Goal: Task Accomplishment & Management: Complete application form

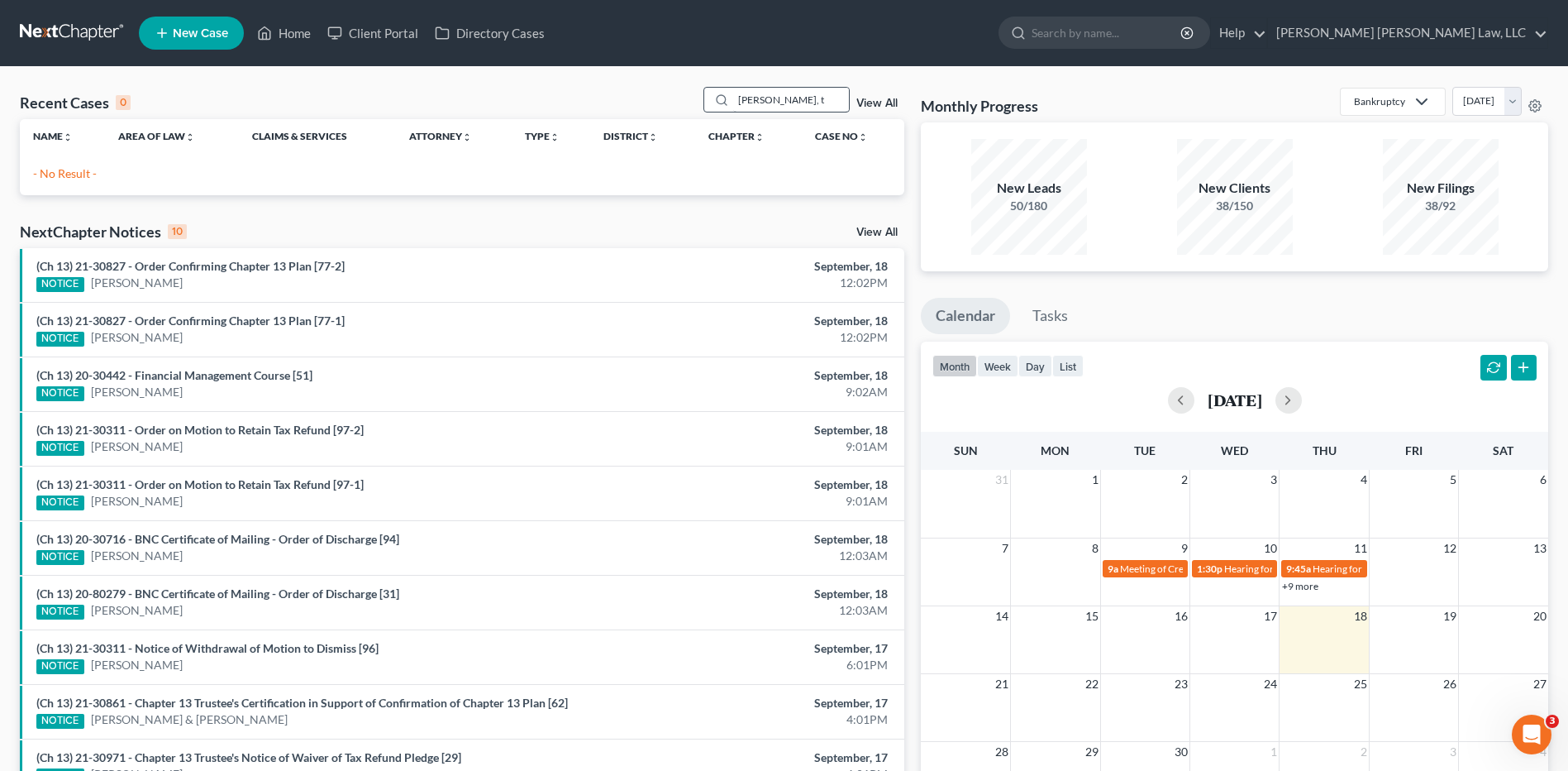
click at [806, 97] on input "kelly, t" at bounding box center [791, 100] width 115 height 24
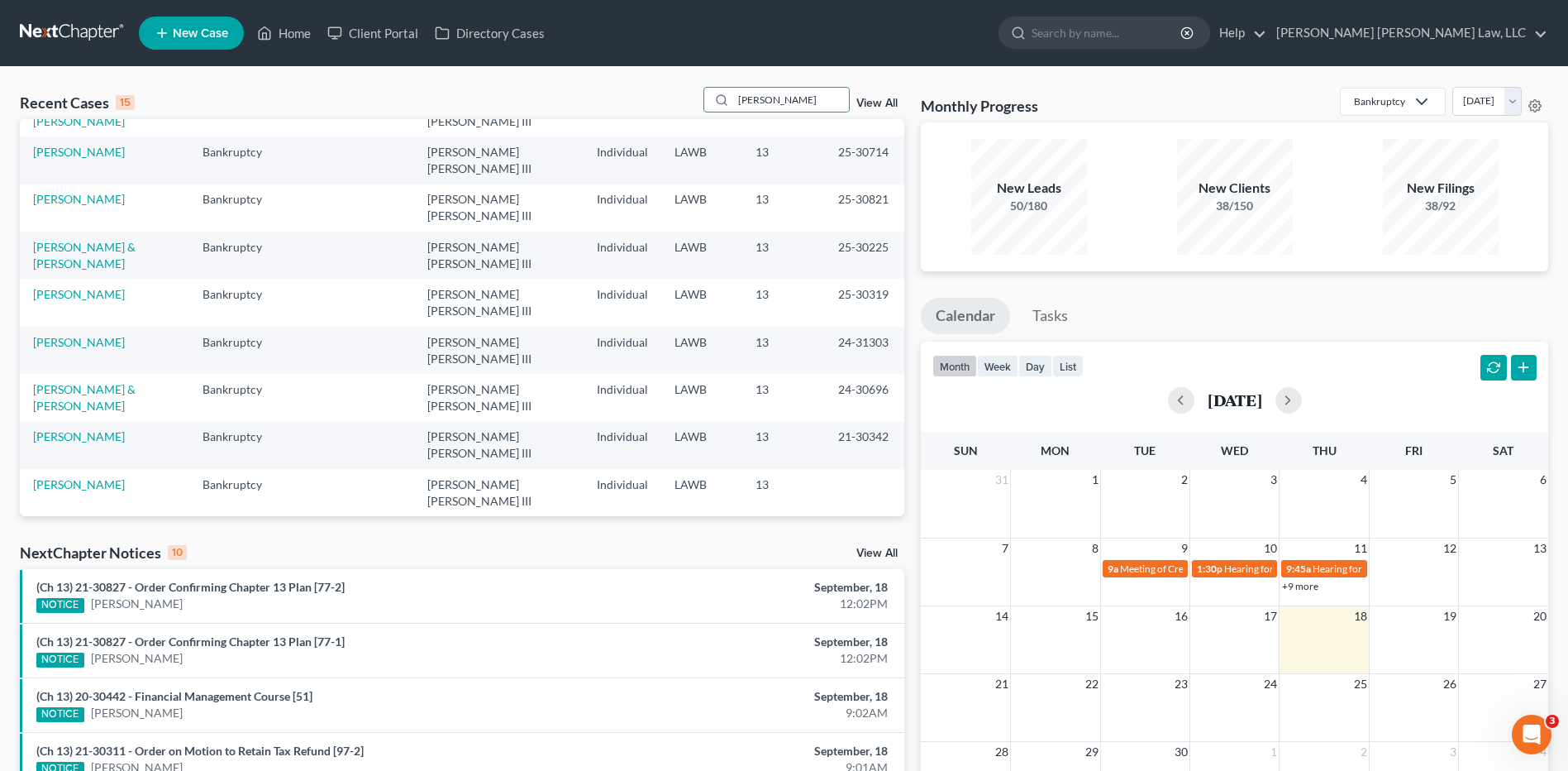
scroll to position [114, 0]
type input "kelly"
click at [54, 570] on link "[PERSON_NAME], Toccura" at bounding box center [102, 576] width 138 height 14
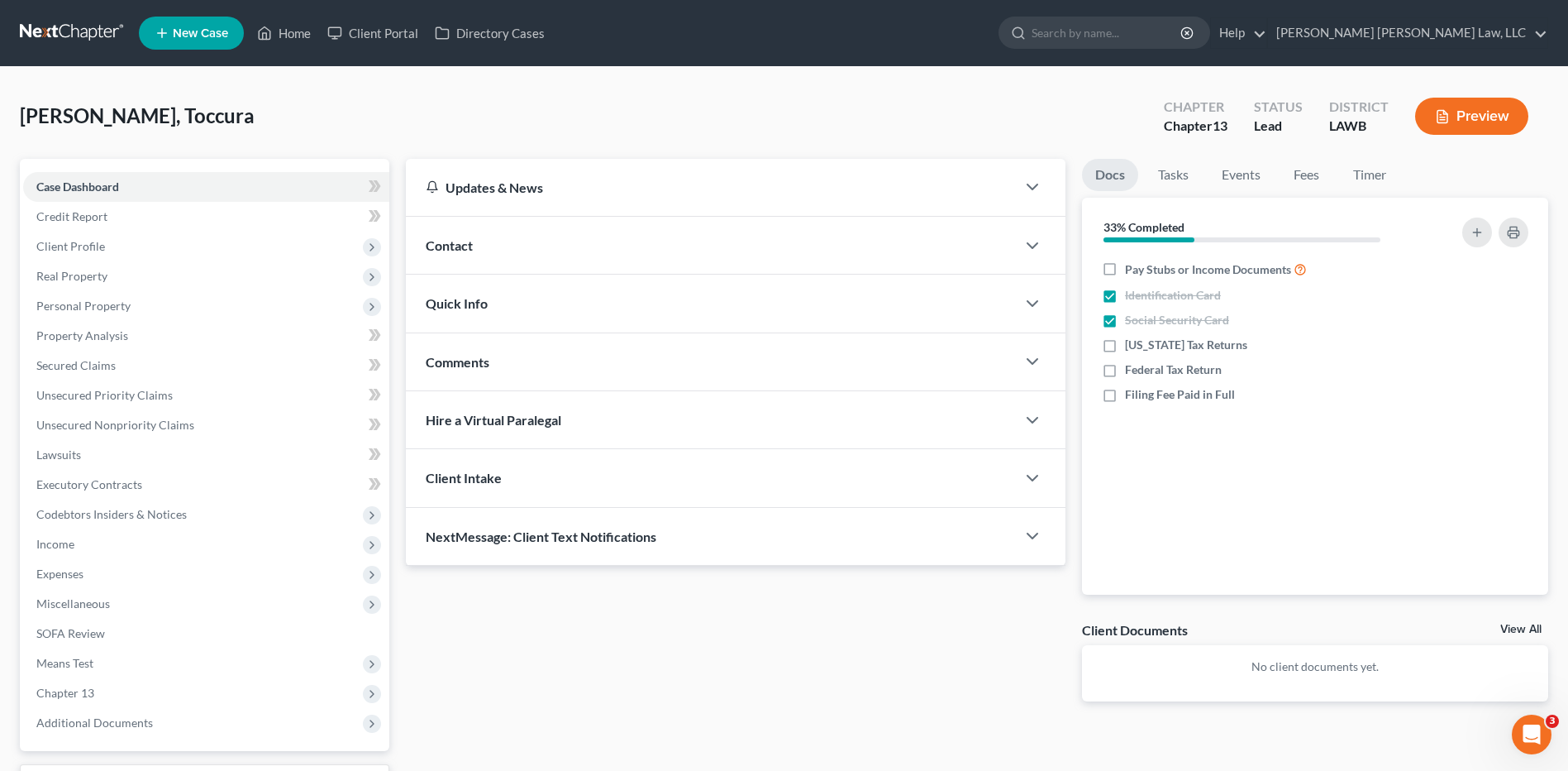
click at [176, 18] on link "New Case" at bounding box center [191, 34] width 105 height 34
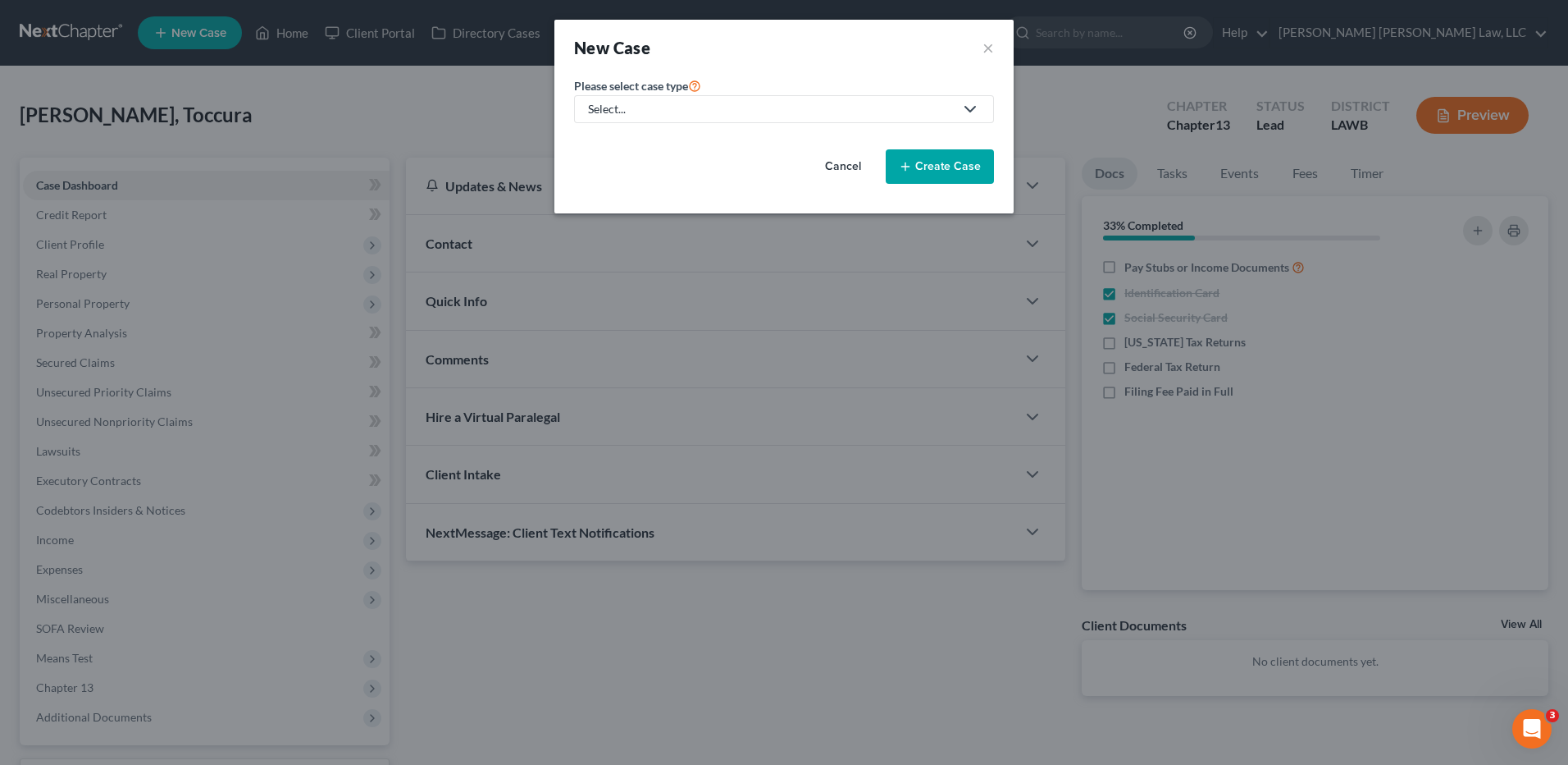
click at [614, 115] on div "Select..." at bounding box center [771, 109] width 366 height 17
click at [610, 173] on div "Other" at bounding box center [663, 166] width 146 height 17
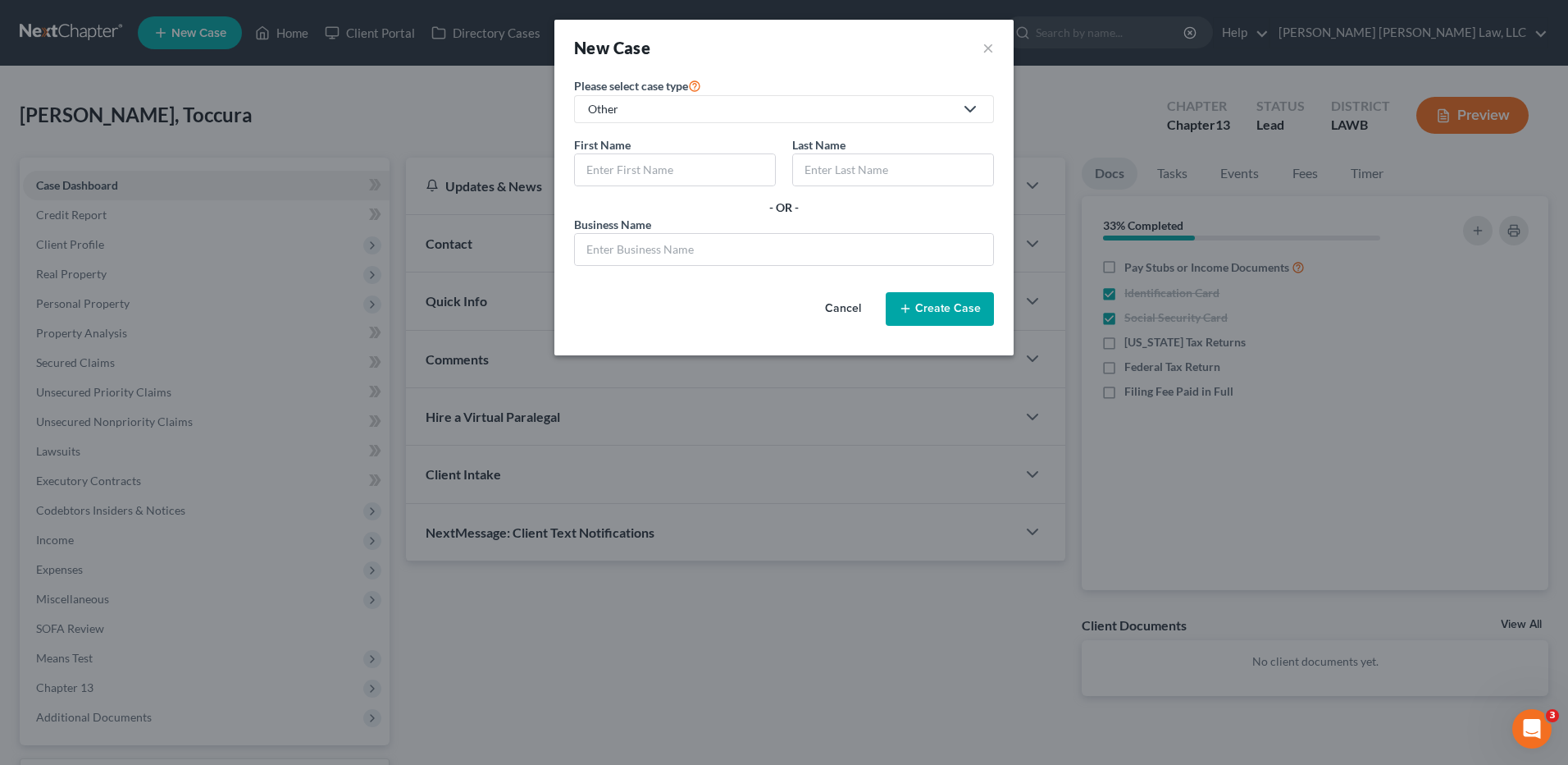
click at [622, 87] on span "Please select case type" at bounding box center [631, 85] width 114 height 14
click at [622, 103] on div "Other" at bounding box center [771, 109] width 366 height 17
click at [616, 162] on div "Other" at bounding box center [663, 166] width 146 height 17
click at [616, 177] on input "text" at bounding box center [675, 170] width 200 height 31
type input "Takeyah"
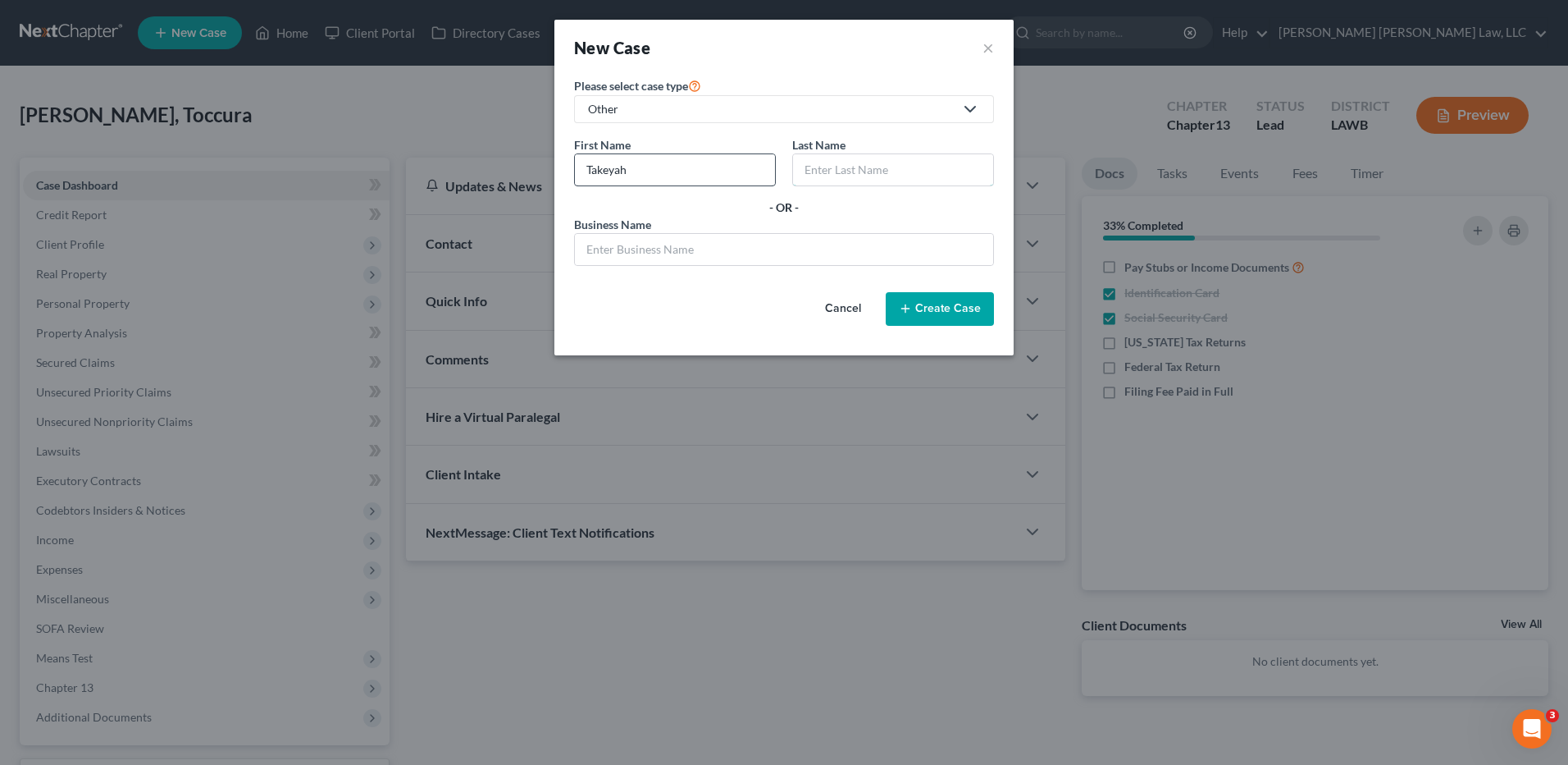
type input "[PERSON_NAME]"
click at [910, 307] on icon "button" at bounding box center [905, 309] width 13 height 13
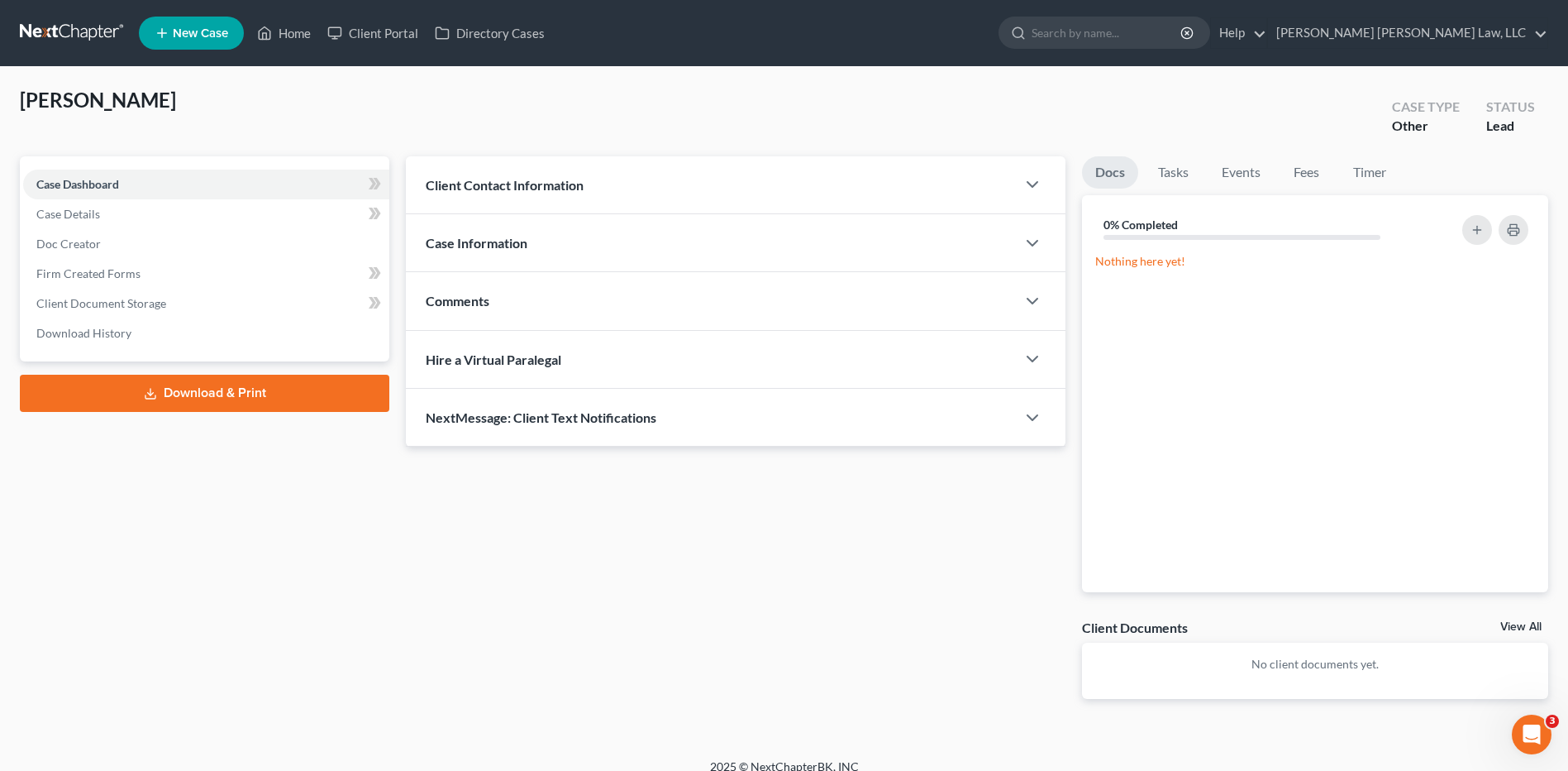
click at [30, 32] on link at bounding box center [73, 34] width 106 height 30
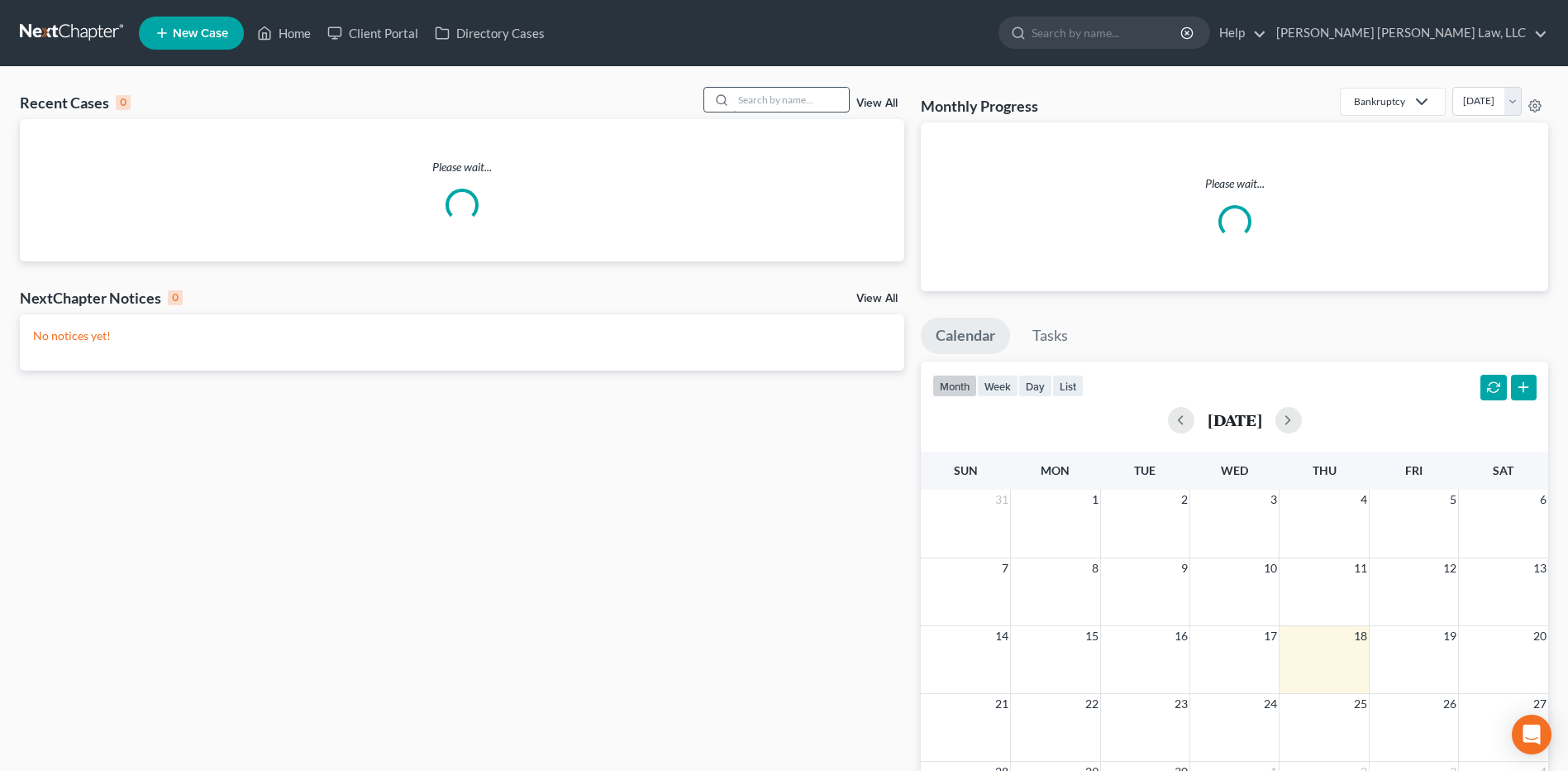
click at [757, 104] on input "search" at bounding box center [791, 100] width 115 height 24
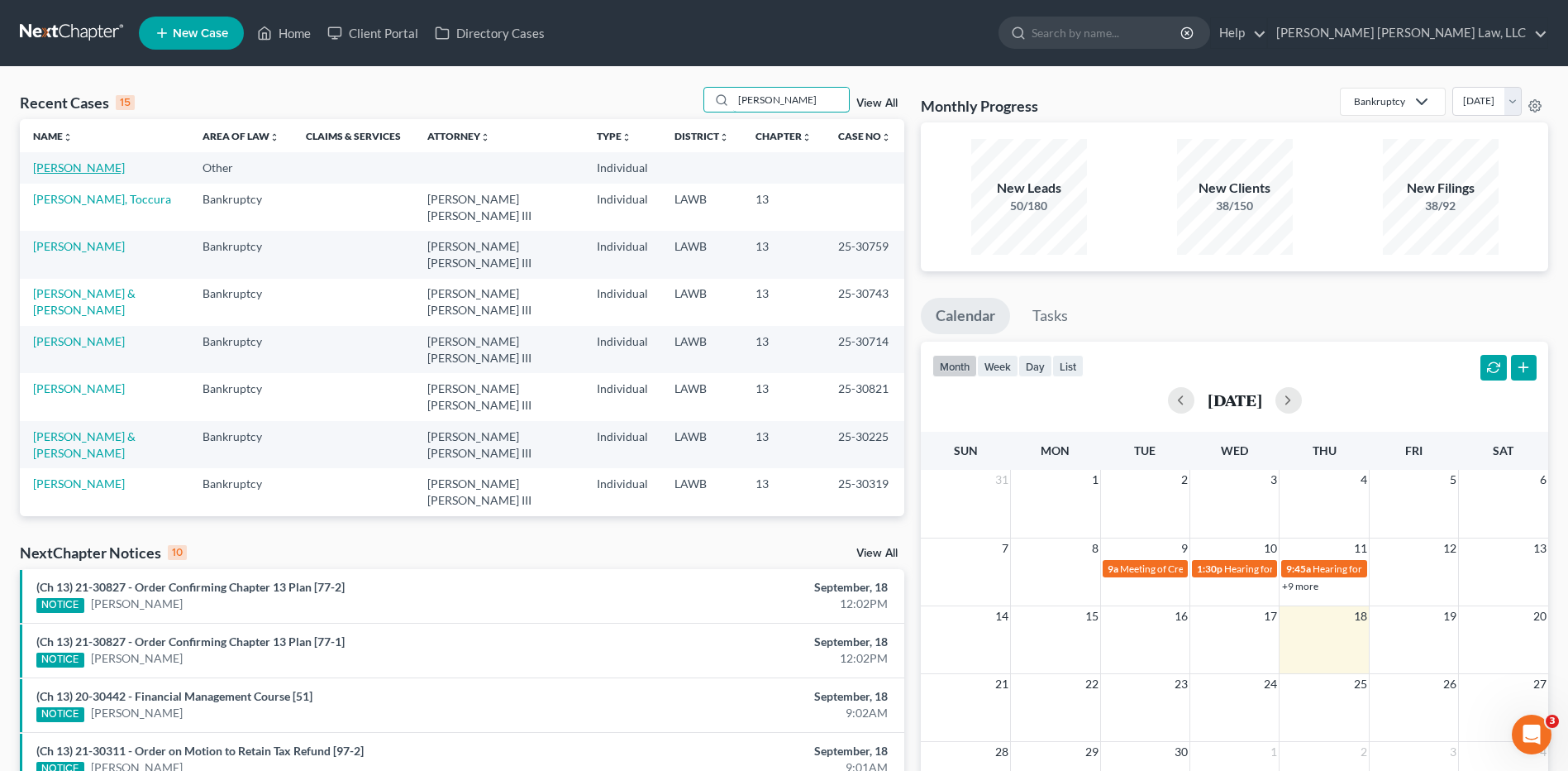
type input "[PERSON_NAME]"
click at [86, 173] on link "Kelly, Takeyah" at bounding box center [79, 167] width 92 height 14
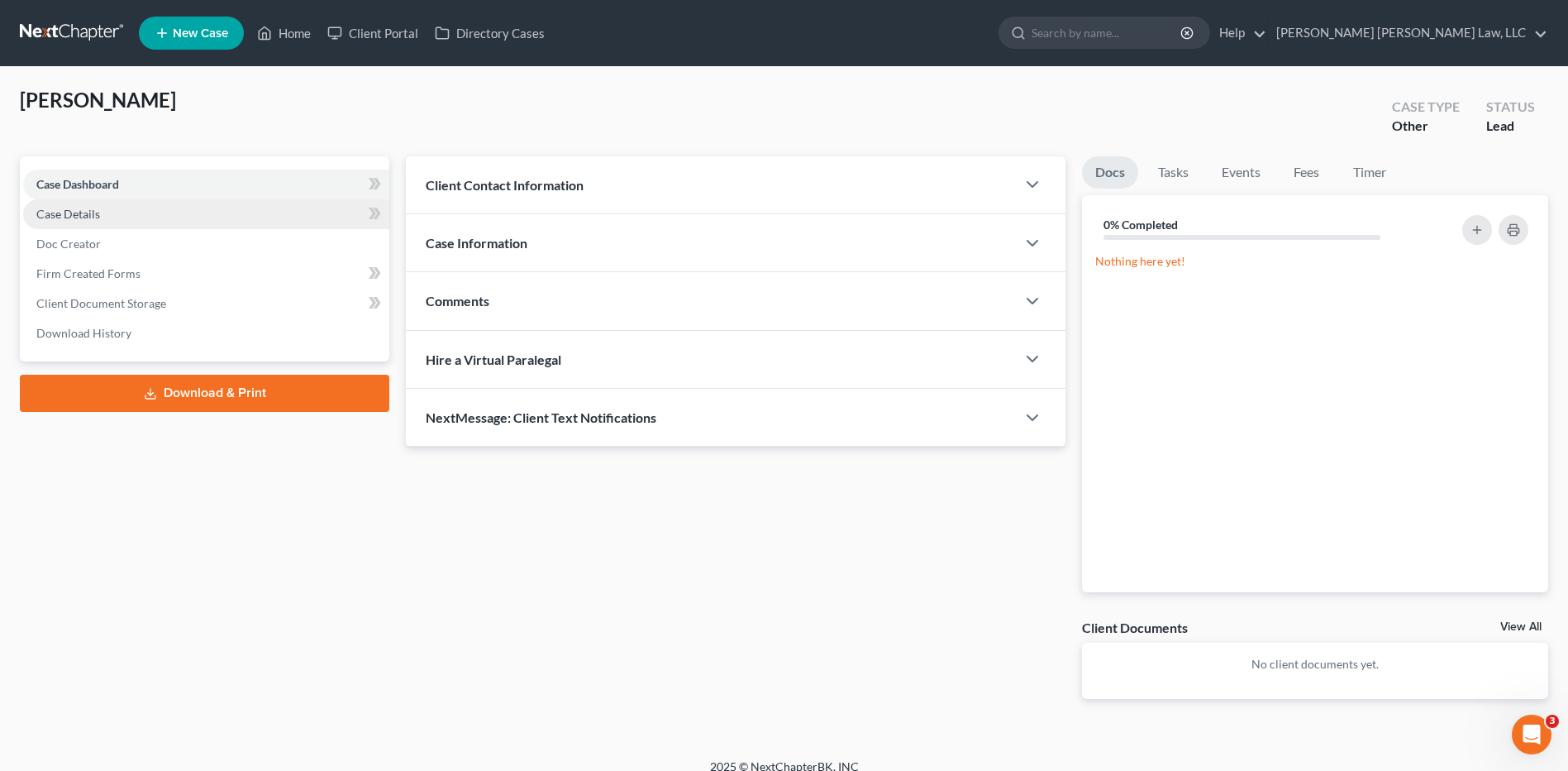
click at [57, 204] on link "Case Details" at bounding box center [206, 214] width 366 height 30
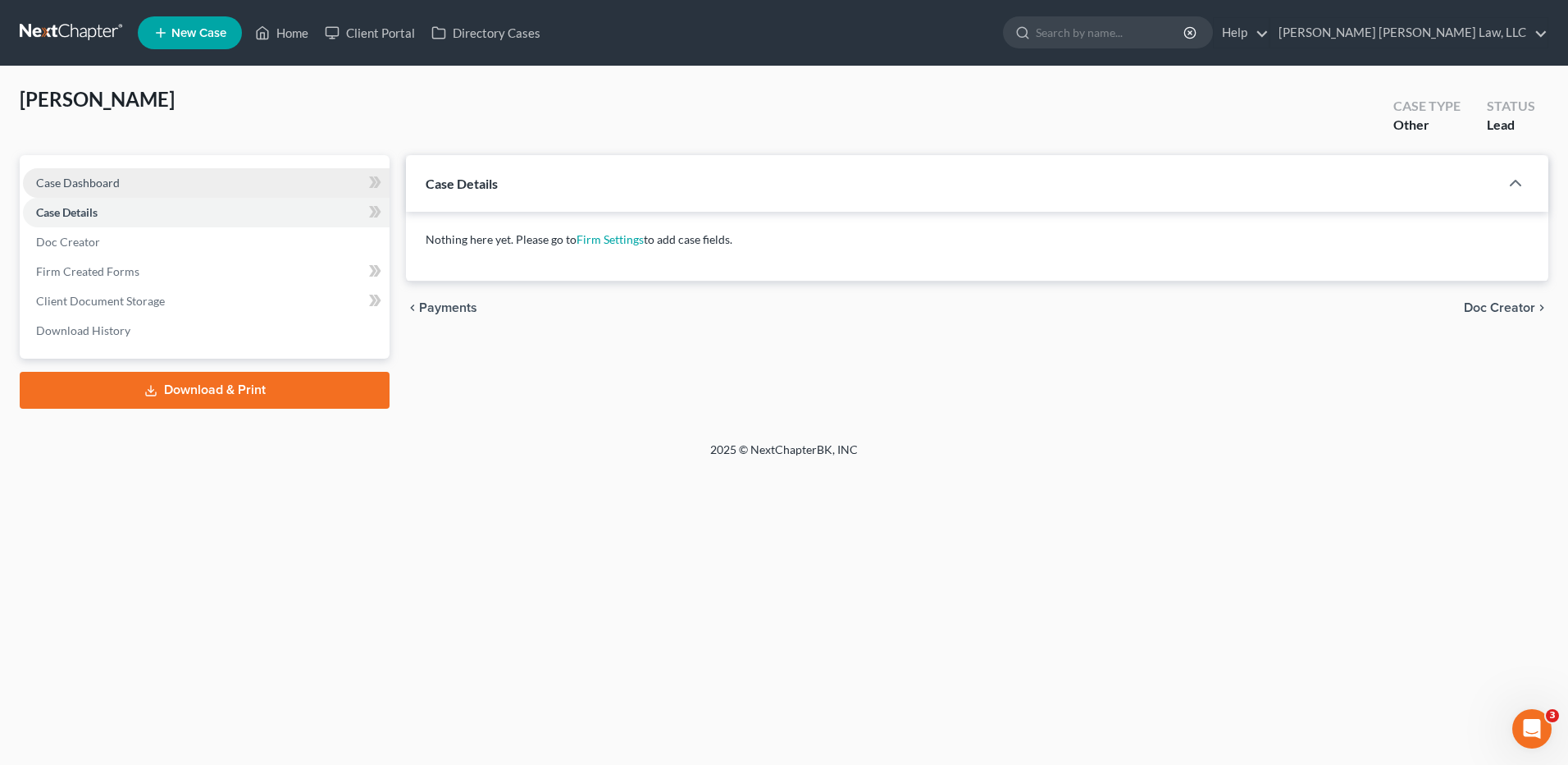
click at [68, 185] on span "Case Dashboard" at bounding box center [78, 182] width 84 height 14
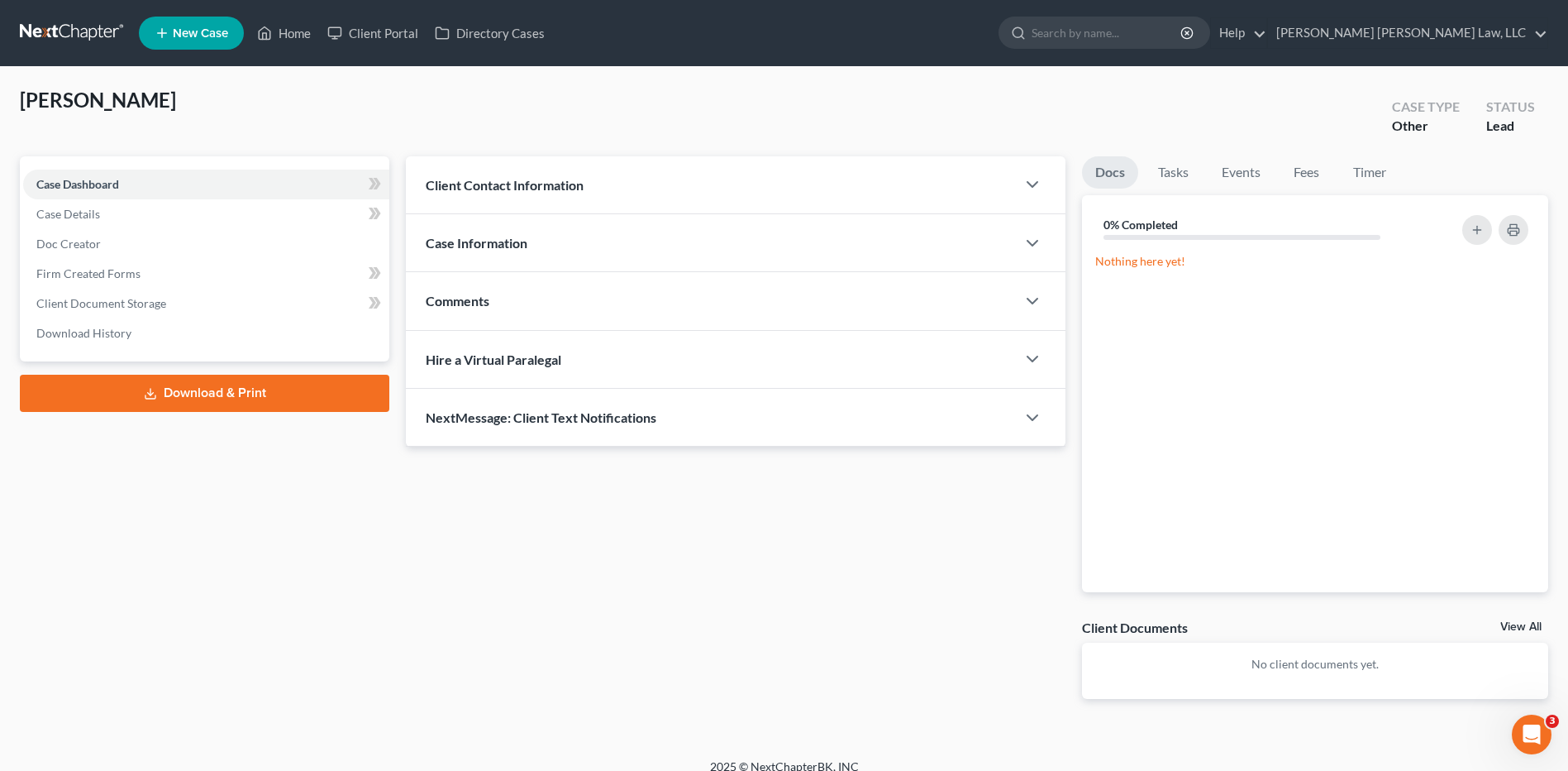
click at [485, 196] on div "Client Contact Information" at bounding box center [710, 184] width 610 height 57
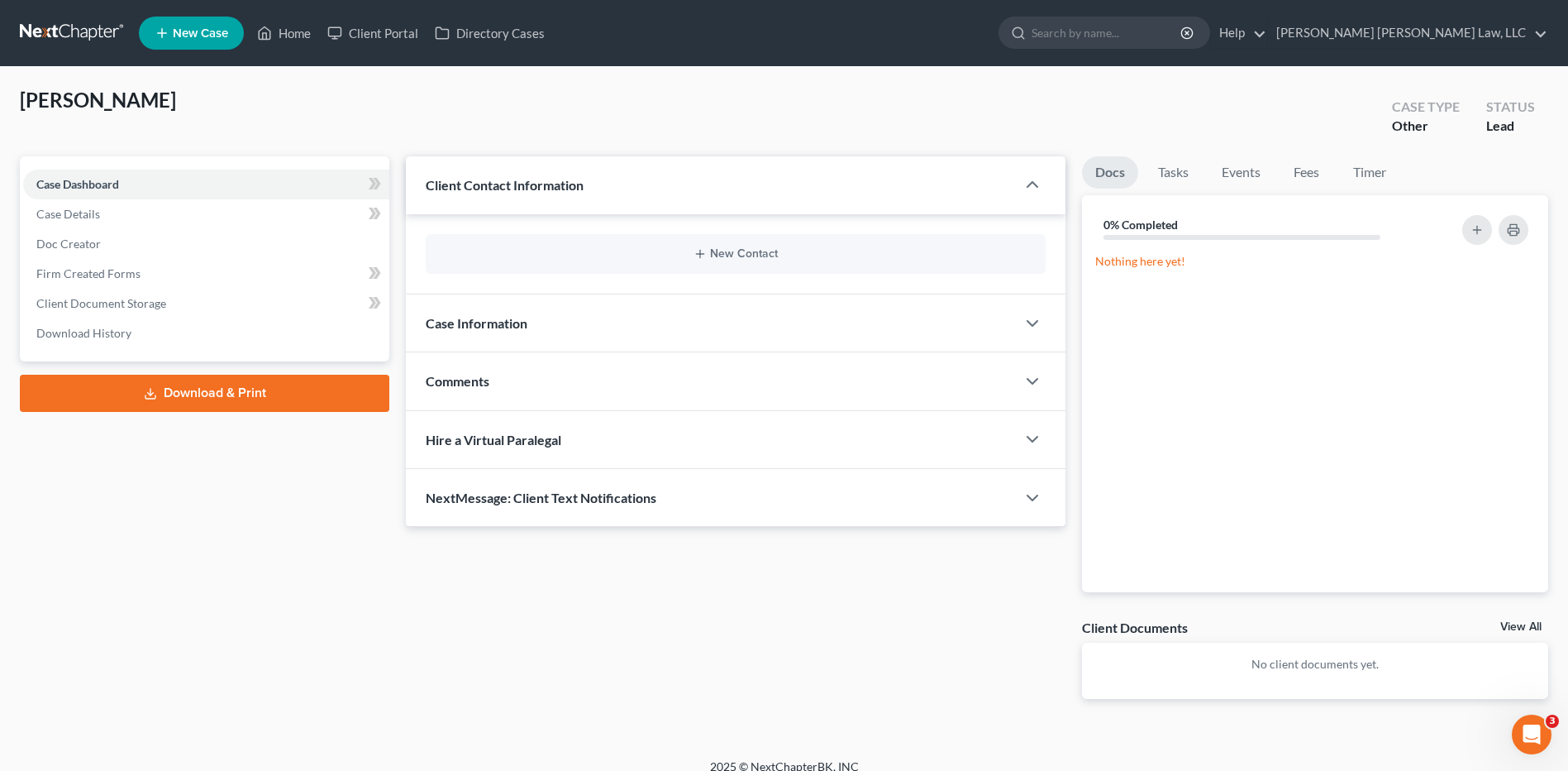
click at [458, 316] on span "Case Information" at bounding box center [476, 322] width 101 height 16
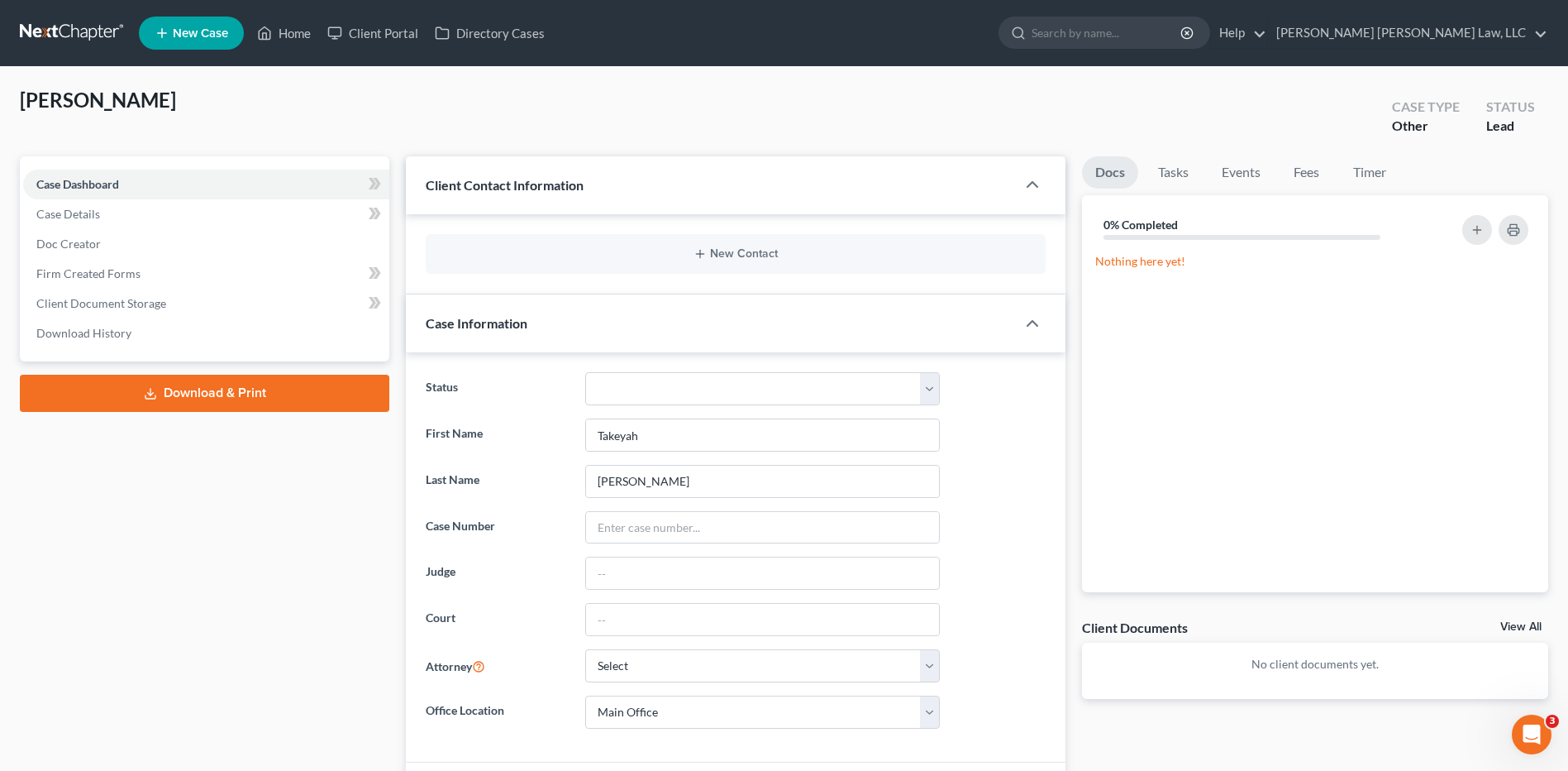
click at [85, 24] on link at bounding box center [73, 34] width 106 height 30
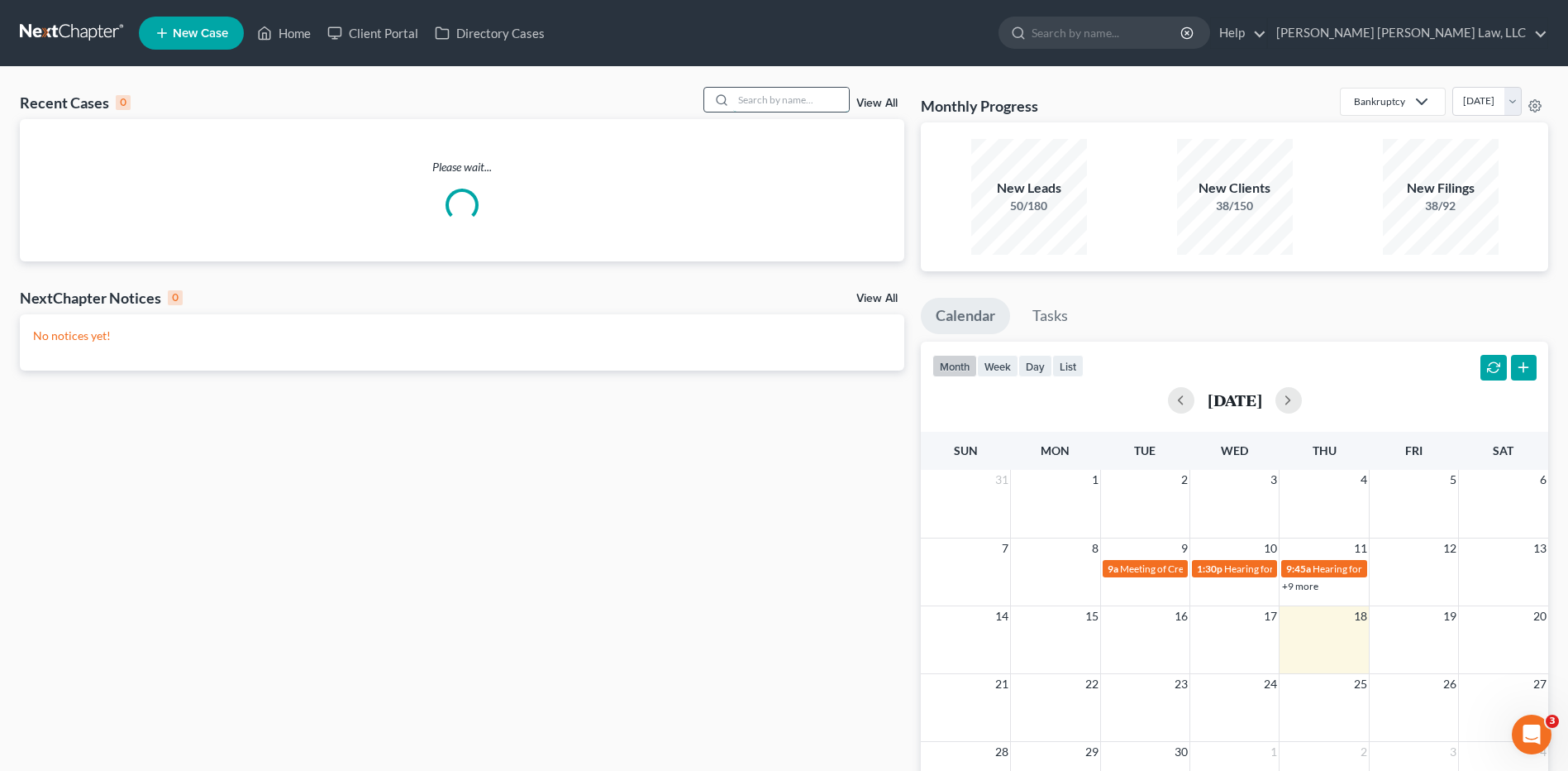
click at [779, 105] on input "search" at bounding box center [791, 100] width 115 height 24
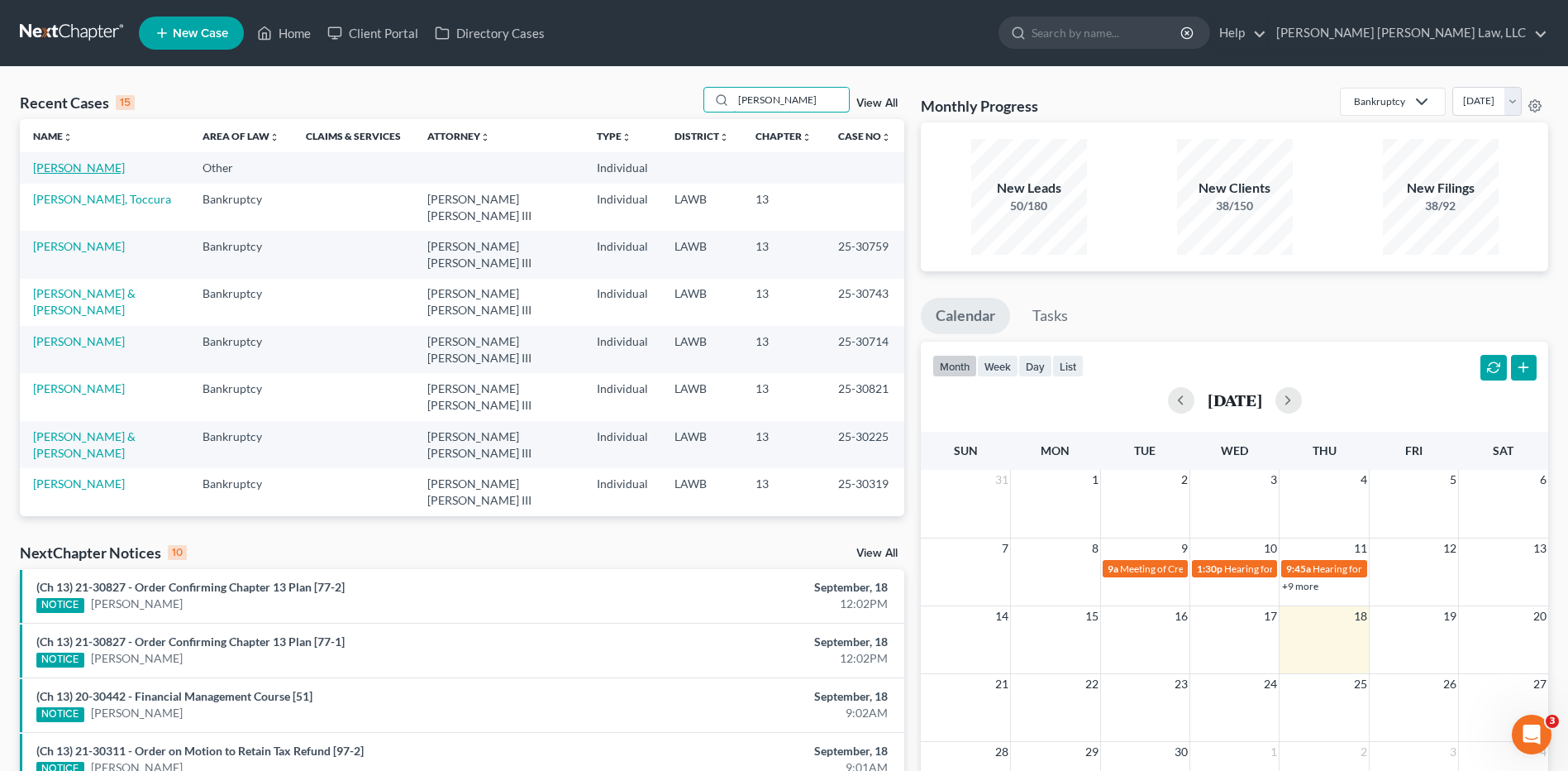
type input "[PERSON_NAME]"
click at [80, 169] on link "Kelly, Takeyah" at bounding box center [79, 167] width 92 height 14
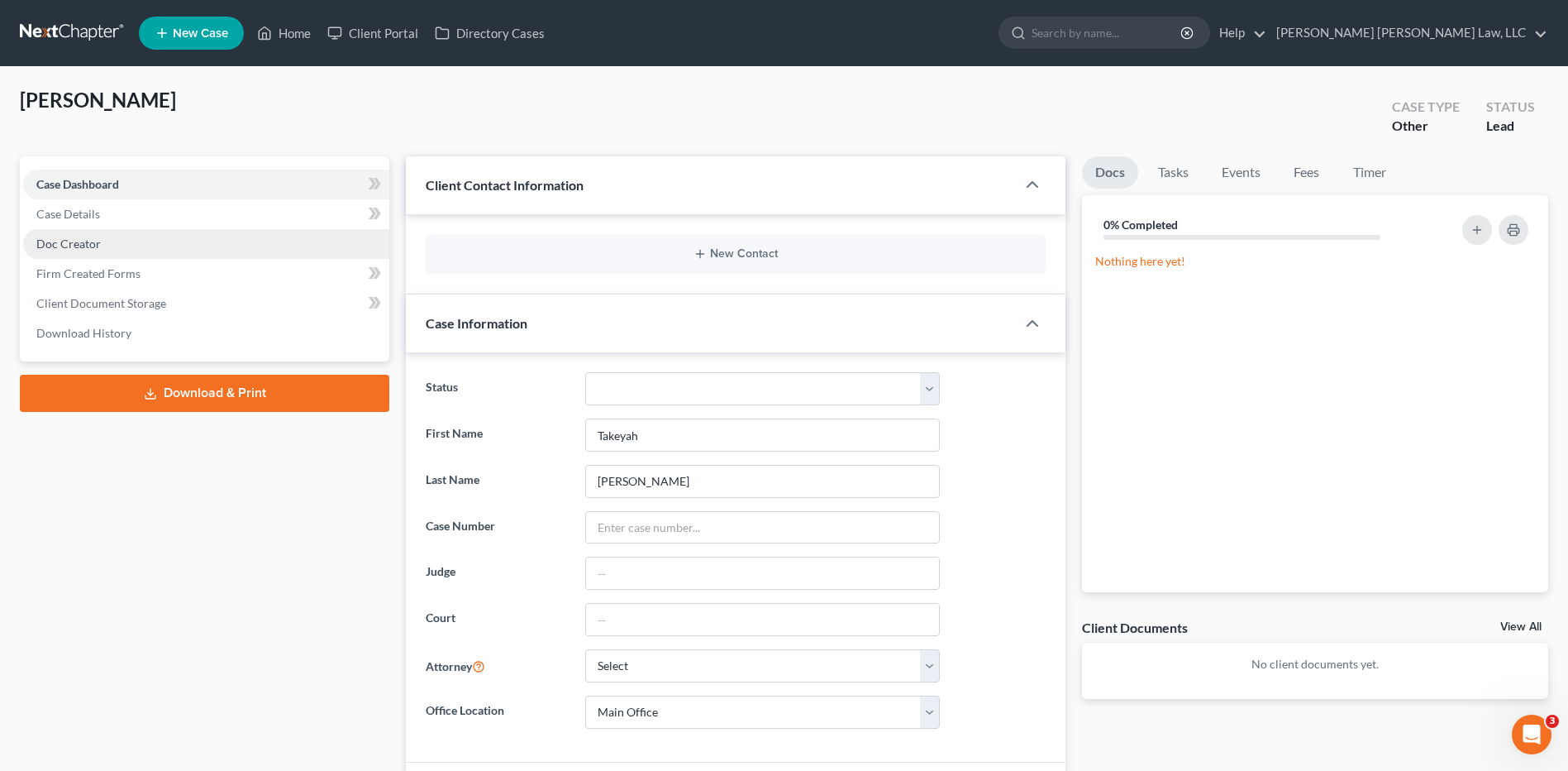
click at [77, 246] on span "Doc Creator" at bounding box center [68, 243] width 64 height 14
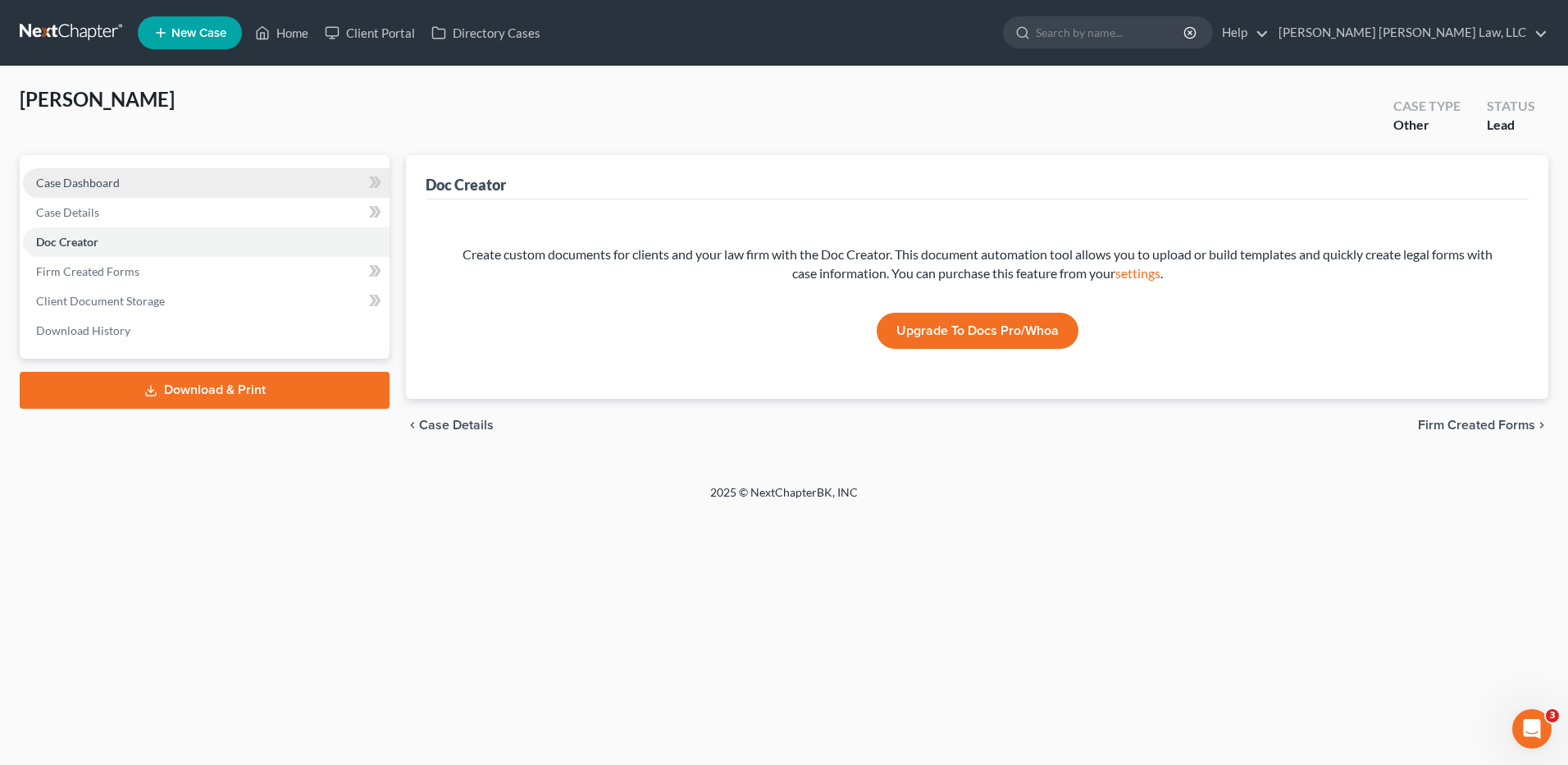
click at [62, 180] on span "Case Dashboard" at bounding box center [78, 182] width 84 height 14
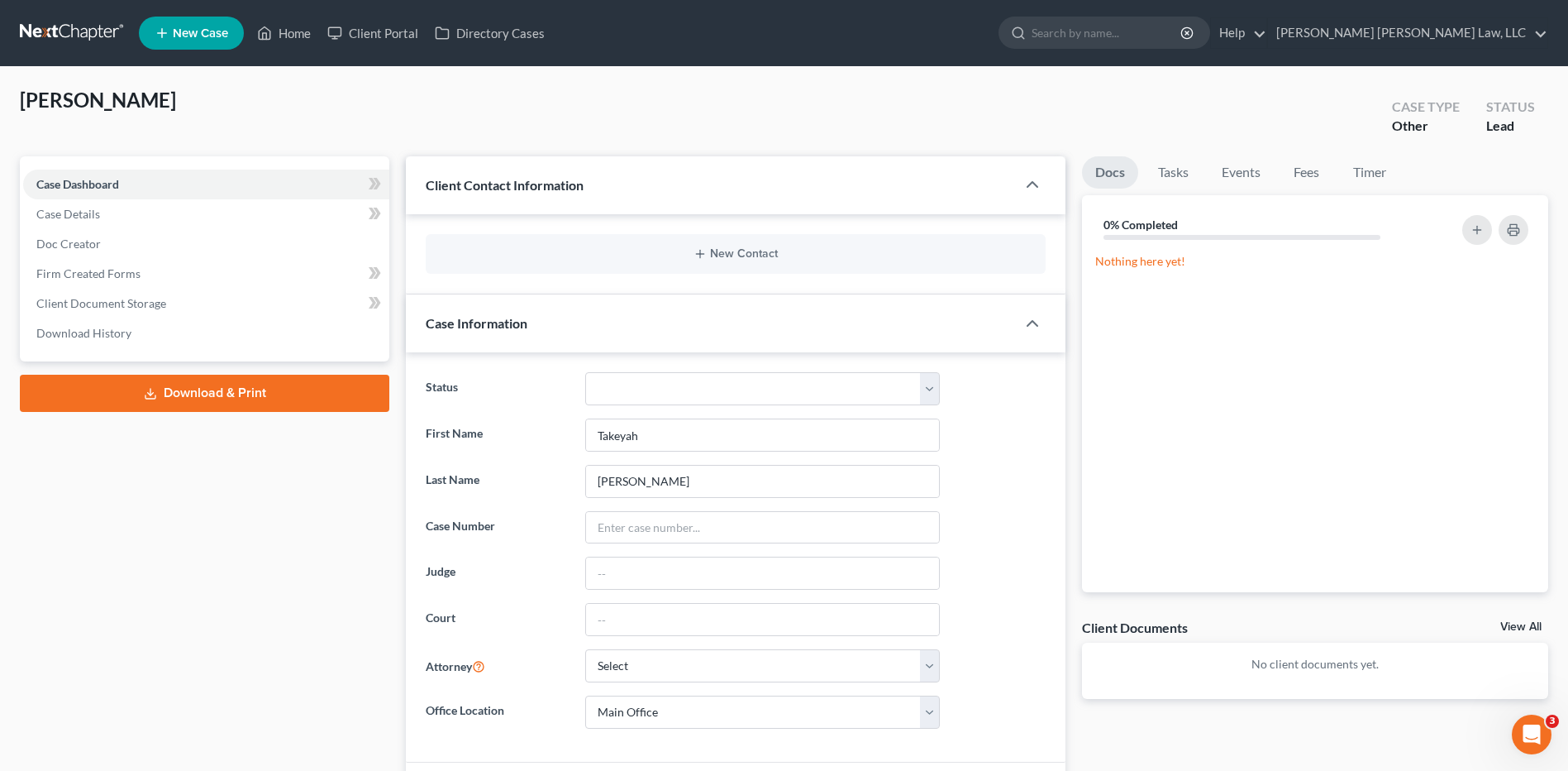
click at [77, 32] on link at bounding box center [73, 34] width 106 height 30
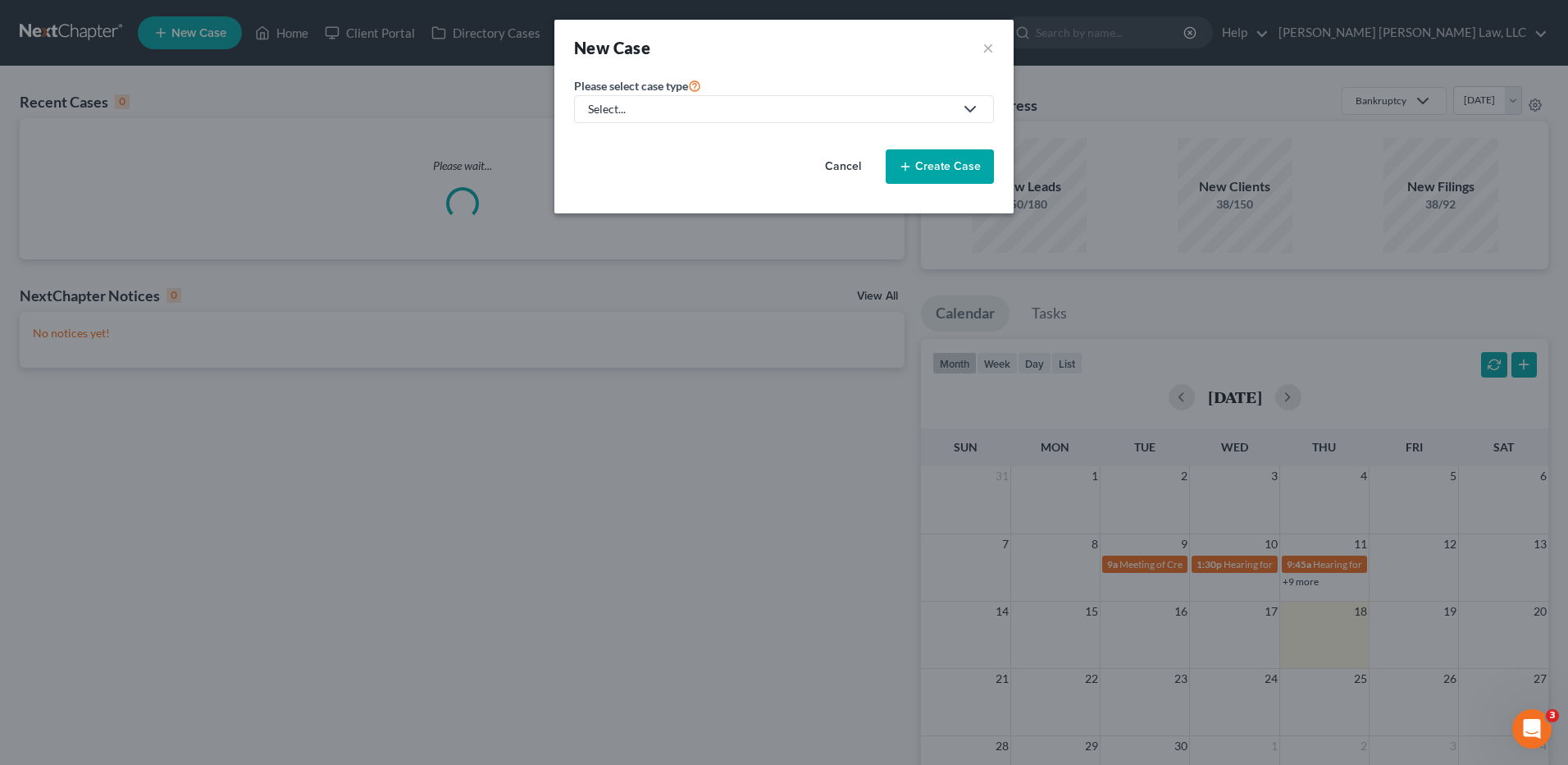
click at [605, 113] on div "Select..." at bounding box center [771, 109] width 366 height 17
click at [599, 143] on div "Bankruptcy" at bounding box center [663, 142] width 146 height 17
select select "36"
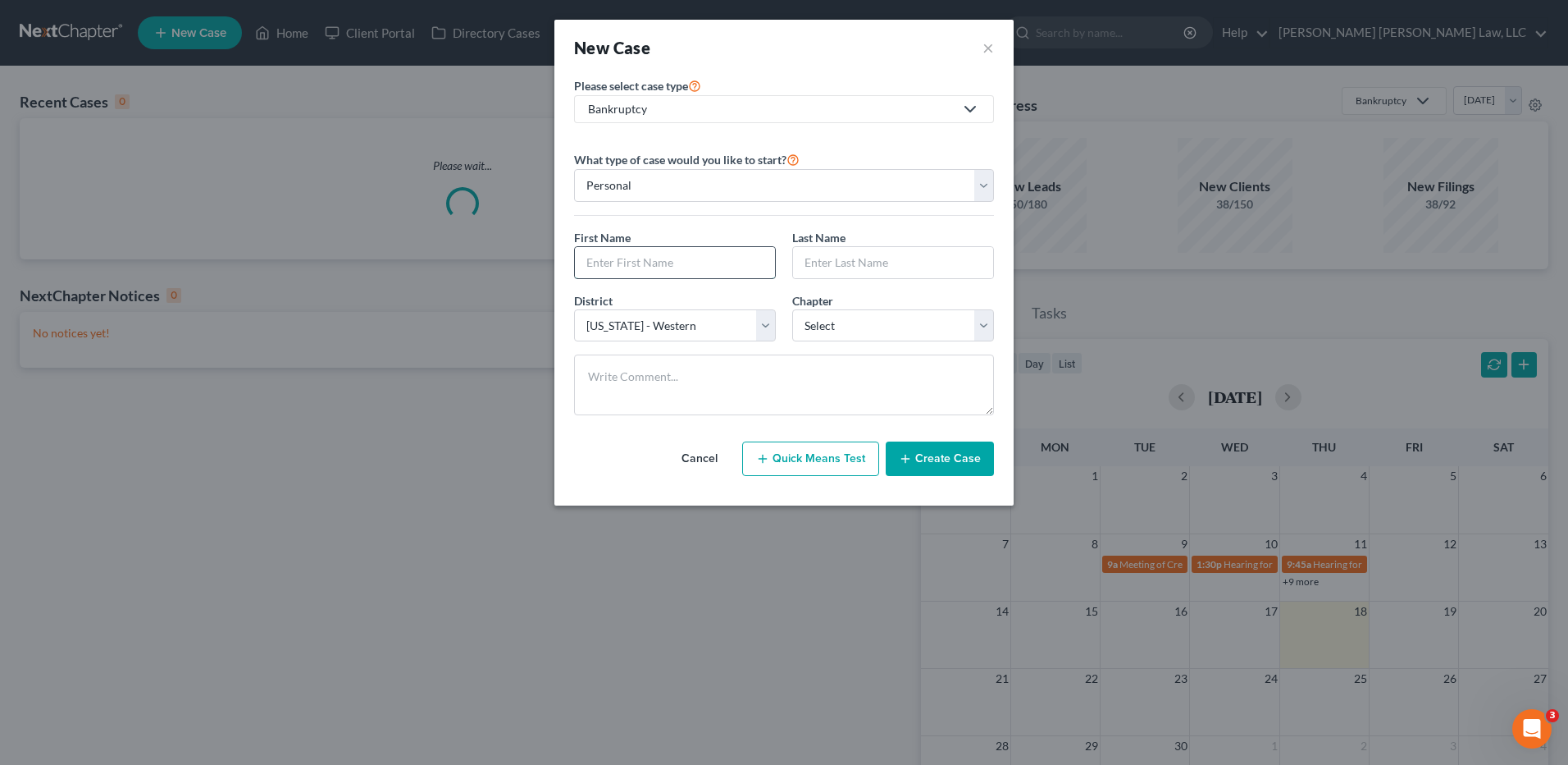
click at [638, 260] on input "text" at bounding box center [675, 262] width 200 height 31
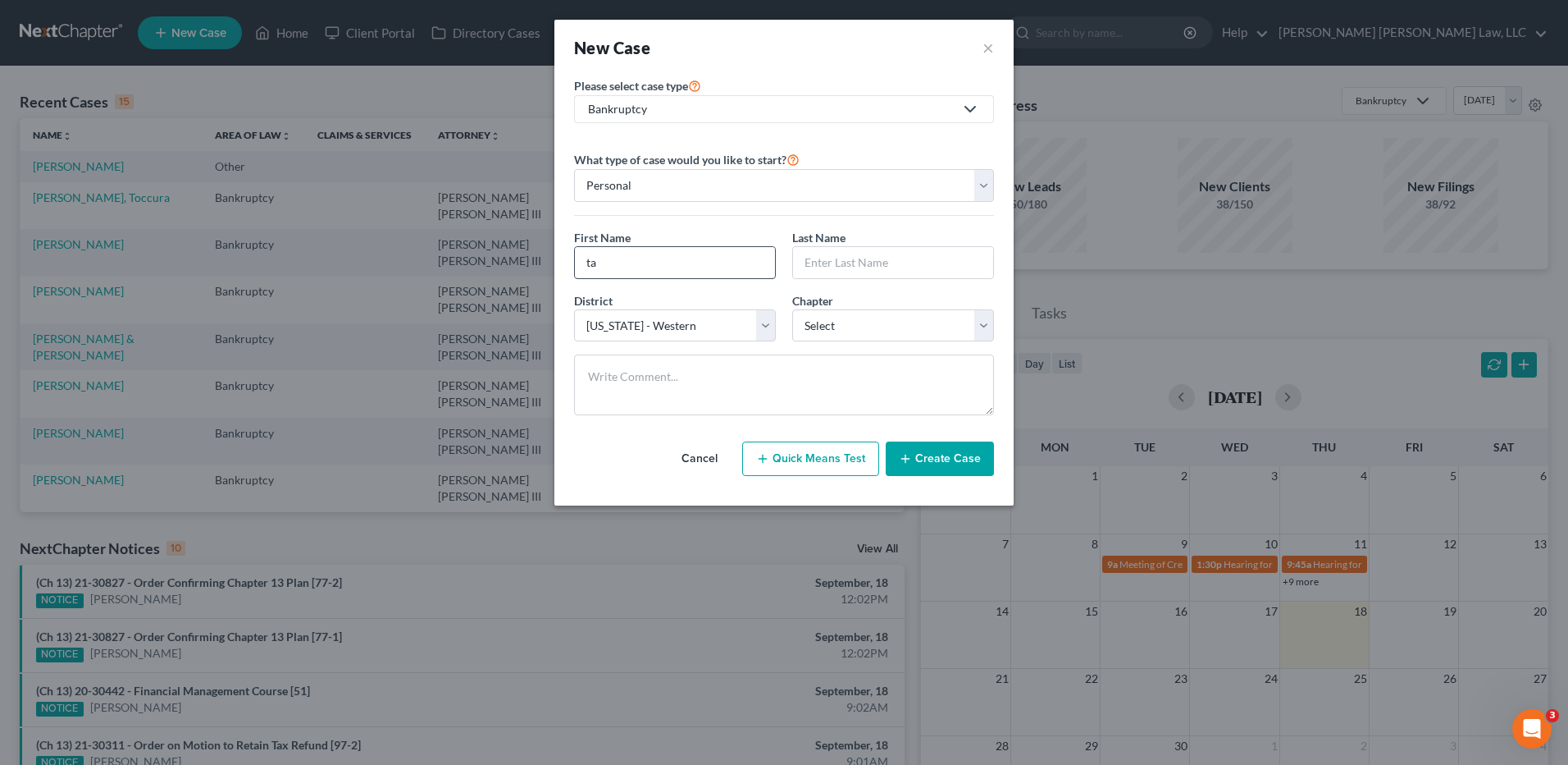
type input "Takeyah"
click at [838, 274] on input "text" at bounding box center [893, 262] width 200 height 31
type input "[PERSON_NAME]"
click at [851, 324] on select "Select 7 11 12 13" at bounding box center [893, 326] width 201 height 33
select select "3"
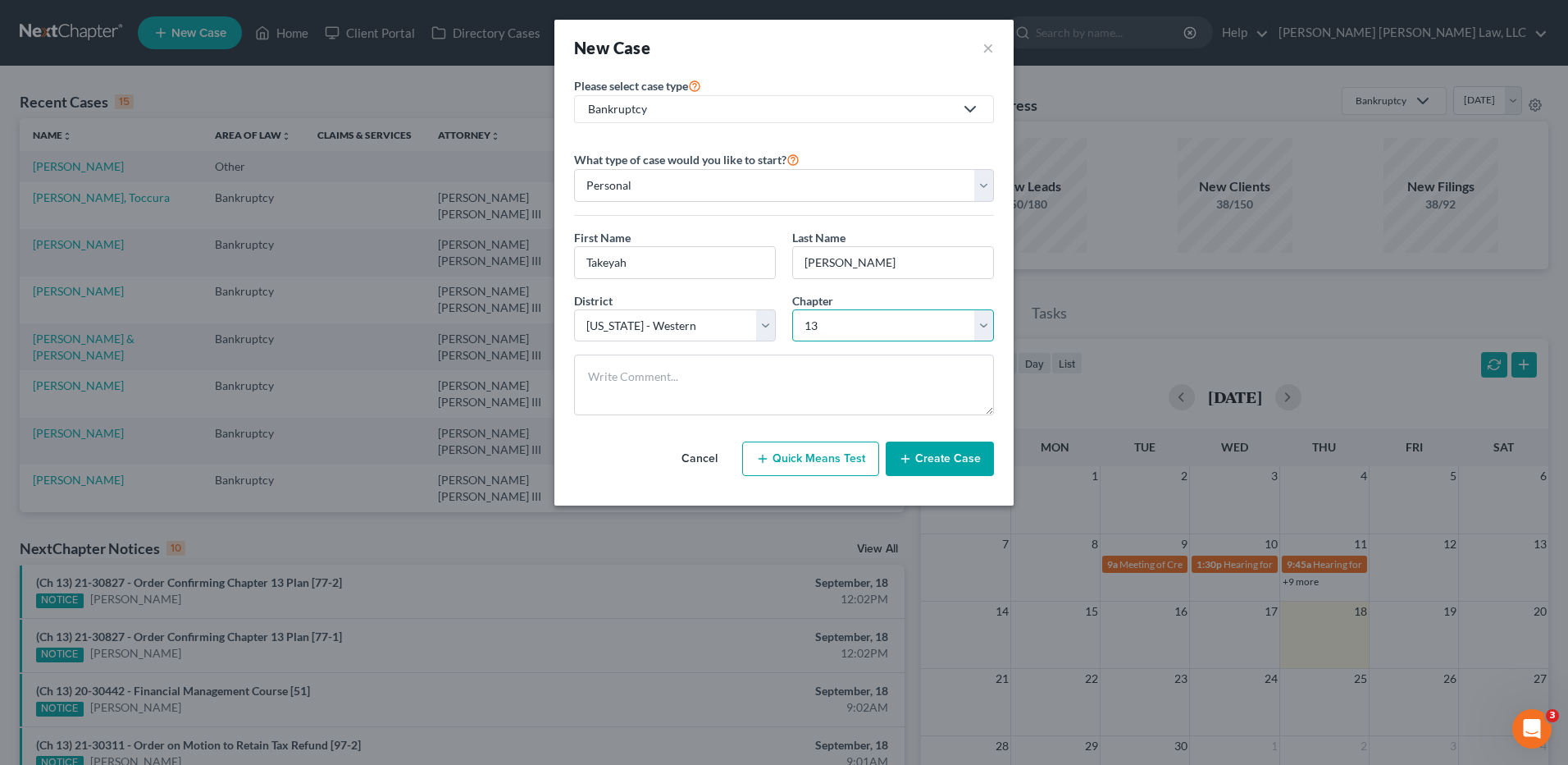
click at [792, 310] on select "Select 7 11 12 13" at bounding box center [893, 326] width 201 height 33
click at [935, 455] on button "Create Case" at bounding box center [939, 458] width 108 height 34
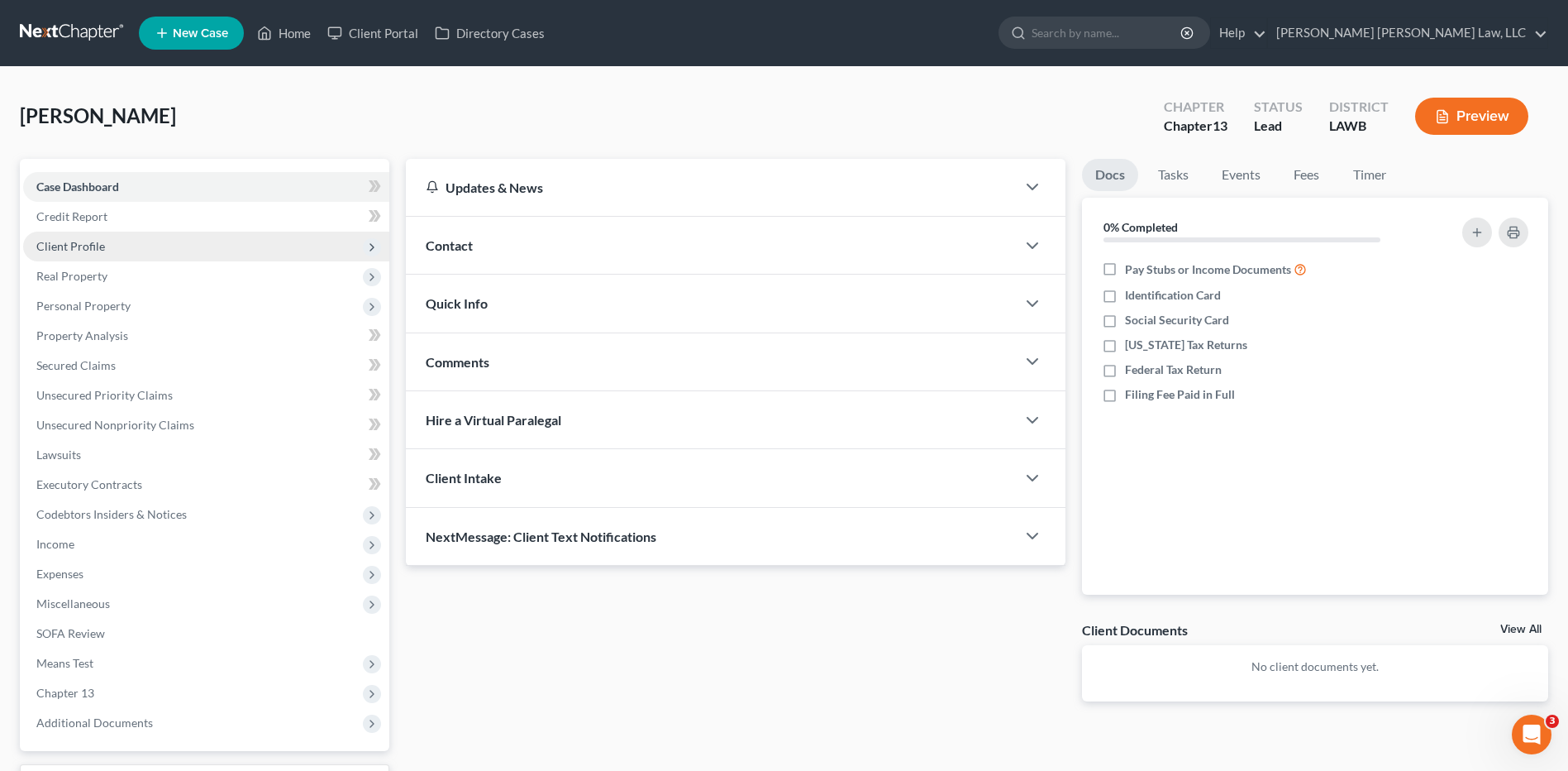
click at [57, 240] on span "Client Profile" at bounding box center [71, 246] width 69 height 14
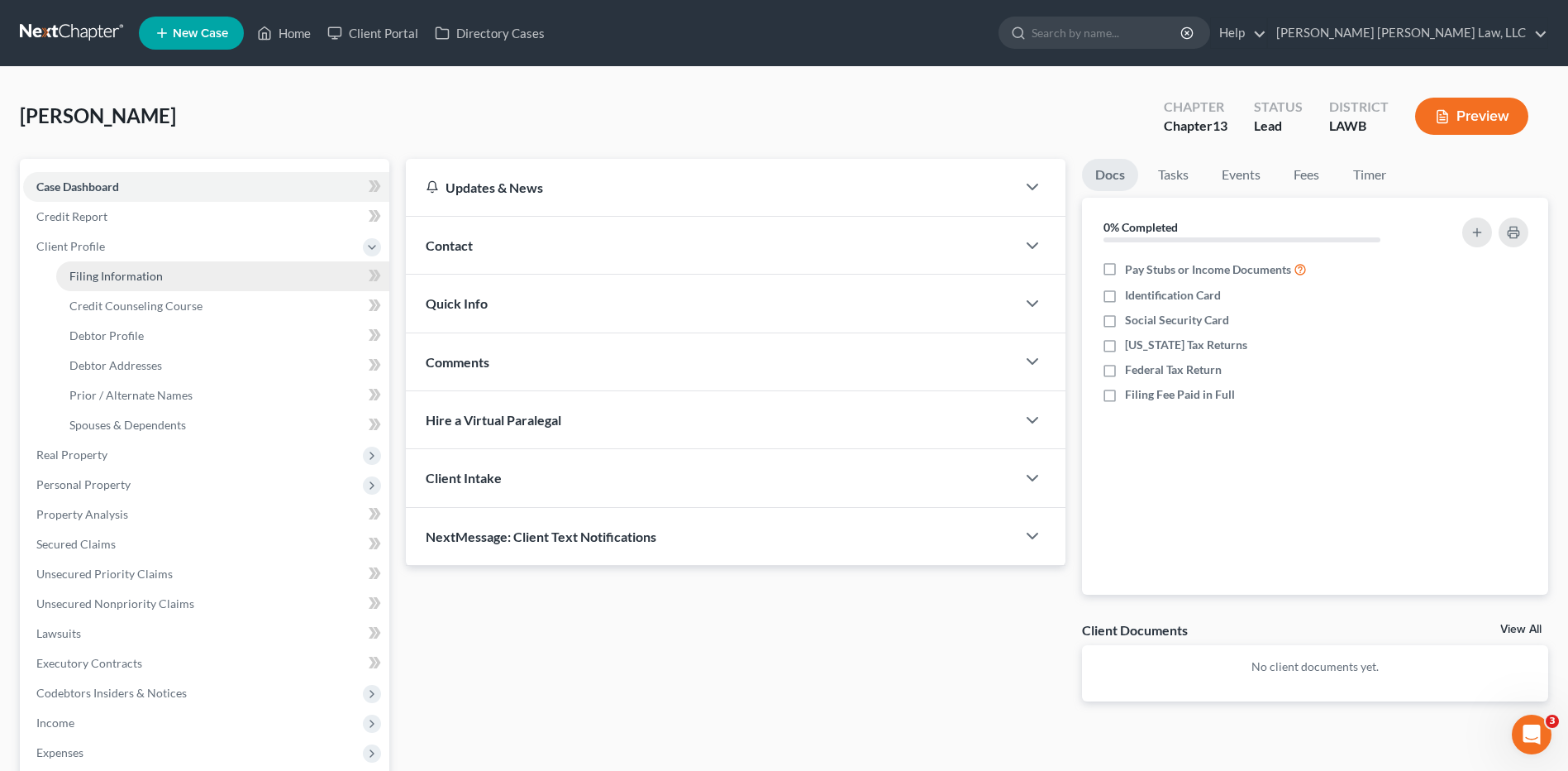
click at [97, 278] on span "Filing Information" at bounding box center [116, 276] width 93 height 14
select select "1"
select select "0"
select select "3"
select select "36"
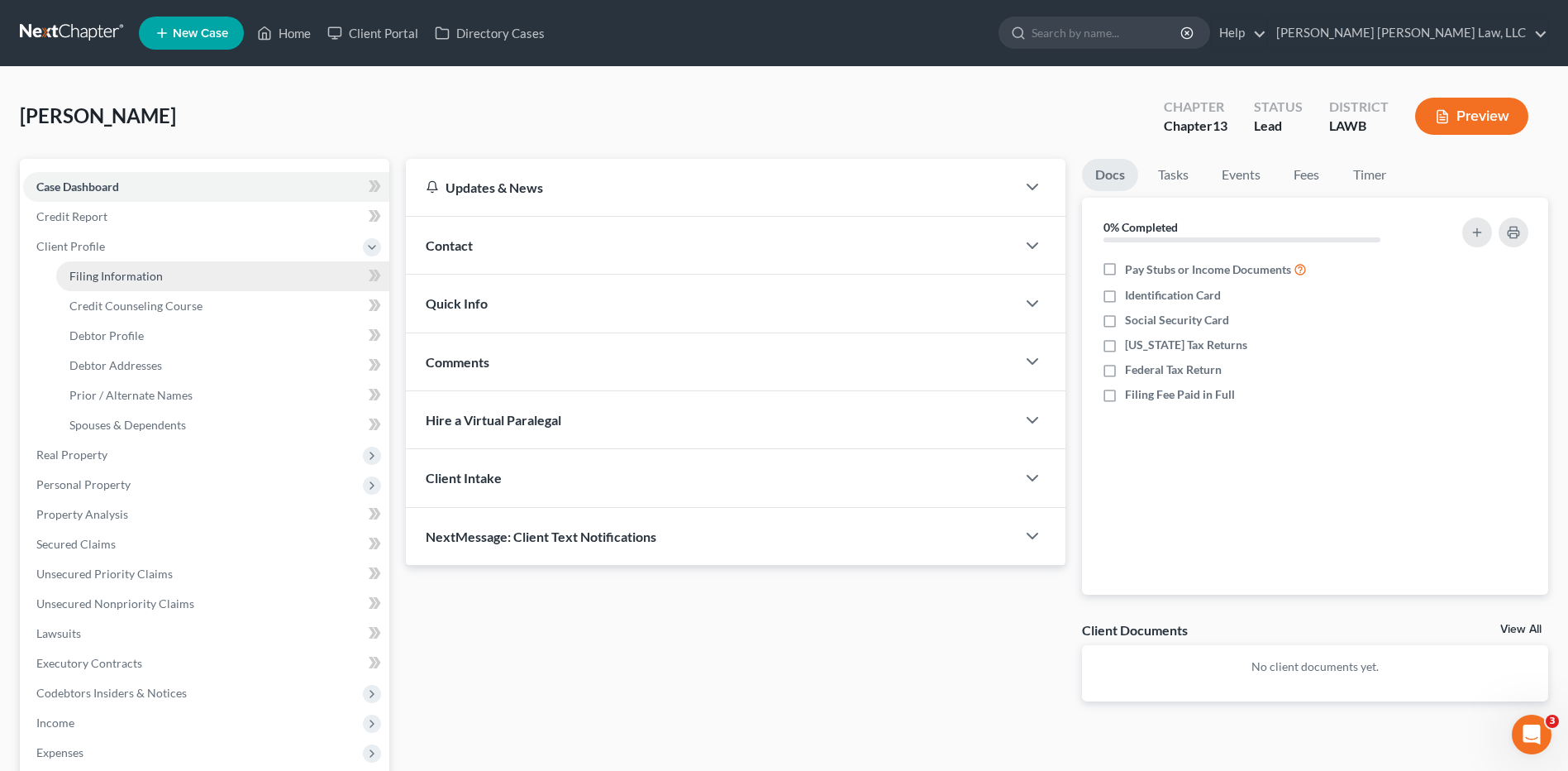
select select "19"
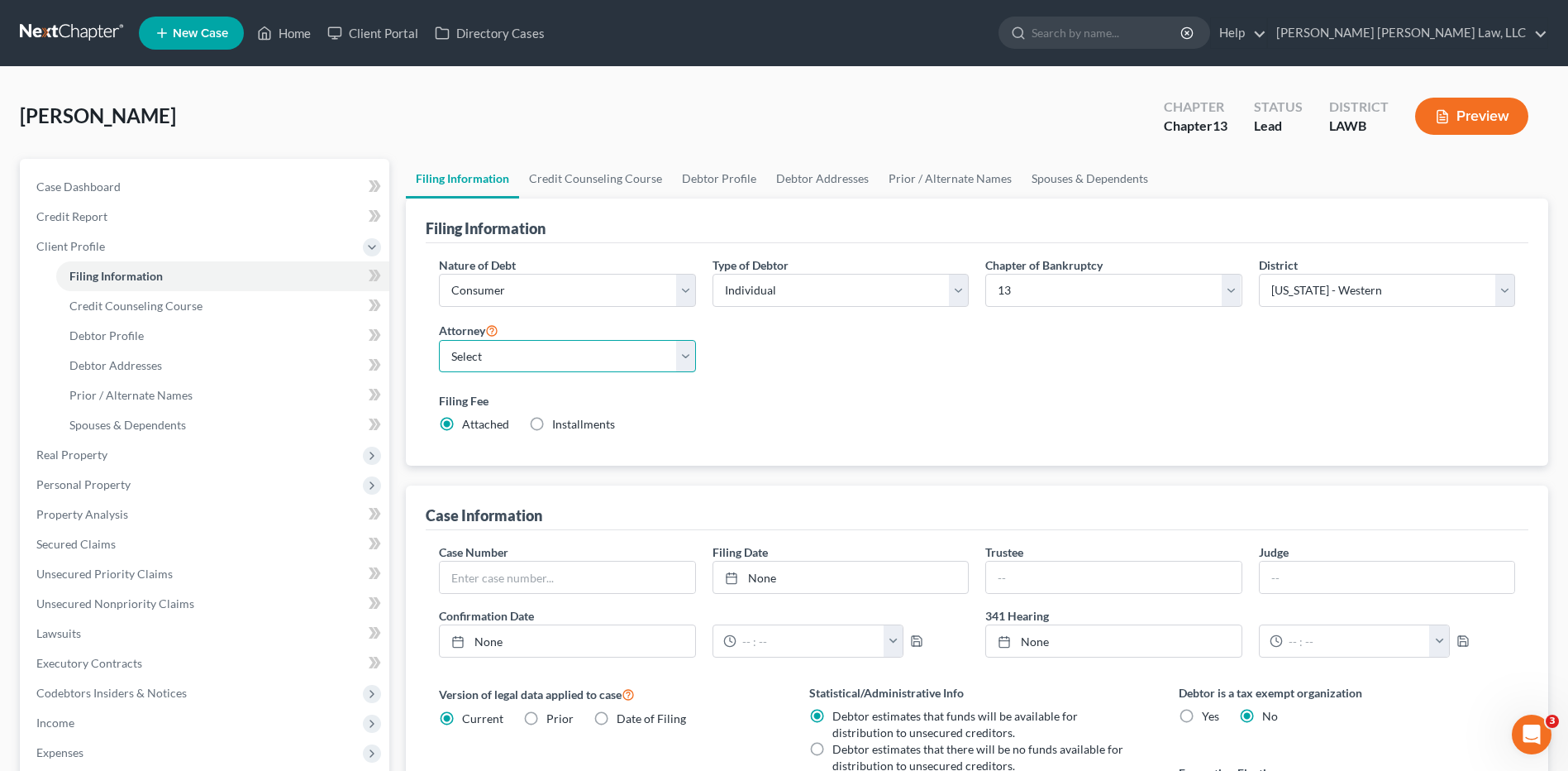
click at [469, 353] on select "Select [PERSON_NAME] [PERSON_NAME] III - LAWB [PERSON_NAME] [PERSON_NAME] III -…" at bounding box center [567, 357] width 256 height 34
select select "0"
click at [439, 340] on select "Select [PERSON_NAME] [PERSON_NAME] III - LAWB [PERSON_NAME] [PERSON_NAME] III -…" at bounding box center [567, 357] width 256 height 34
click at [584, 178] on link "Credit Counseling Course" at bounding box center [596, 179] width 153 height 40
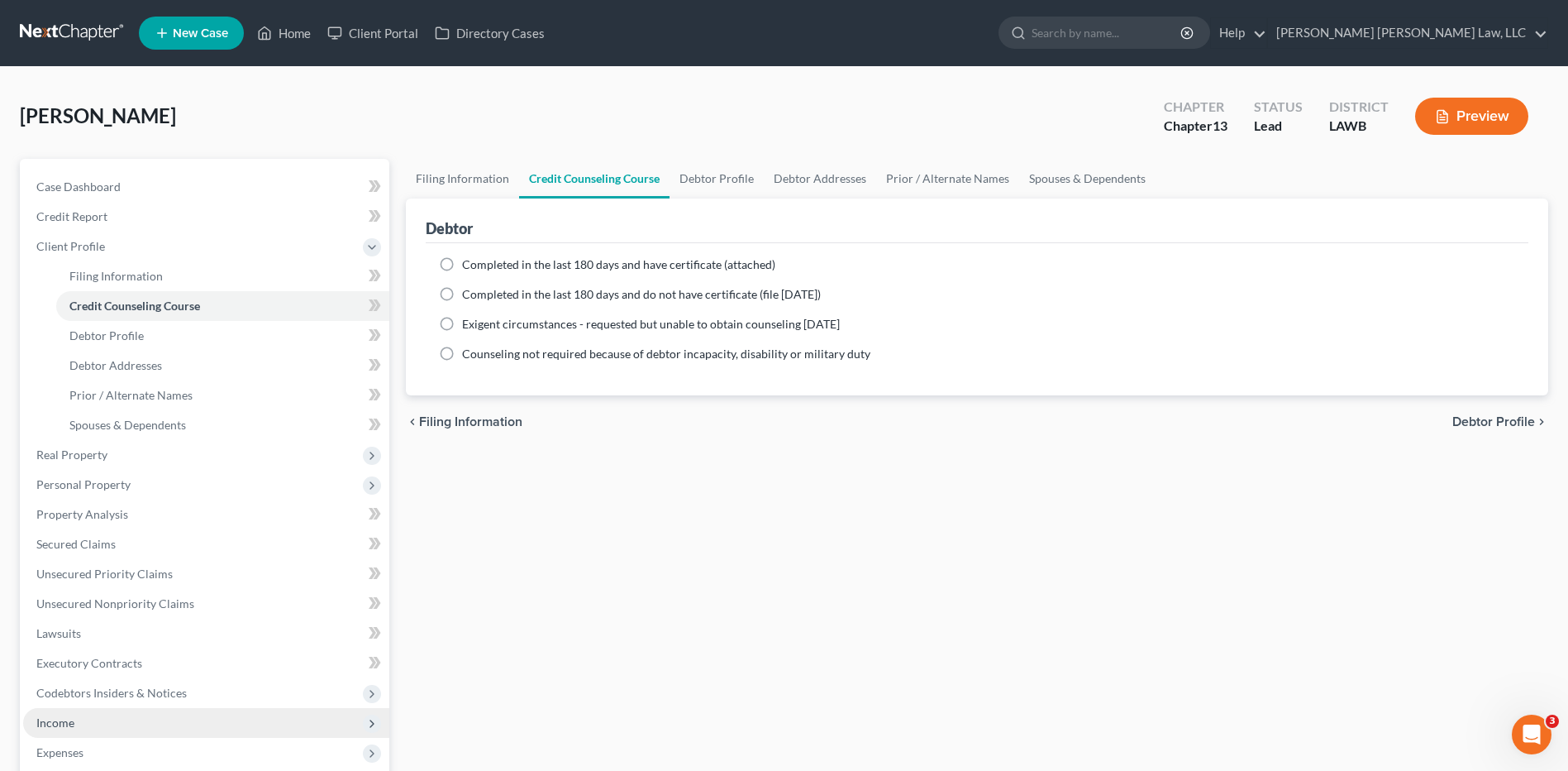
click at [62, 724] on span "Income" at bounding box center [55, 722] width 38 height 14
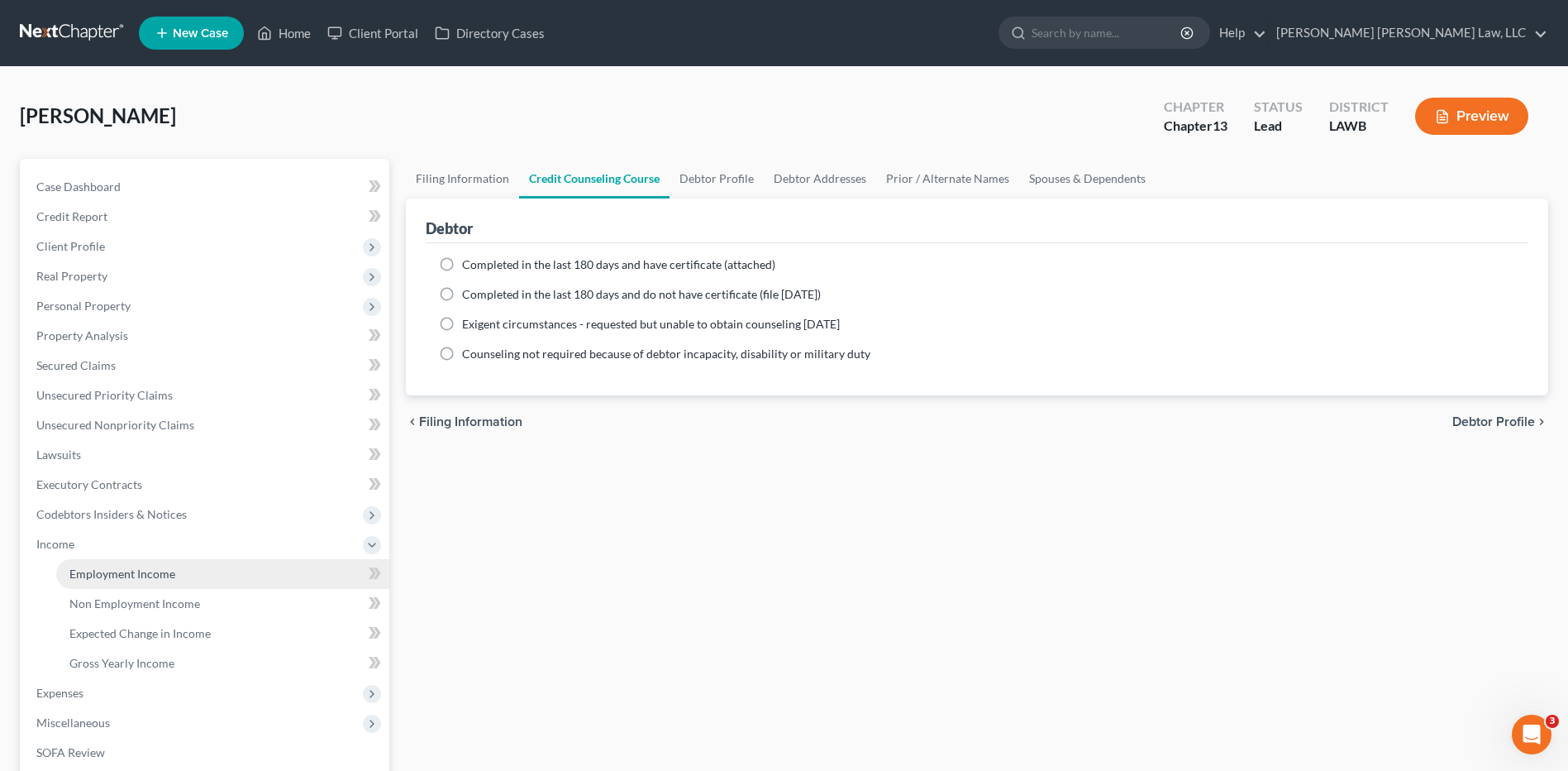
click at [70, 564] on link "Employment Income" at bounding box center [222, 574] width 333 height 30
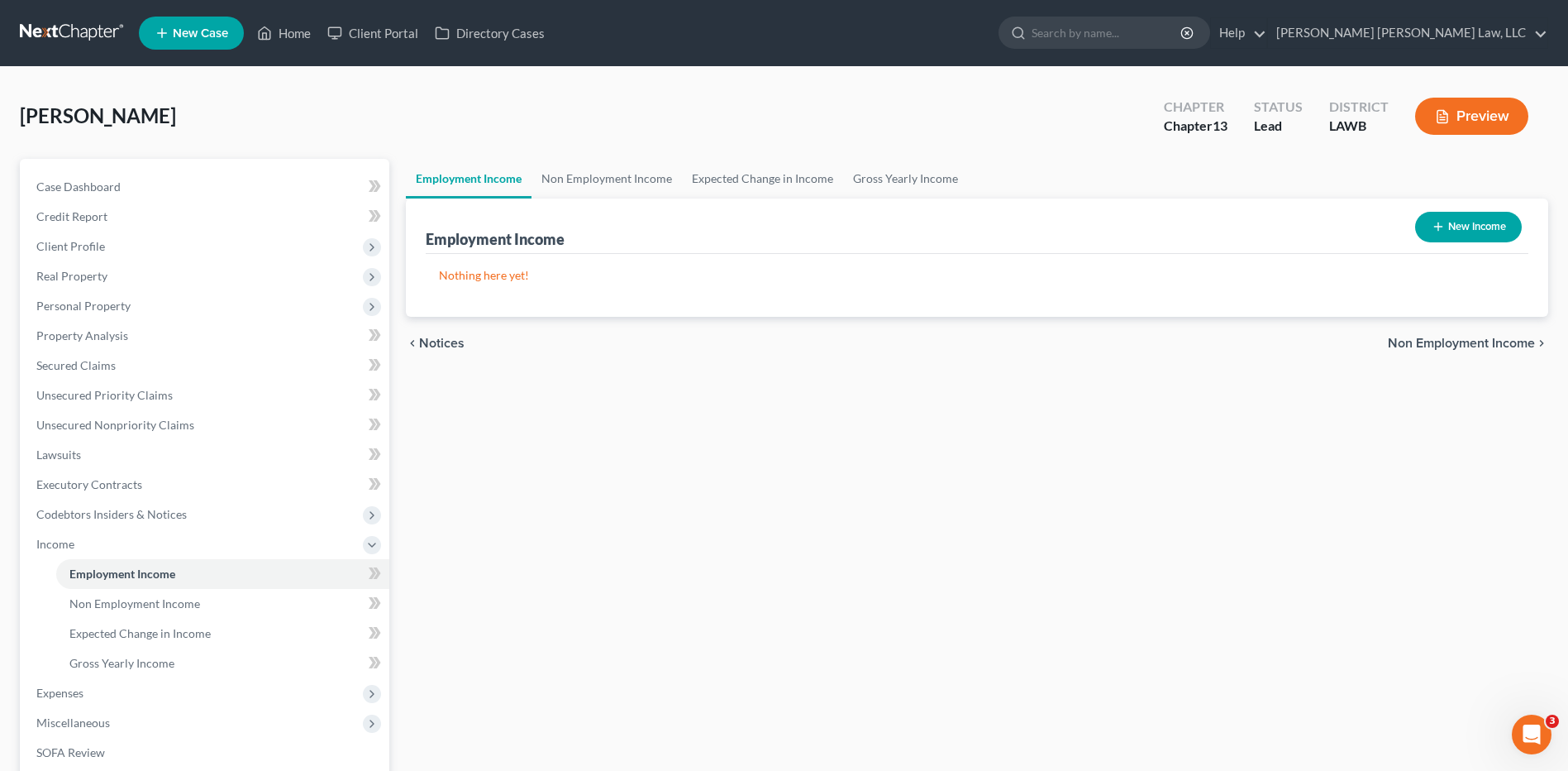
click at [1466, 224] on button "New Income" at bounding box center [1467, 226] width 107 height 31
select select "0"
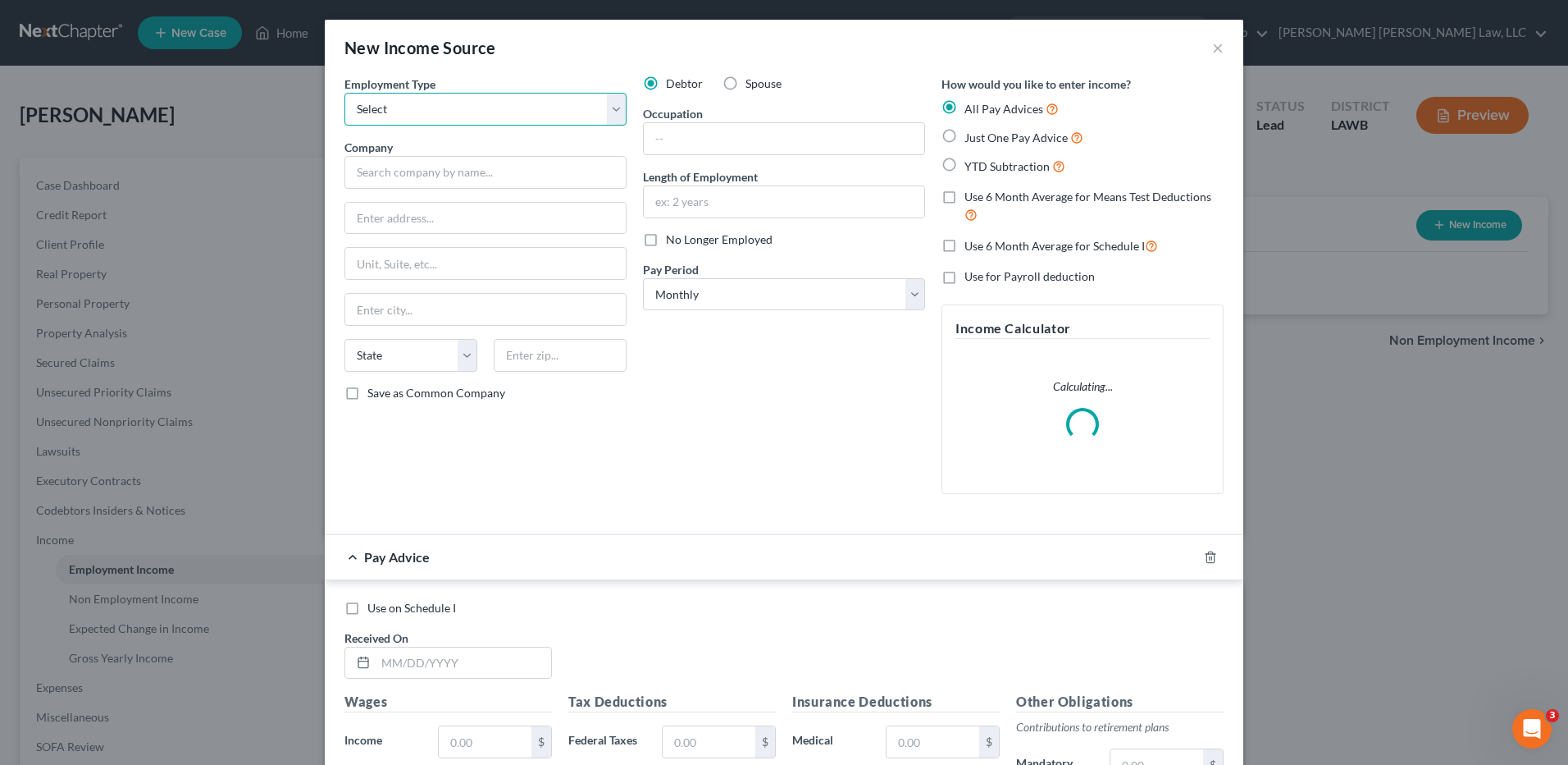
click at [394, 94] on select "Select Full or [DEMOGRAPHIC_DATA] Employment Self Employment" at bounding box center [485, 109] width 282 height 33
select select "0"
click at [344, 92] on select "Select Full or [DEMOGRAPHIC_DATA] Employment Self Employment" at bounding box center [485, 109] width 282 height 33
click at [392, 159] on input "text" at bounding box center [485, 173] width 282 height 33
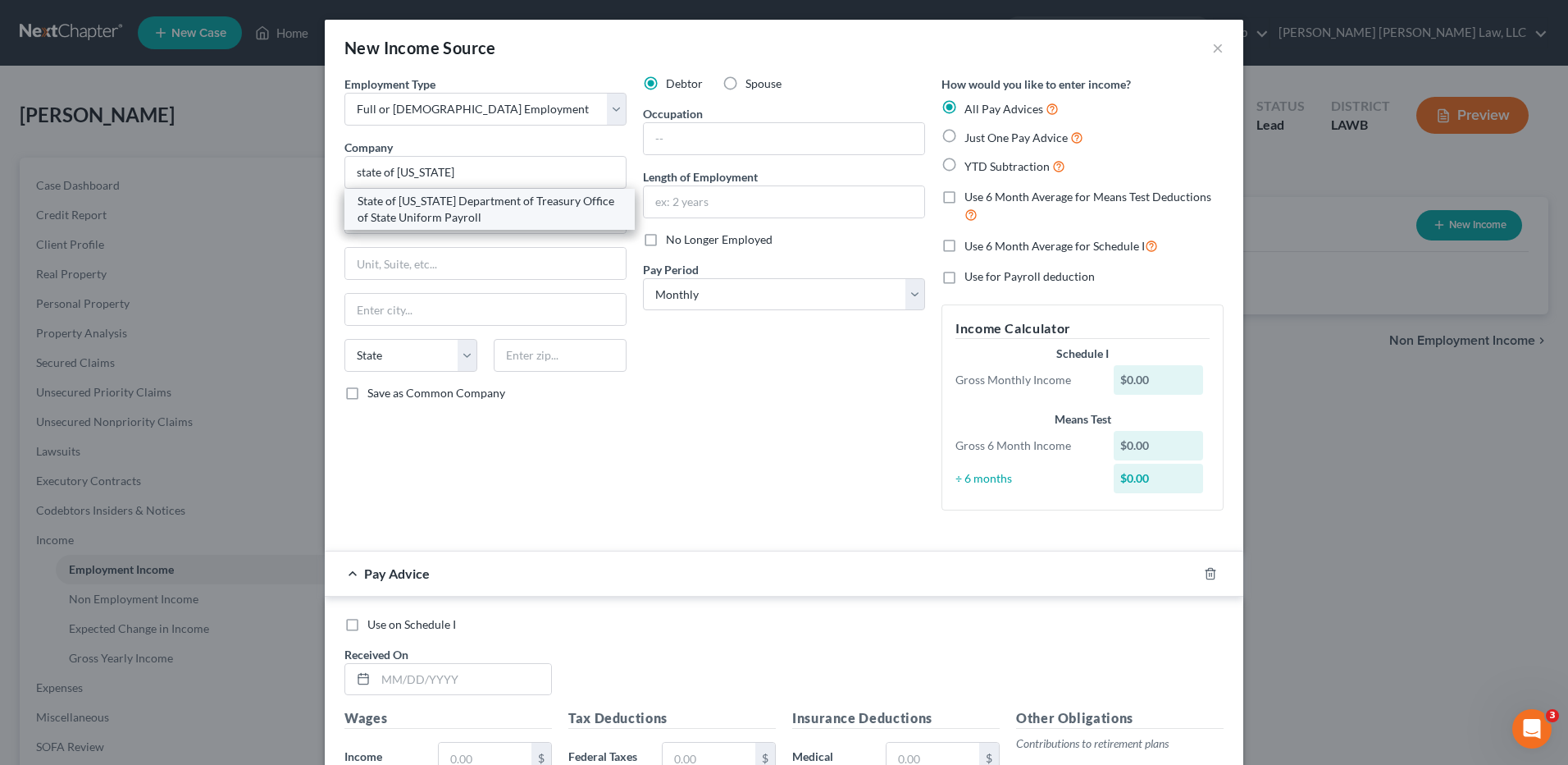
click at [414, 194] on div "State of [US_STATE] Department of Treasury Office of State Uniform Payroll" at bounding box center [489, 210] width 264 height 33
type input "State of [US_STATE] Department of Treasury Office of State Uniform Payroll"
type input "[STREET_ADDRESS]"
type input "Baton Rouge"
select select "19"
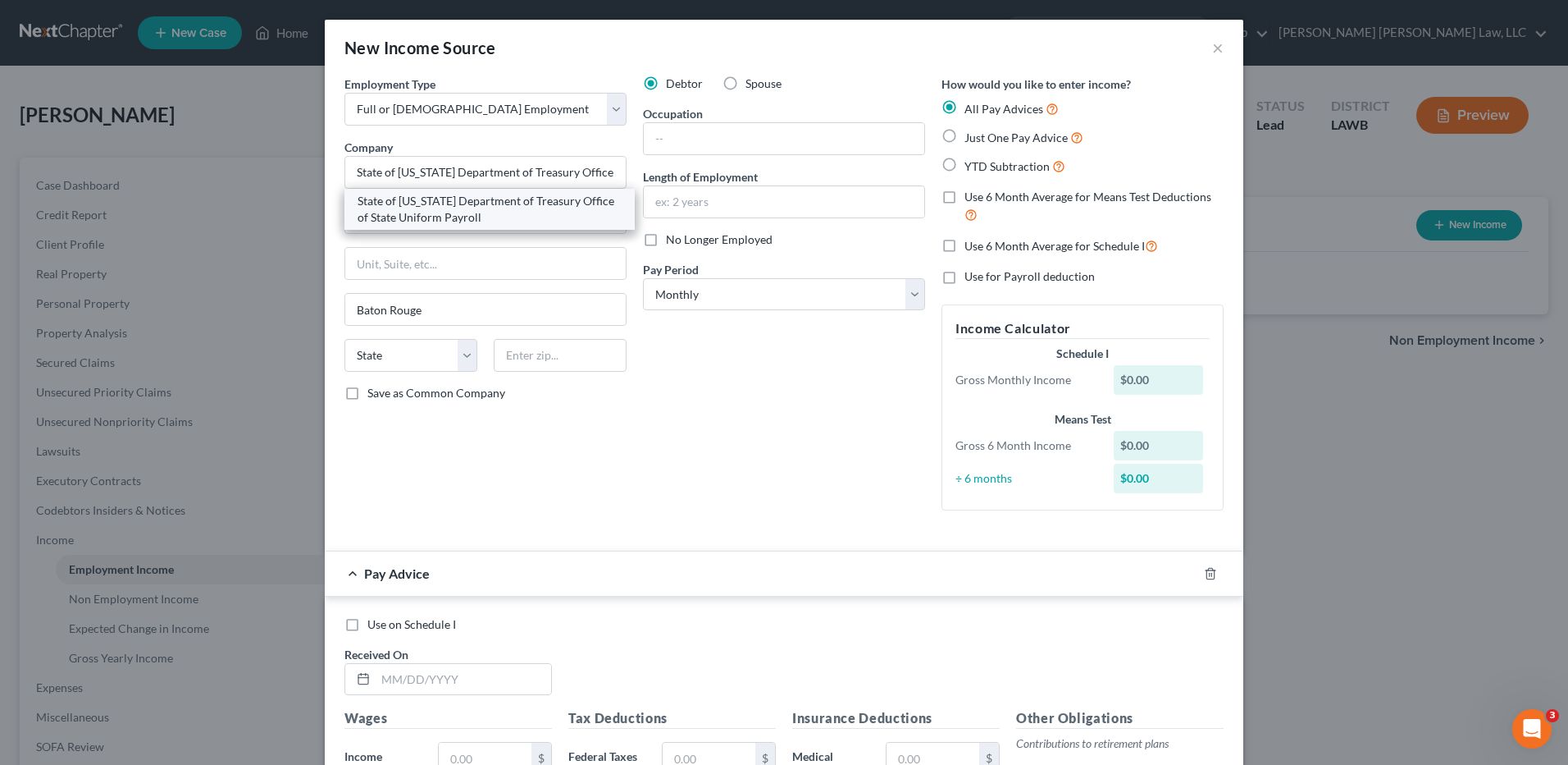
type input "70802"
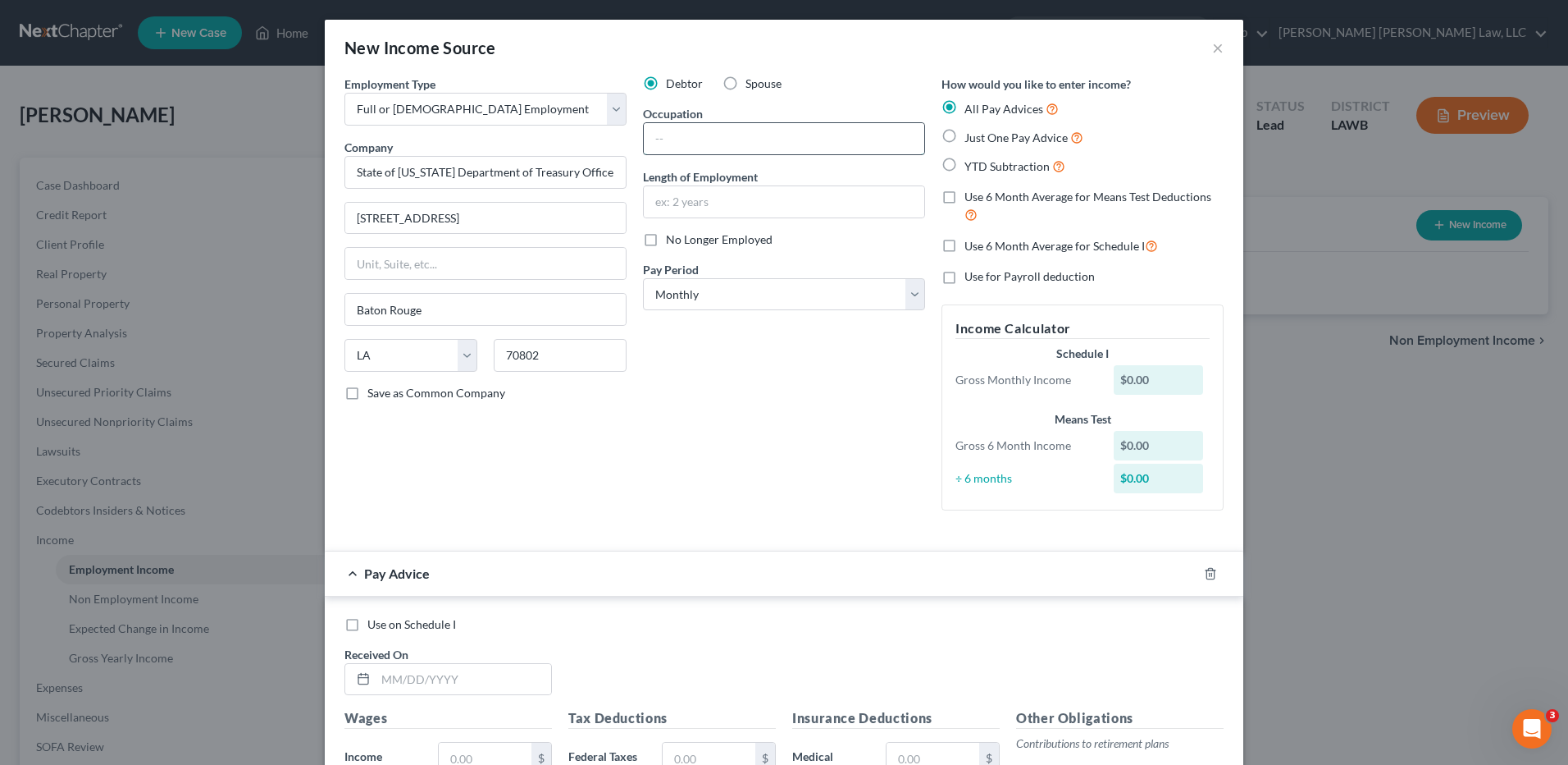
click at [700, 129] on input "text" at bounding box center [784, 139] width 281 height 31
type input "c"
type input "Child Welfare Supervisor"
click at [691, 203] on input "text" at bounding box center [784, 202] width 281 height 31
type input "13 months"
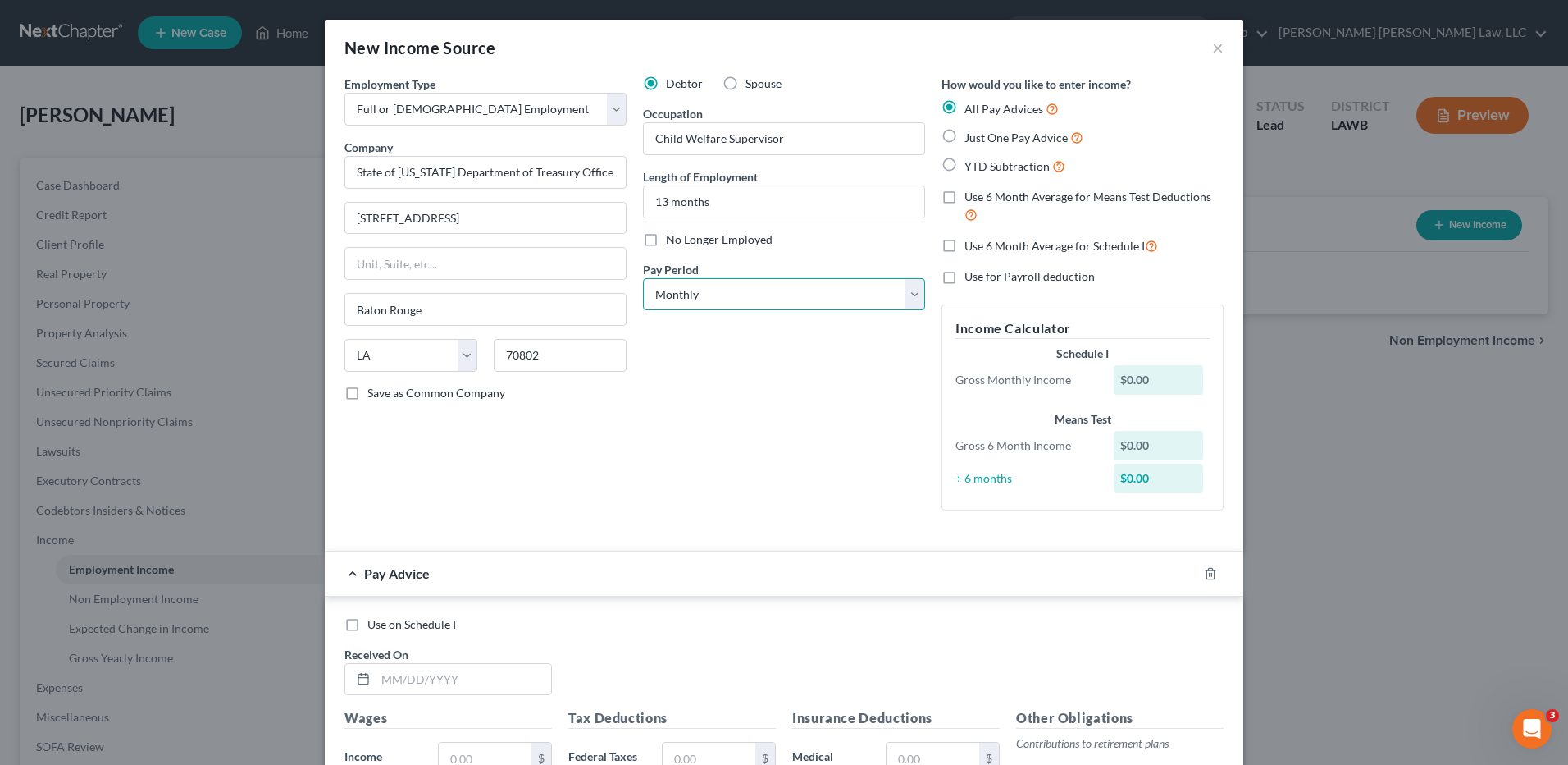
click at [737, 310] on select "Select Monthly Twice Monthly Every Other Week Weekly" at bounding box center [783, 295] width 282 height 33
select select "2"
click at [643, 278] on select "Select Monthly Twice Monthly Every Other Week Weekly" at bounding box center [783, 295] width 282 height 33
click at [964, 136] on label "Just One Pay Advice" at bounding box center [1023, 138] width 119 height 18
click at [971, 136] on input "Just One Pay Advice" at bounding box center [976, 134] width 11 height 11
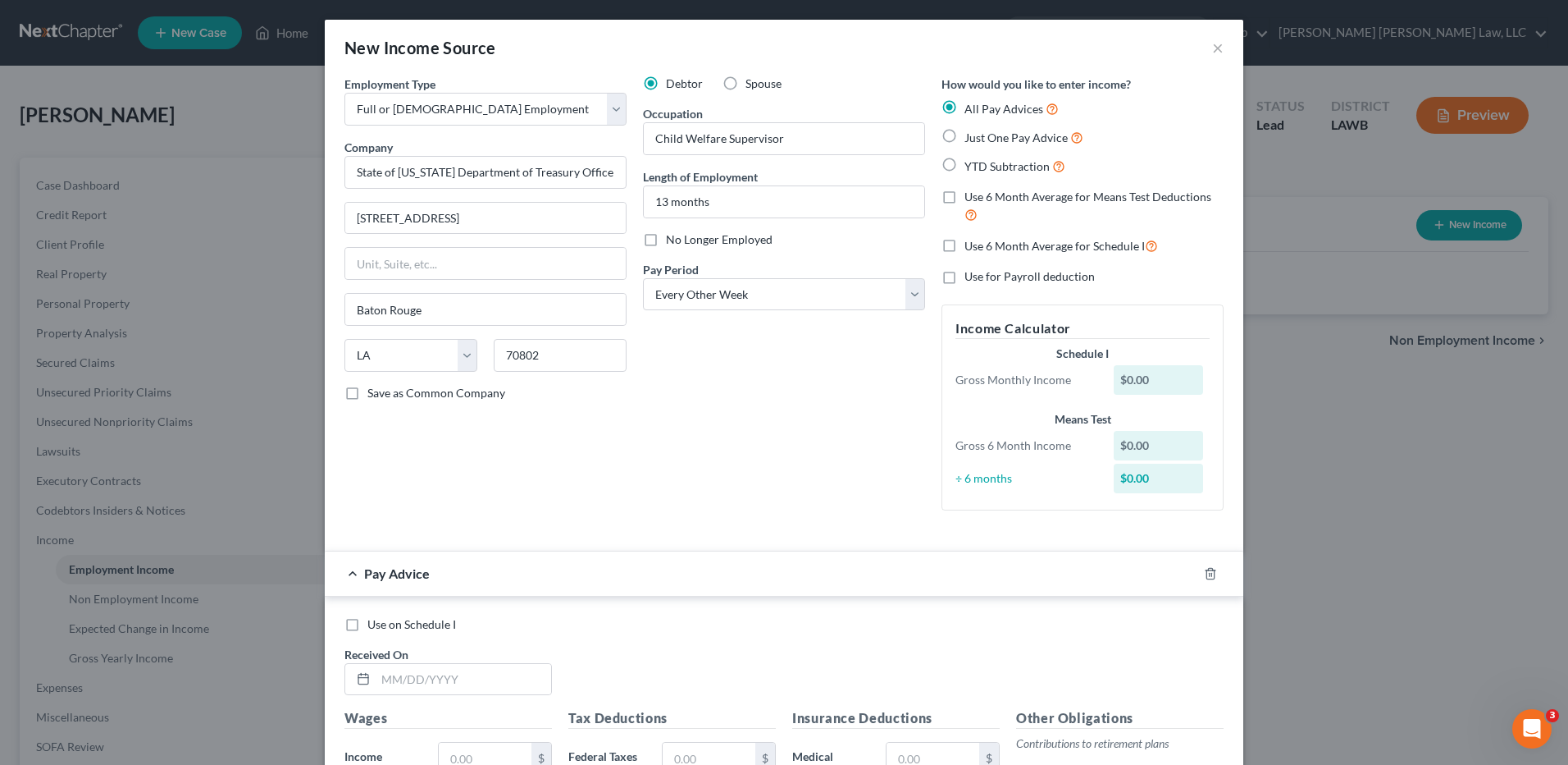
radio input "true"
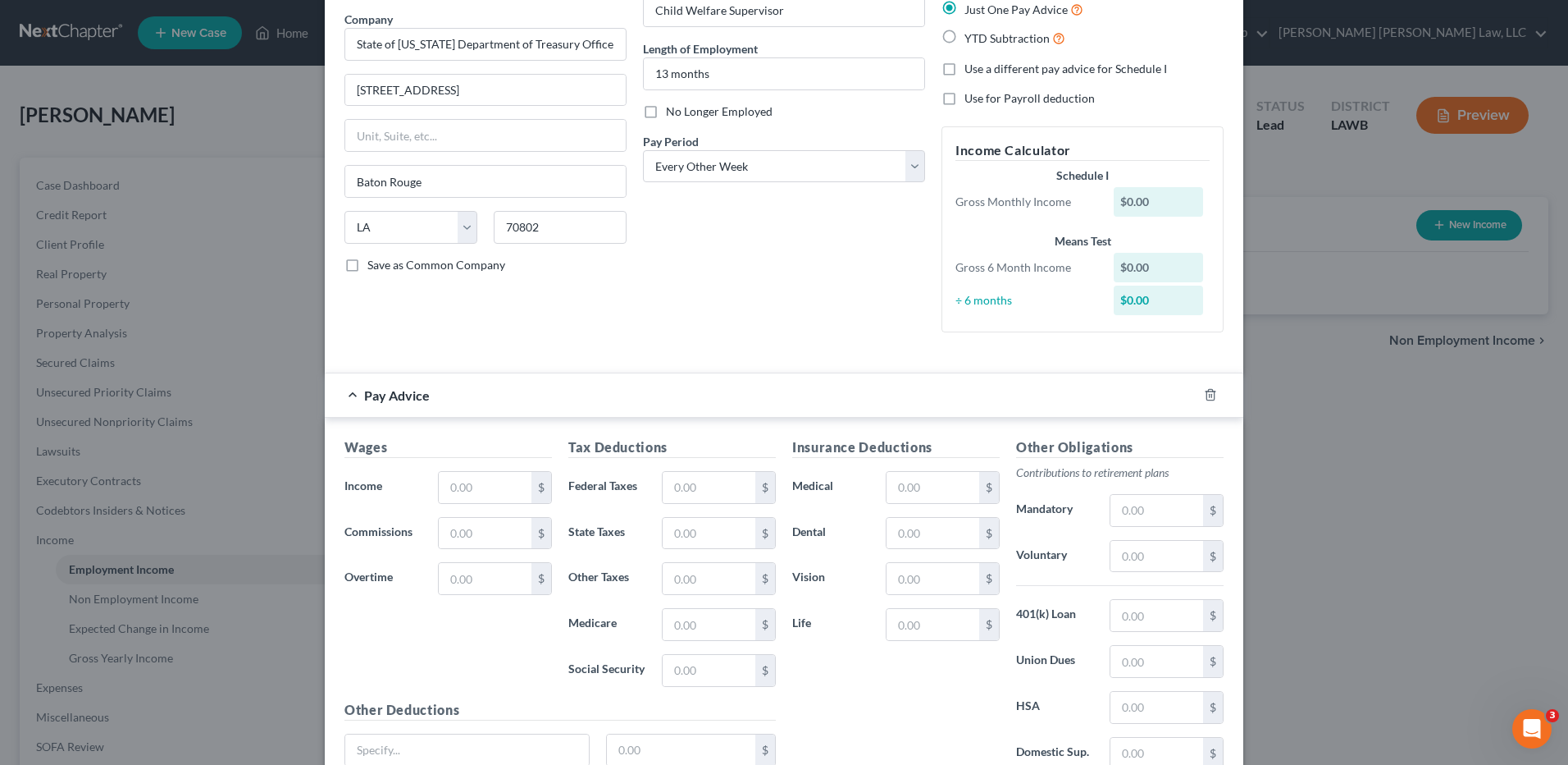
scroll to position [246, 0]
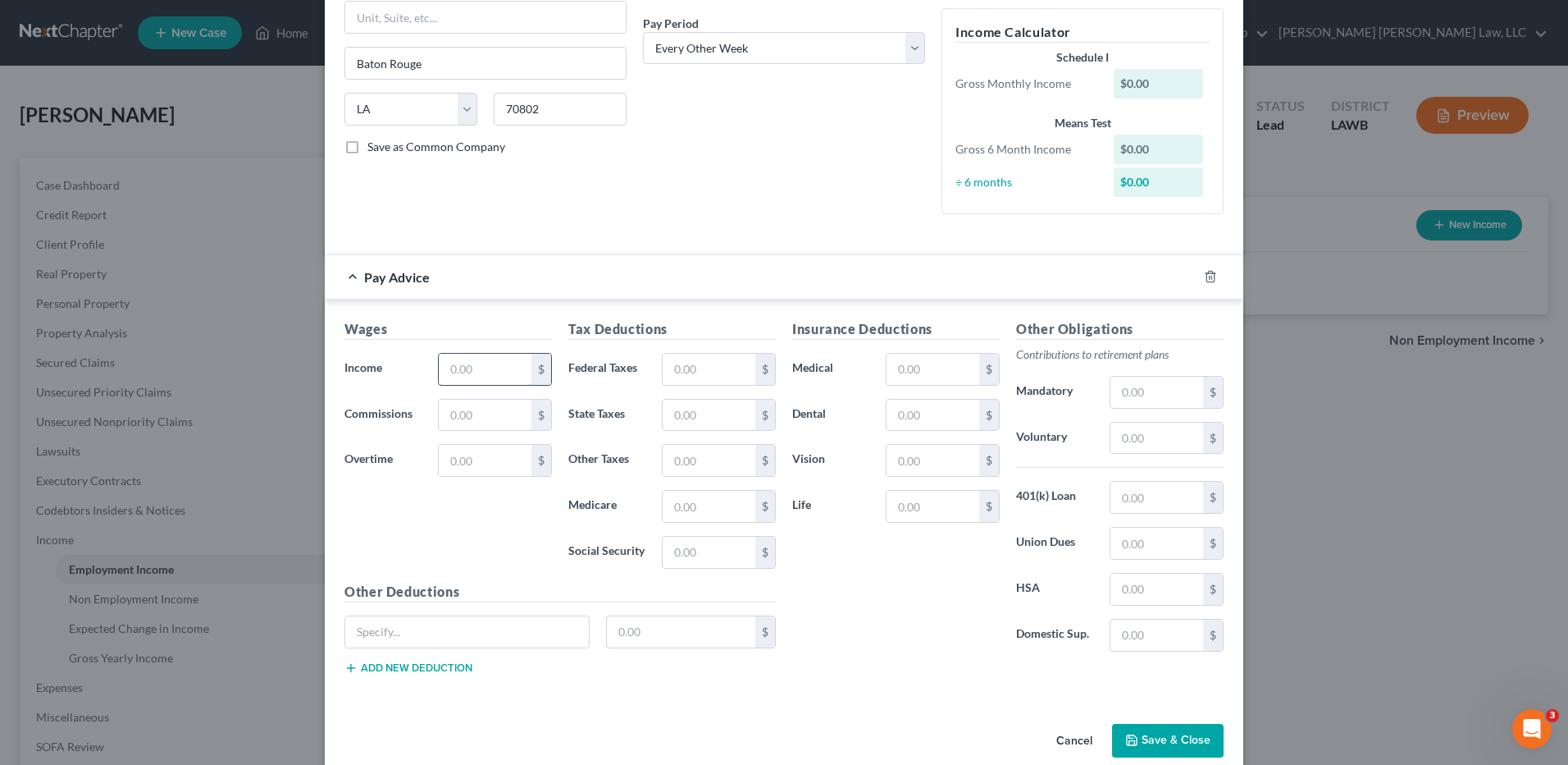
click at [458, 370] on input "text" at bounding box center [485, 370] width 92 height 31
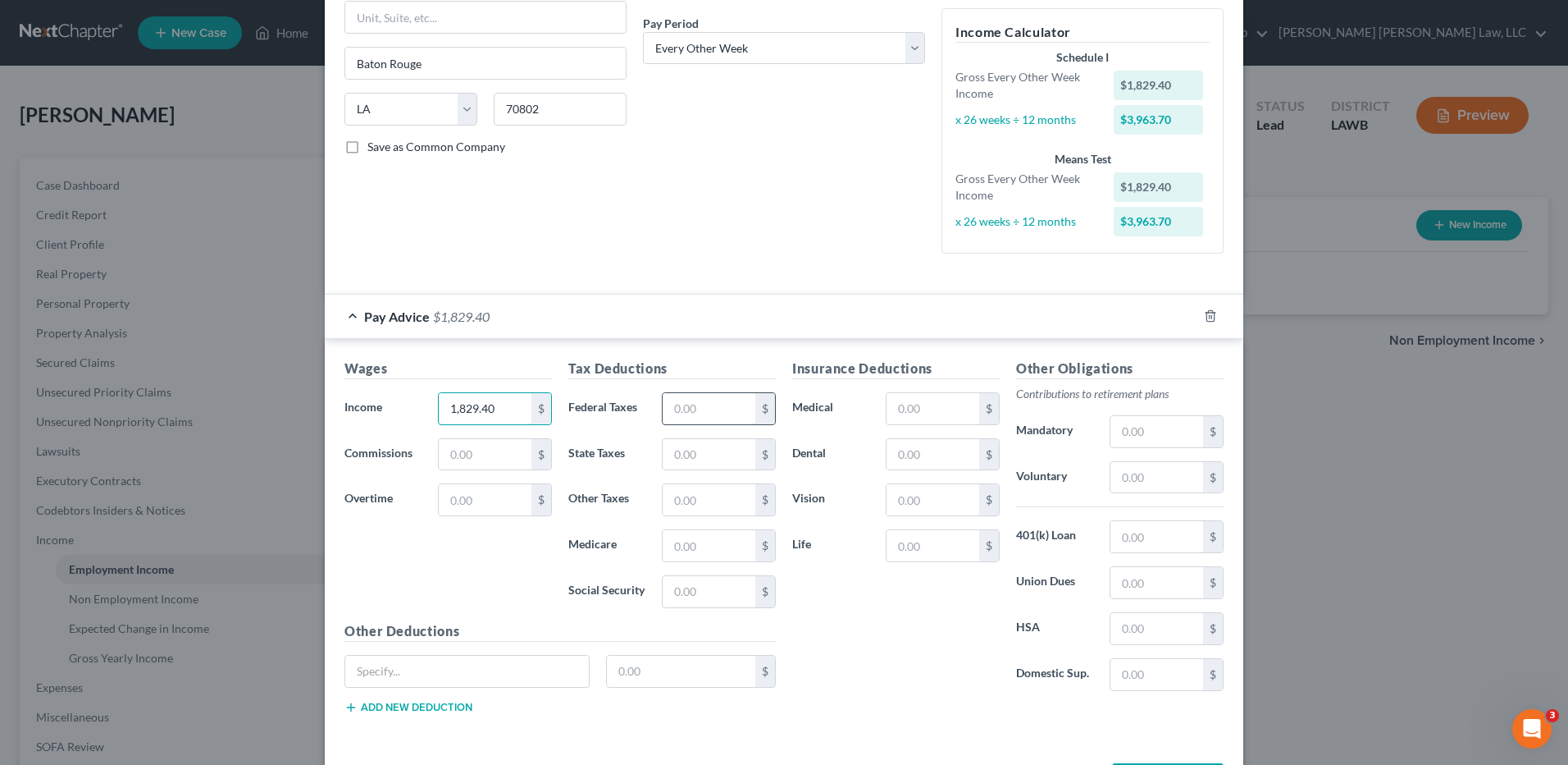
type input "1,829.40"
click at [742, 407] on input "text" at bounding box center [709, 408] width 92 height 31
type input "33.21"
type input "72.06"
type input "24.01"
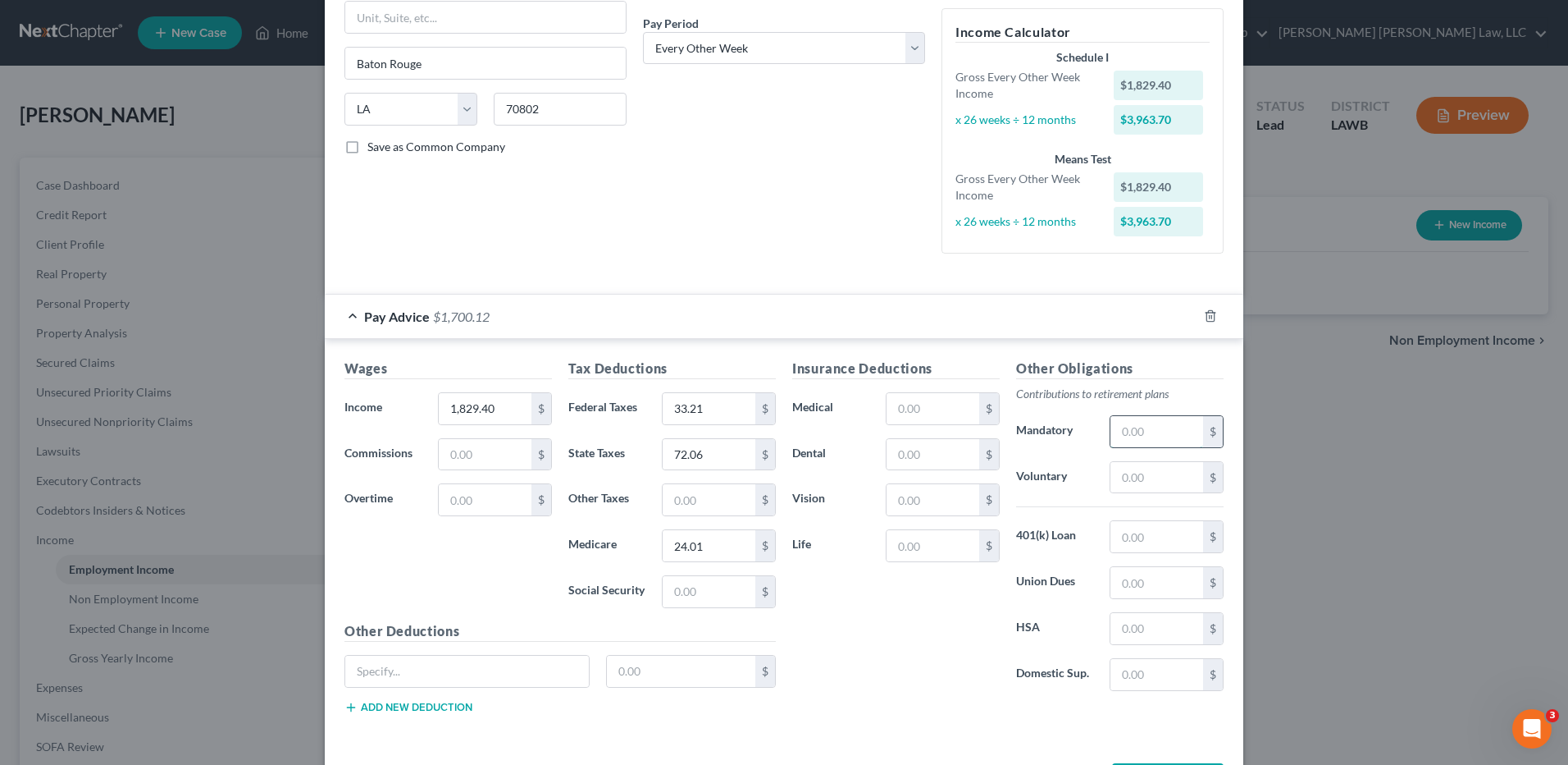
click at [1129, 423] on input "text" at bounding box center [1156, 431] width 92 height 31
type input "132.35"
click at [958, 406] on input "text" at bounding box center [933, 408] width 92 height 31
type input "173.88"
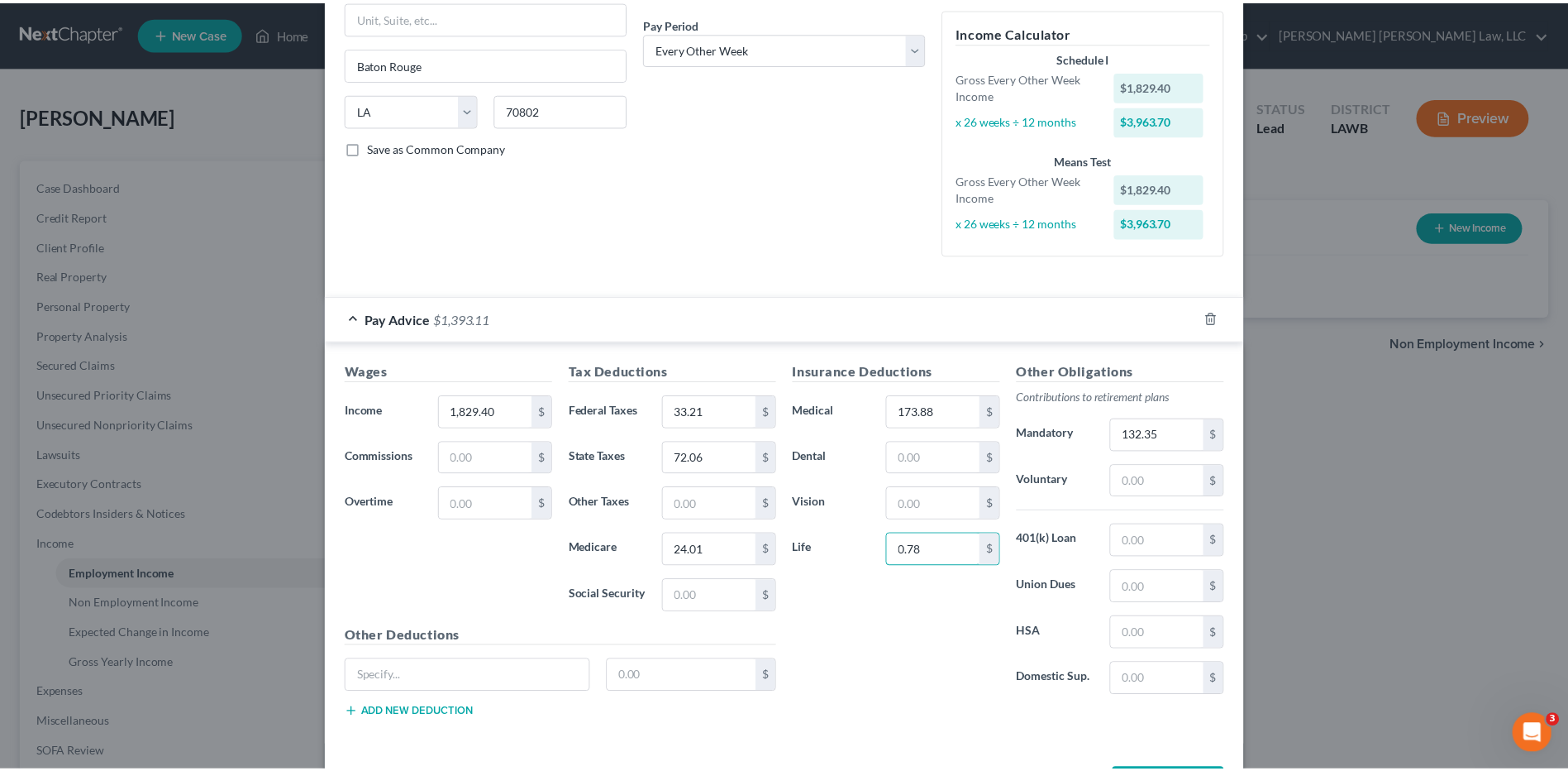
scroll to position [314, 0]
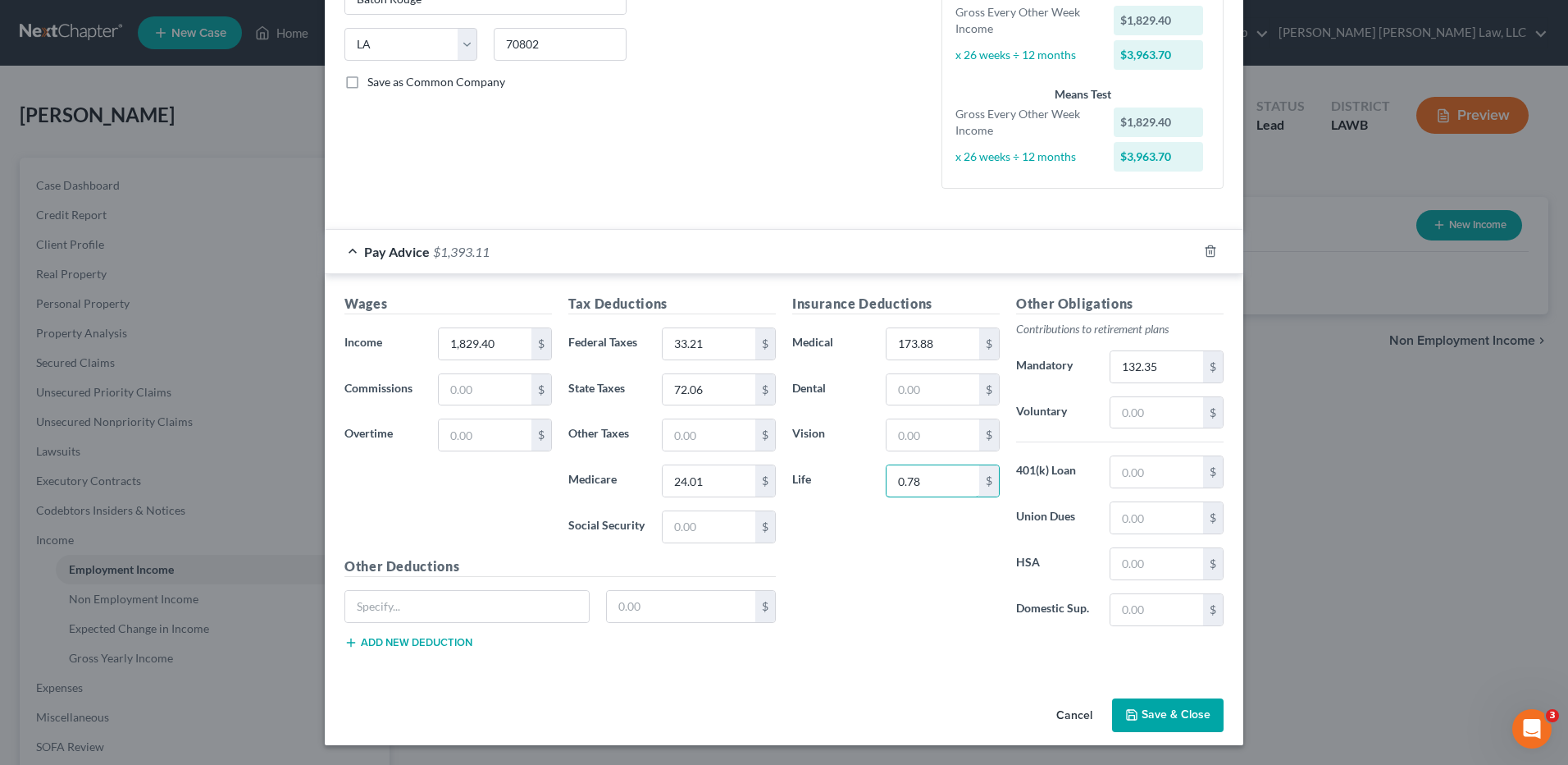
type input "0.78"
click at [1161, 715] on button "Save & Close" at bounding box center [1167, 715] width 112 height 34
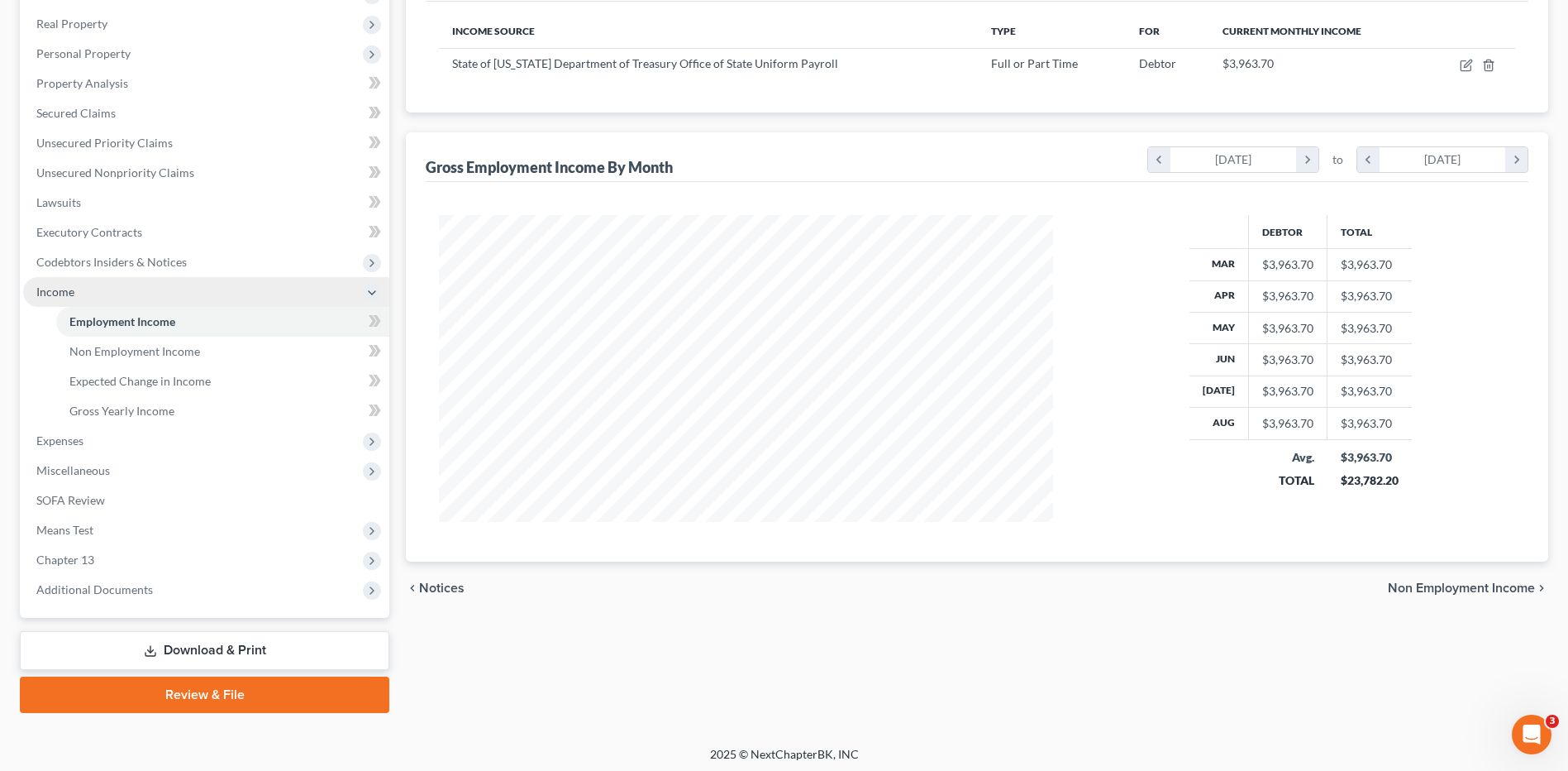
scroll to position [257, 0]
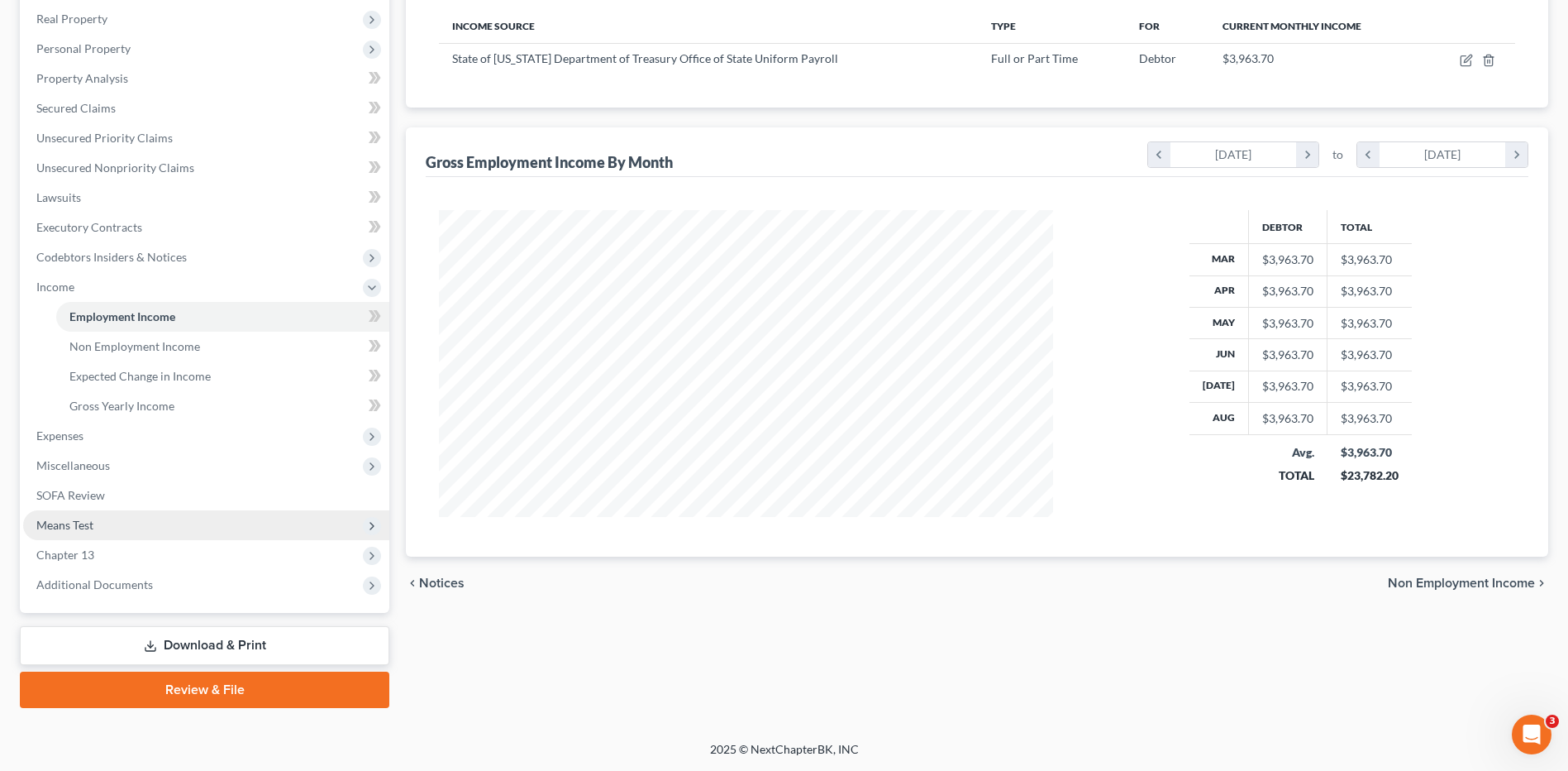
click at [62, 530] on span "Means Test" at bounding box center [64, 524] width 57 height 14
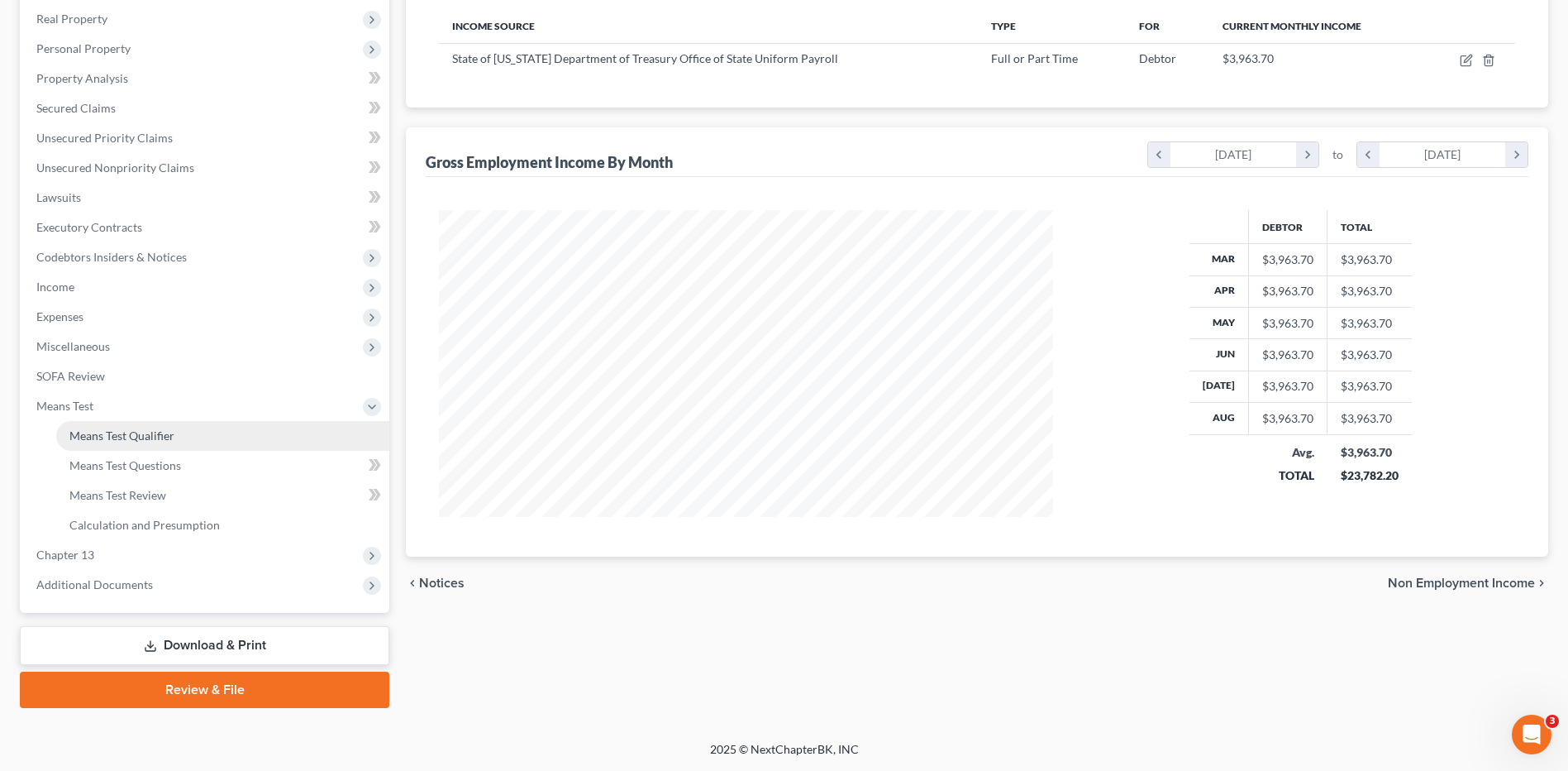
click at [105, 442] on link "Means Test Qualifier" at bounding box center [222, 436] width 333 height 30
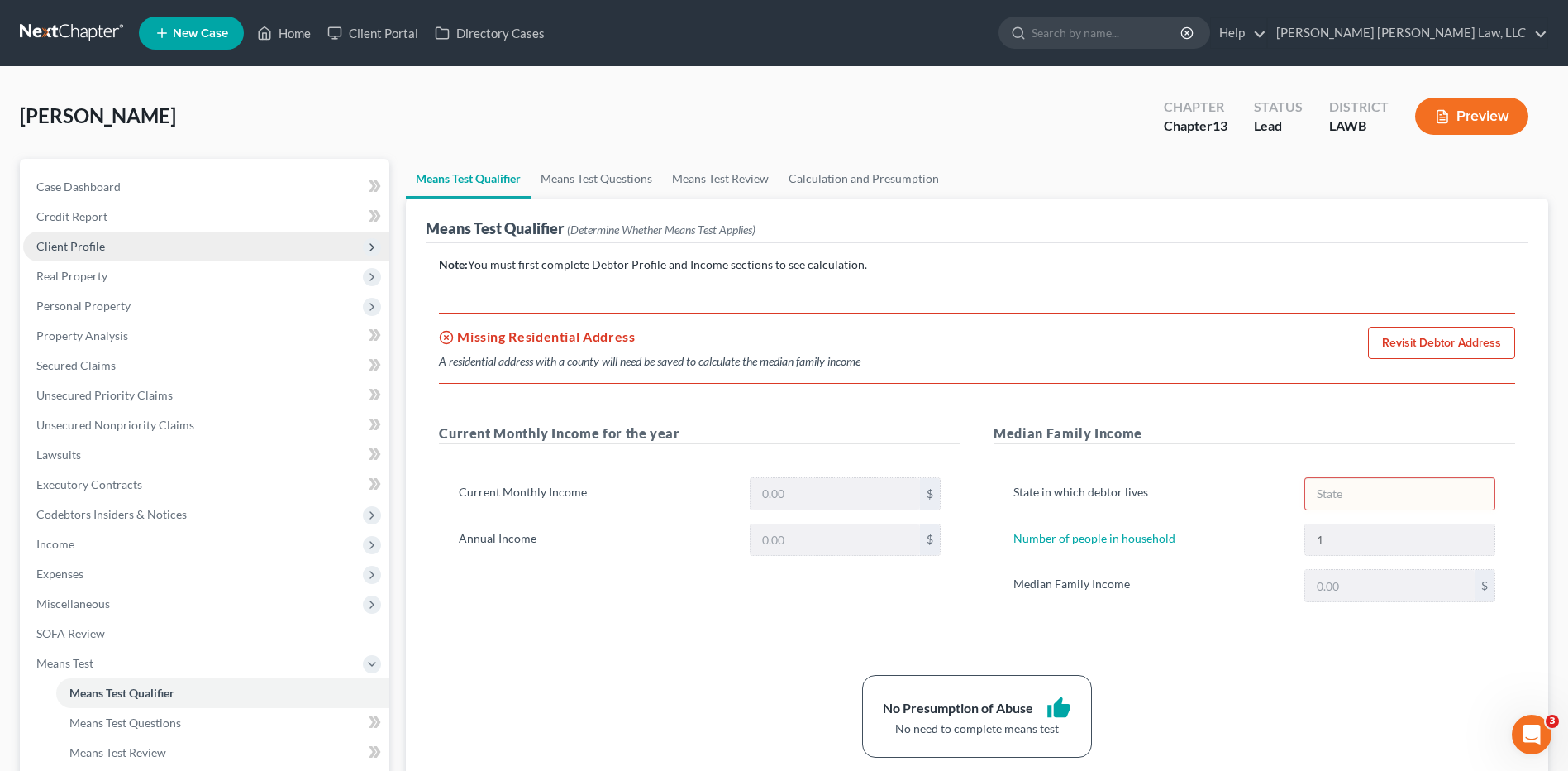
click at [64, 254] on span "Client Profile" at bounding box center [206, 247] width 366 height 30
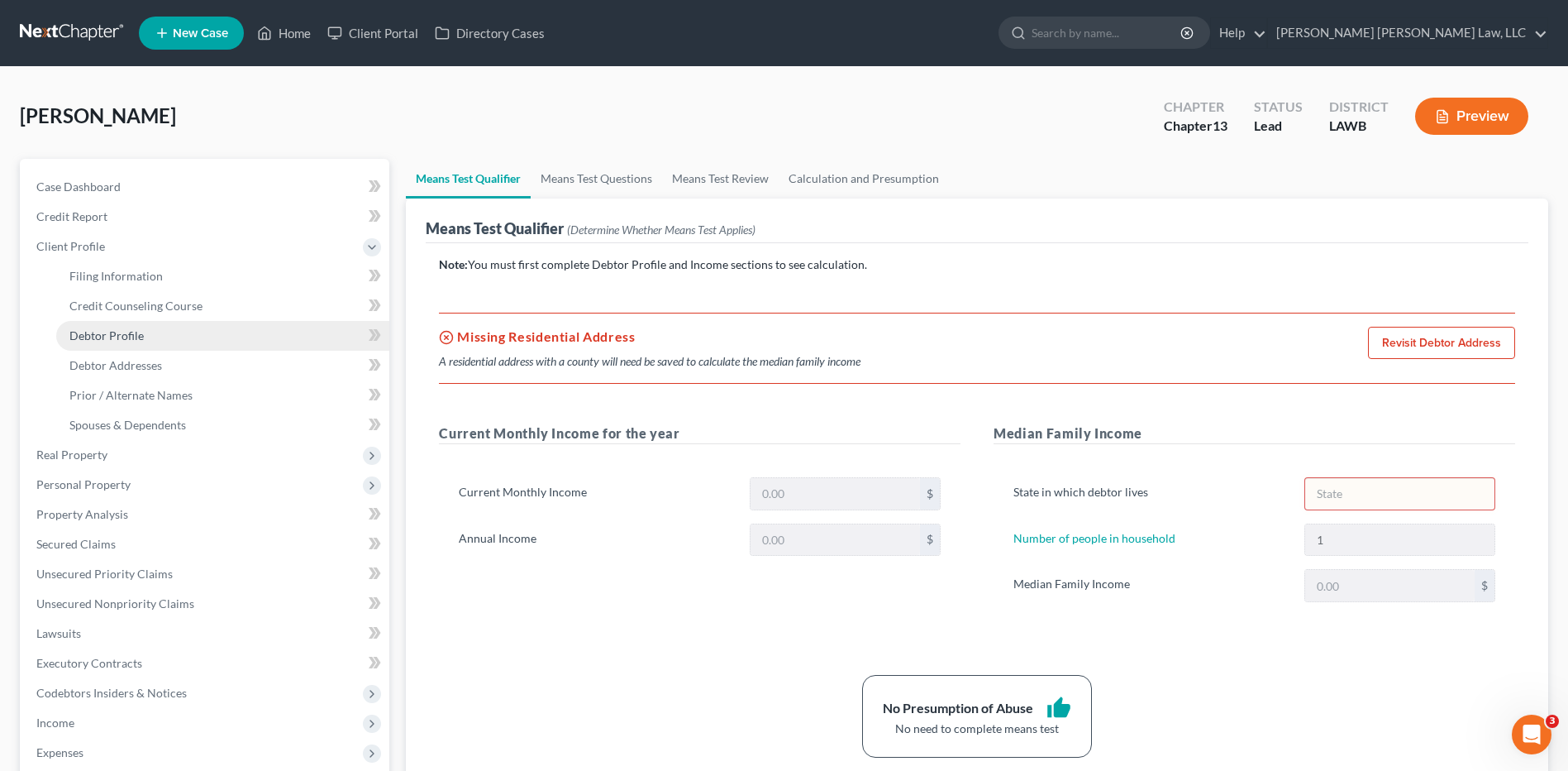
click at [110, 331] on span "Debtor Profile" at bounding box center [107, 335] width 74 height 14
select select "0"
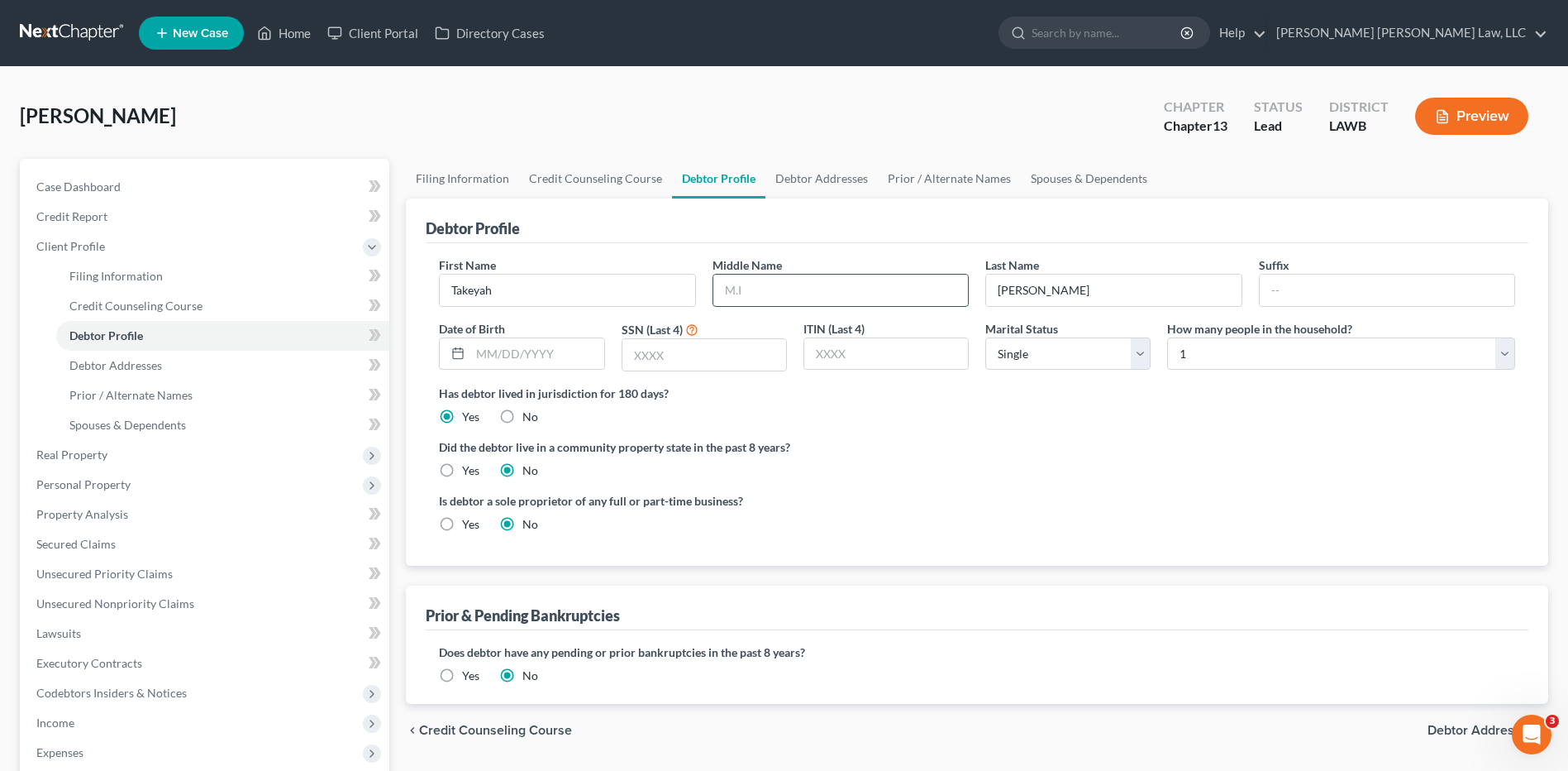
drag, startPoint x: 751, startPoint y: 295, endPoint x: 931, endPoint y: 298, distance: 180.0
click at [752, 295] on input "text" at bounding box center [840, 291] width 255 height 32
click at [794, 297] on input "text" at bounding box center [840, 291] width 255 height 32
click at [768, 291] on input "text" at bounding box center [840, 291] width 255 height 32
type input "[PERSON_NAME]"
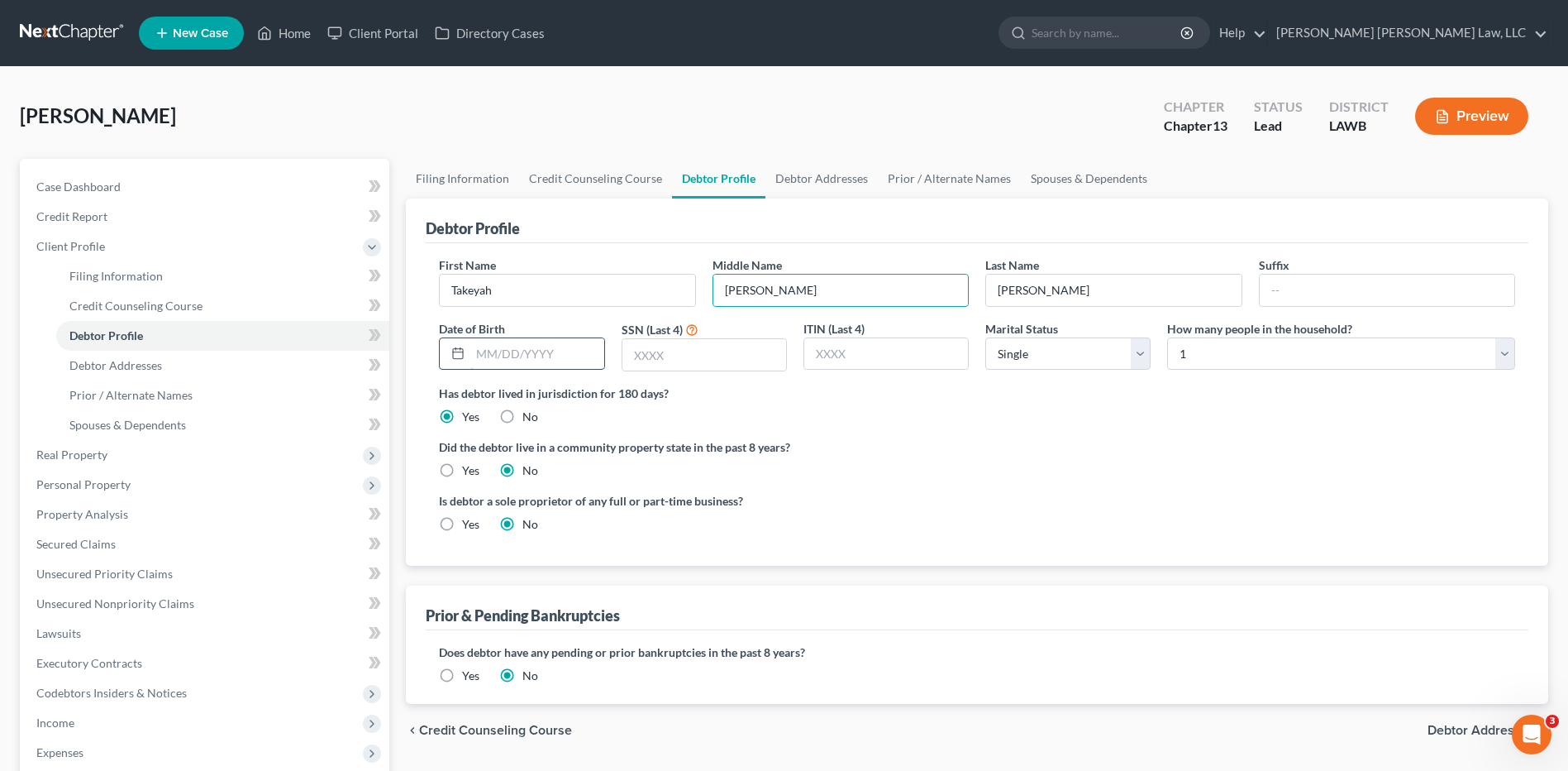
click at [503, 362] on input "text" at bounding box center [536, 354] width 133 height 32
type input "[DATE]"
click at [717, 357] on input "text" at bounding box center [704, 355] width 164 height 32
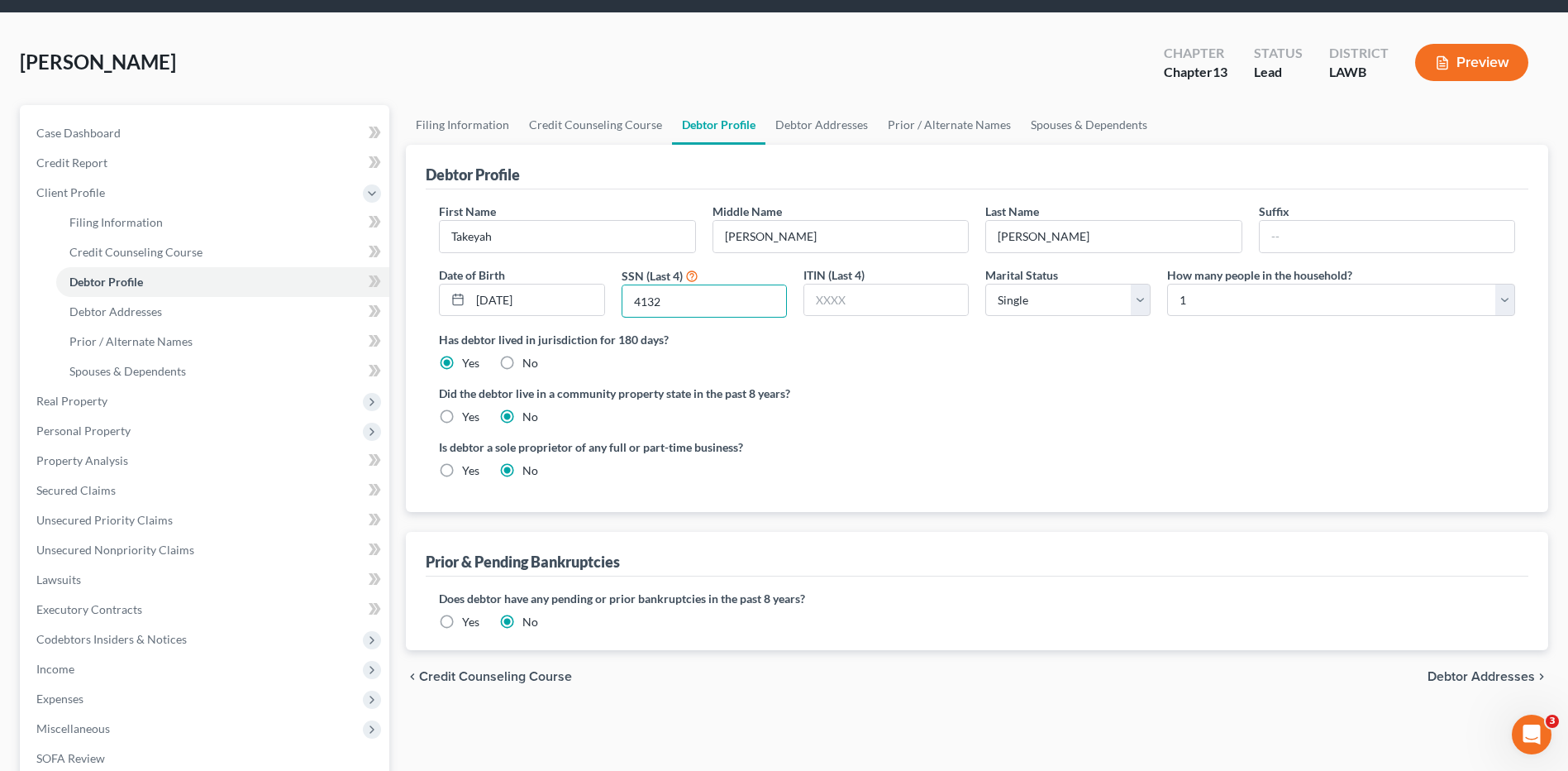
scroll to position [83, 0]
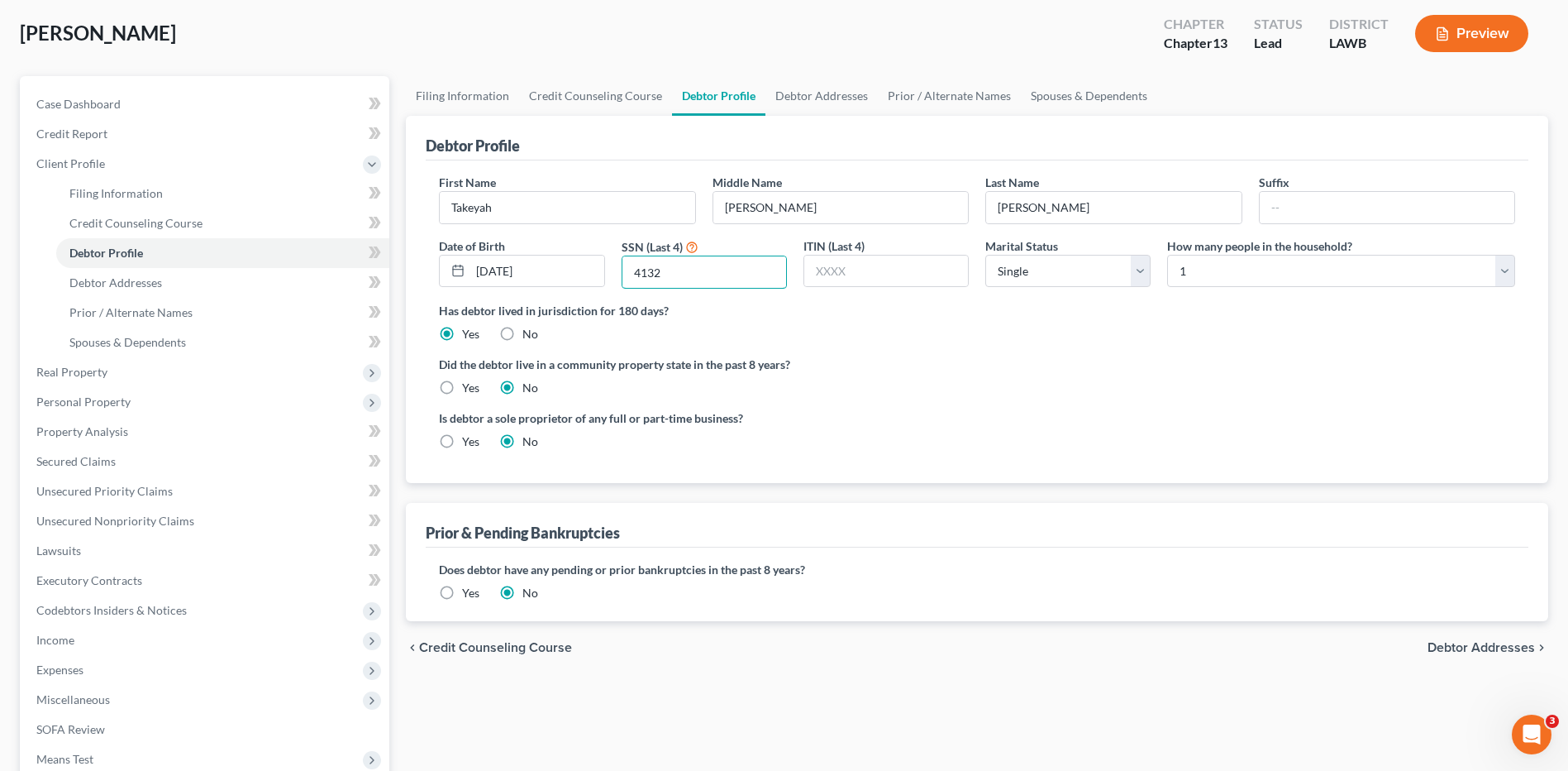
type input "4132"
click at [462, 387] on label "Yes" at bounding box center [470, 388] width 18 height 17
click at [469, 387] on input "Yes" at bounding box center [475, 386] width 11 height 11
radio input "true"
radio input "false"
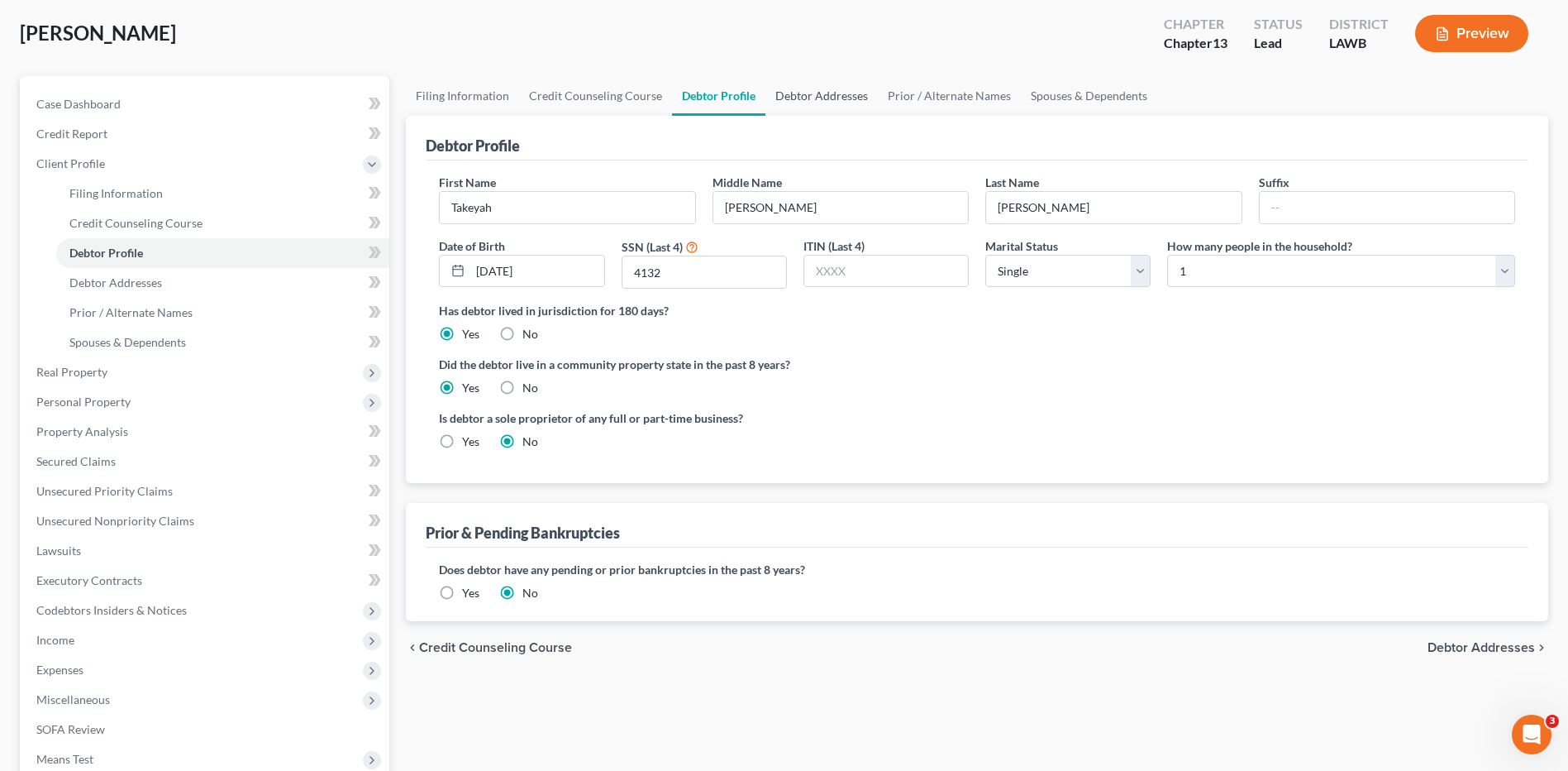
click at [784, 97] on link "Debtor Addresses" at bounding box center [821, 96] width 113 height 40
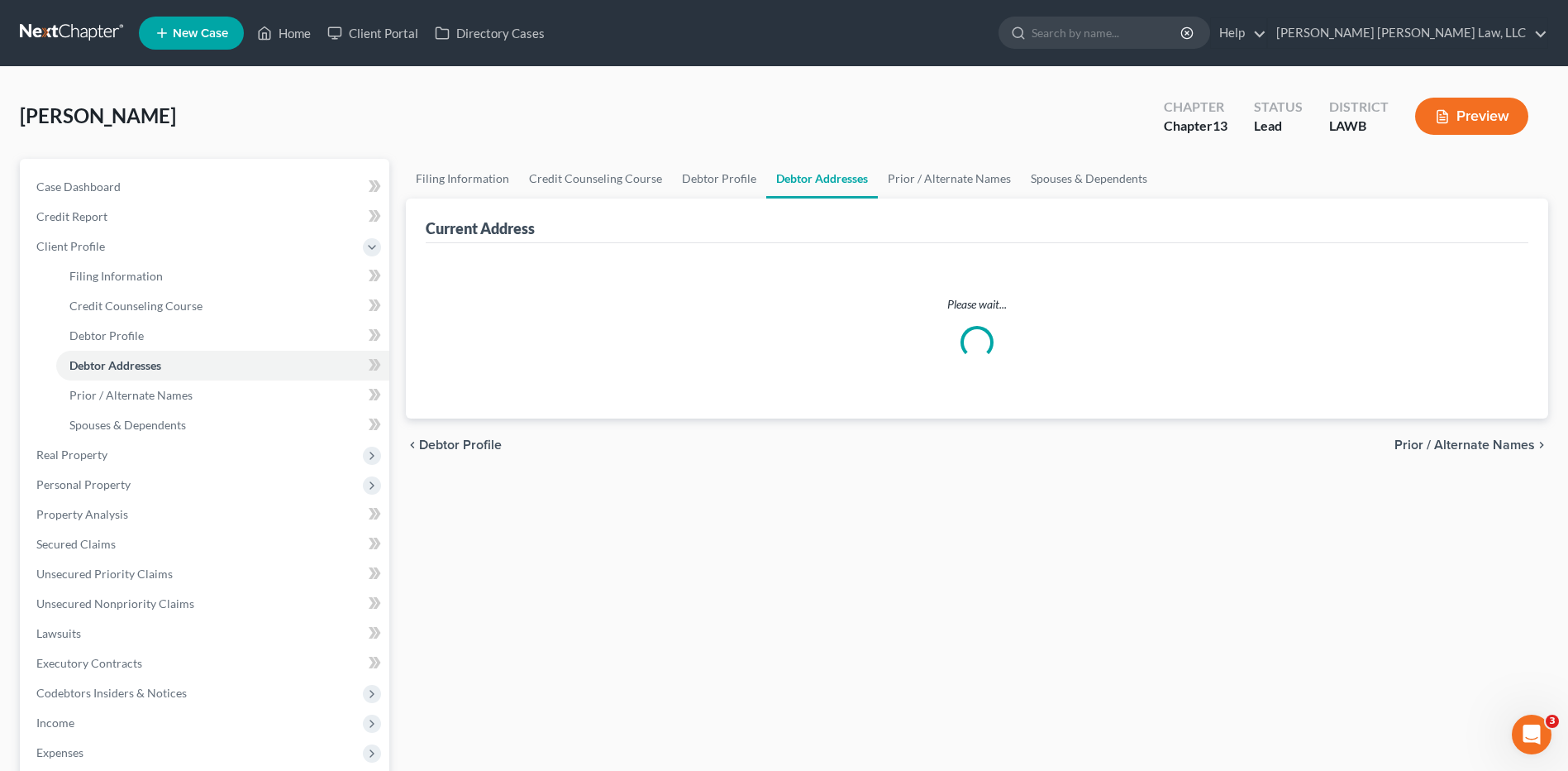
select select "0"
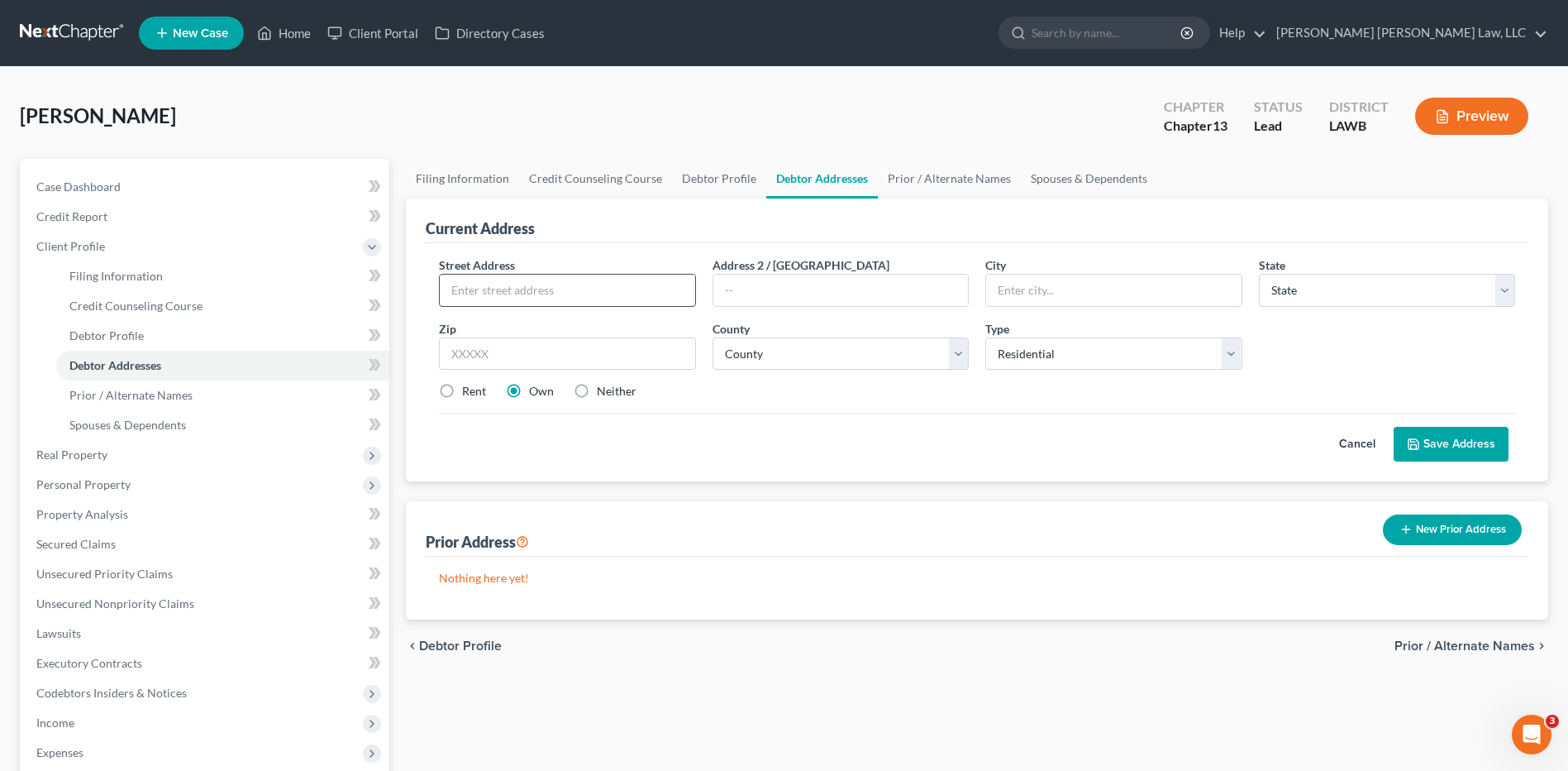
click at [520, 295] on input "text" at bounding box center [567, 291] width 255 height 32
type input "[STREET_ADDRESS]"
type input "Rayville"
select select "19"
type input "71269"
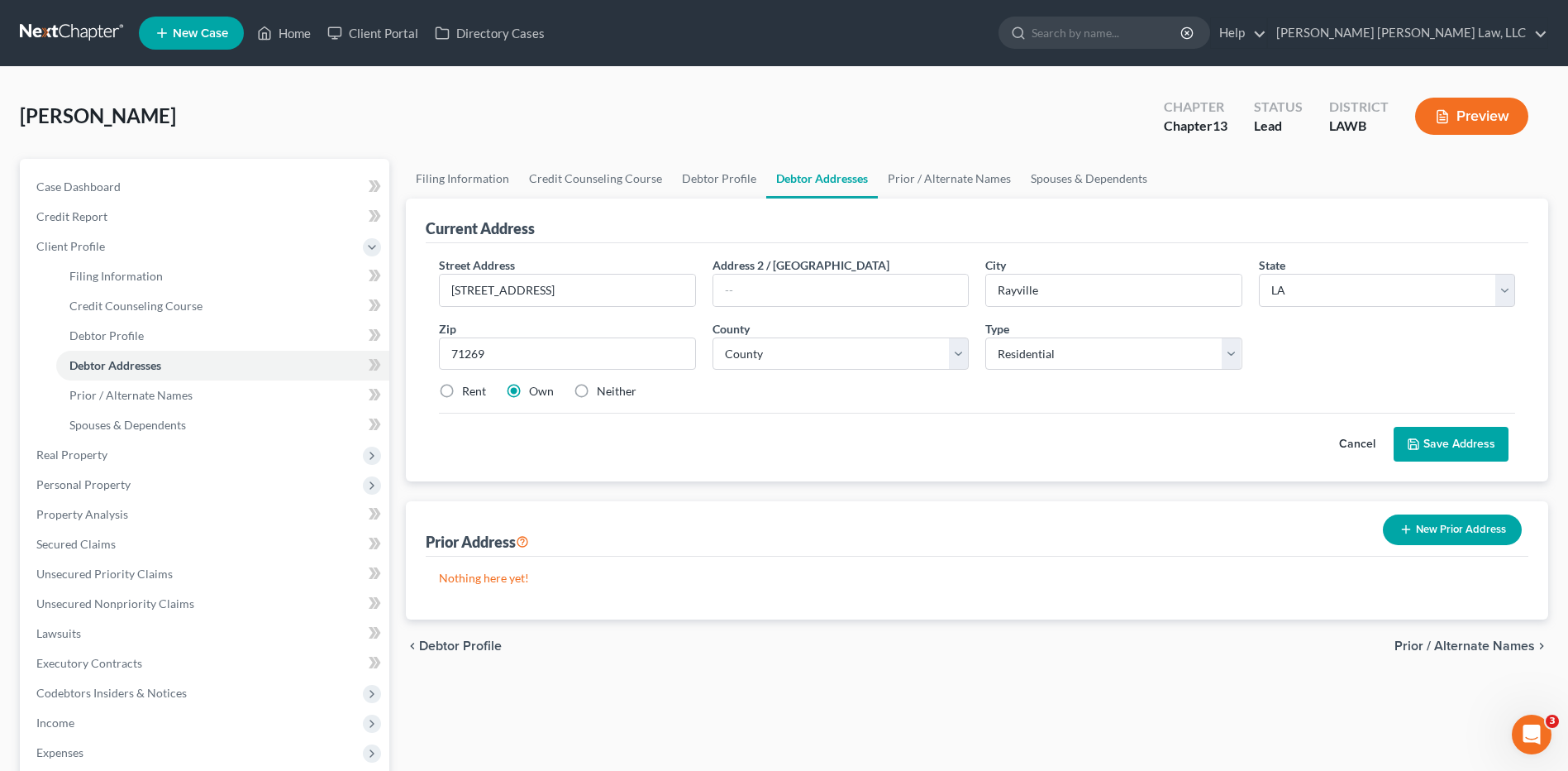
click at [596, 392] on label "Neither" at bounding box center [616, 391] width 40 height 17
click at [603, 392] on input "Neither" at bounding box center [609, 388] width 11 height 11
radio input "true"
click at [788, 358] on select "County Acadia [PERSON_NAME] [DATE] Assumption Avoyelles [GEOGRAPHIC_DATA] Bienv…" at bounding box center [840, 354] width 256 height 34
select select "41"
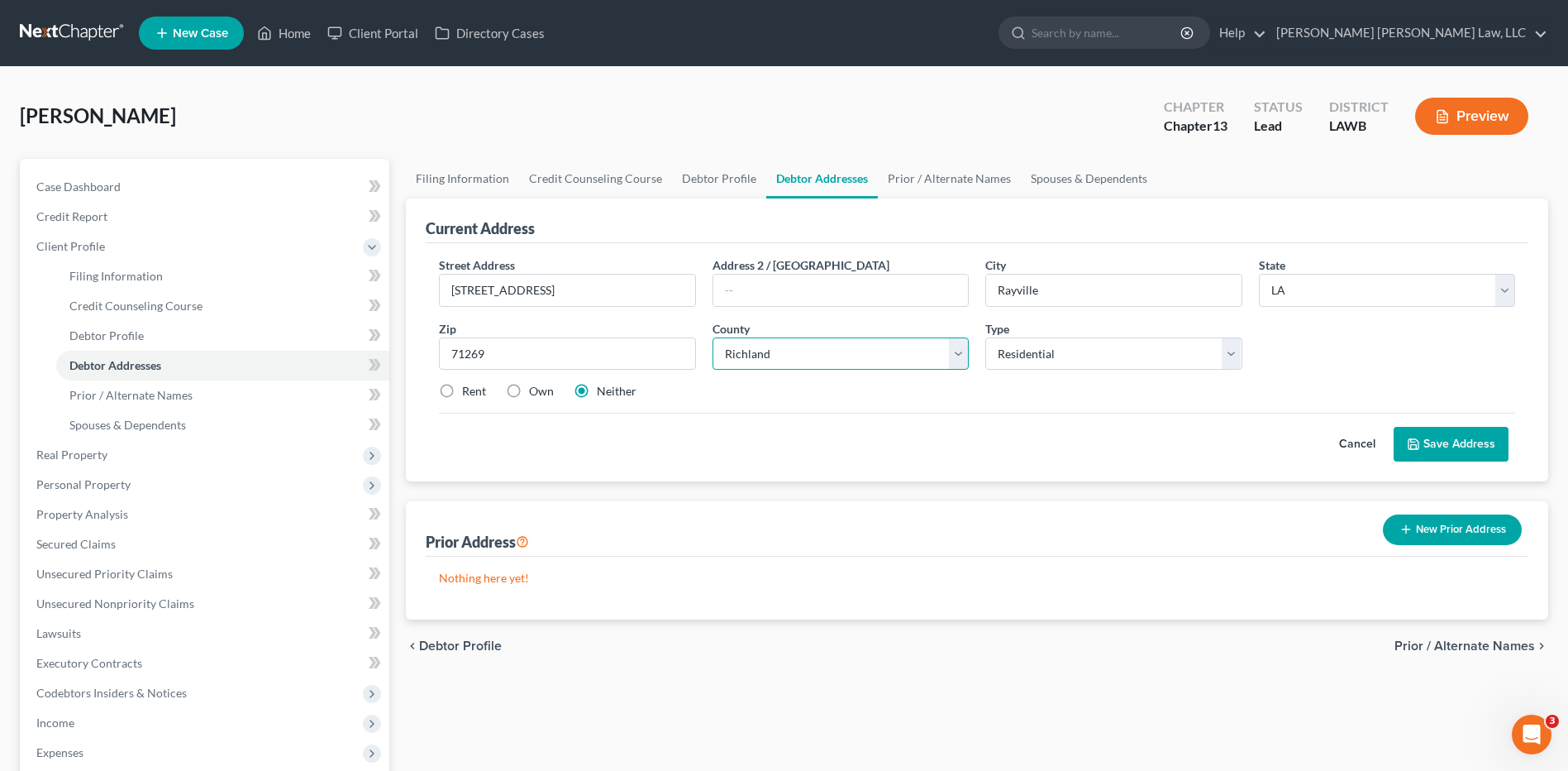
click at [713, 337] on select "County Acadia [PERSON_NAME] [DATE] Assumption Avoyelles [GEOGRAPHIC_DATA] Bienv…" at bounding box center [840, 354] width 256 height 34
click at [1435, 466] on div "Street Address * [STREET_ADDRESS] Address 2 / [GEOGRAPHIC_DATA] * [GEOGRAPHIC_D…" at bounding box center [976, 362] width 1103 height 238
click at [1425, 449] on button "Save Address" at bounding box center [1450, 443] width 114 height 34
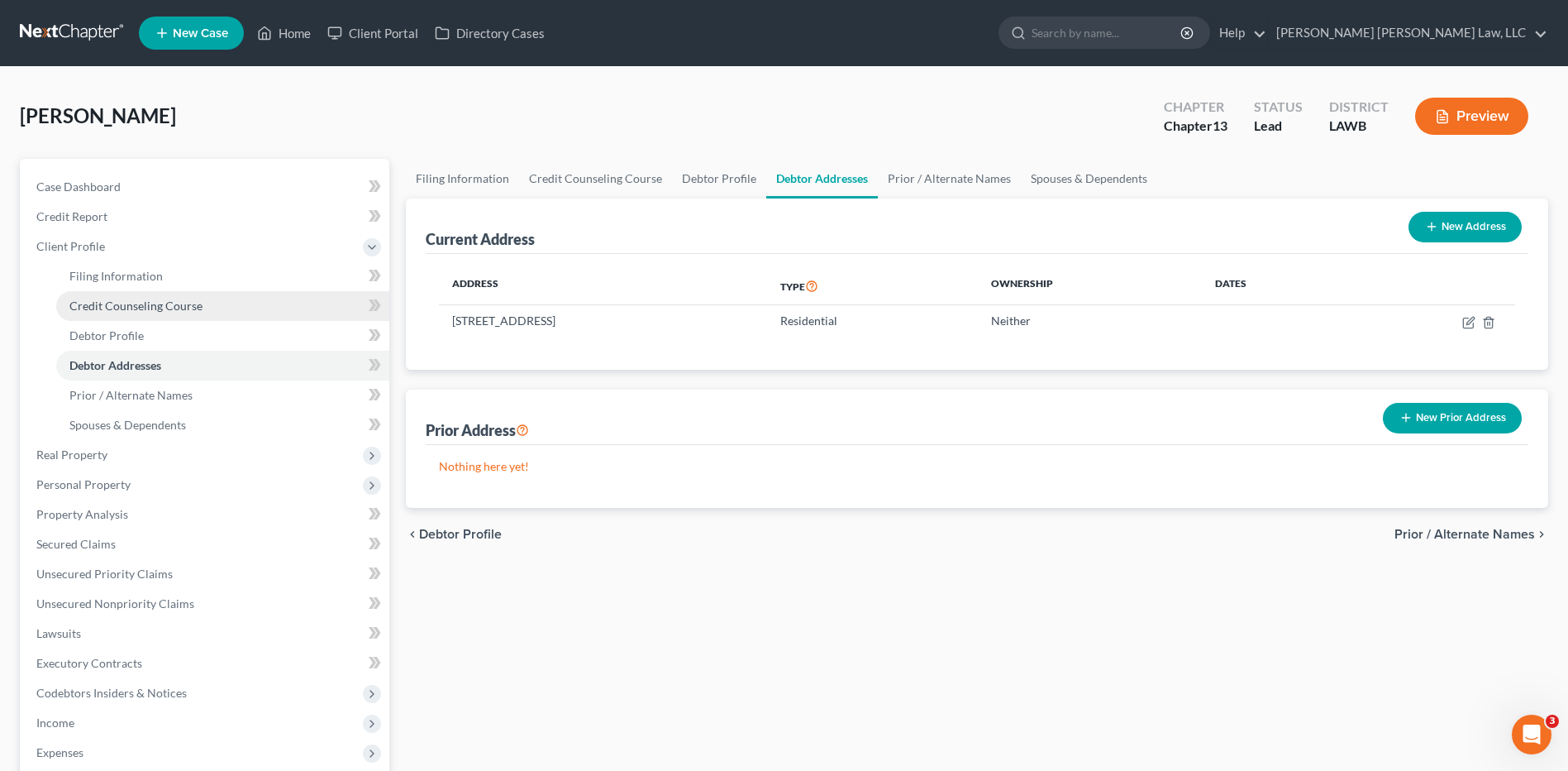
click at [103, 306] on span "Credit Counseling Course" at bounding box center [136, 305] width 133 height 14
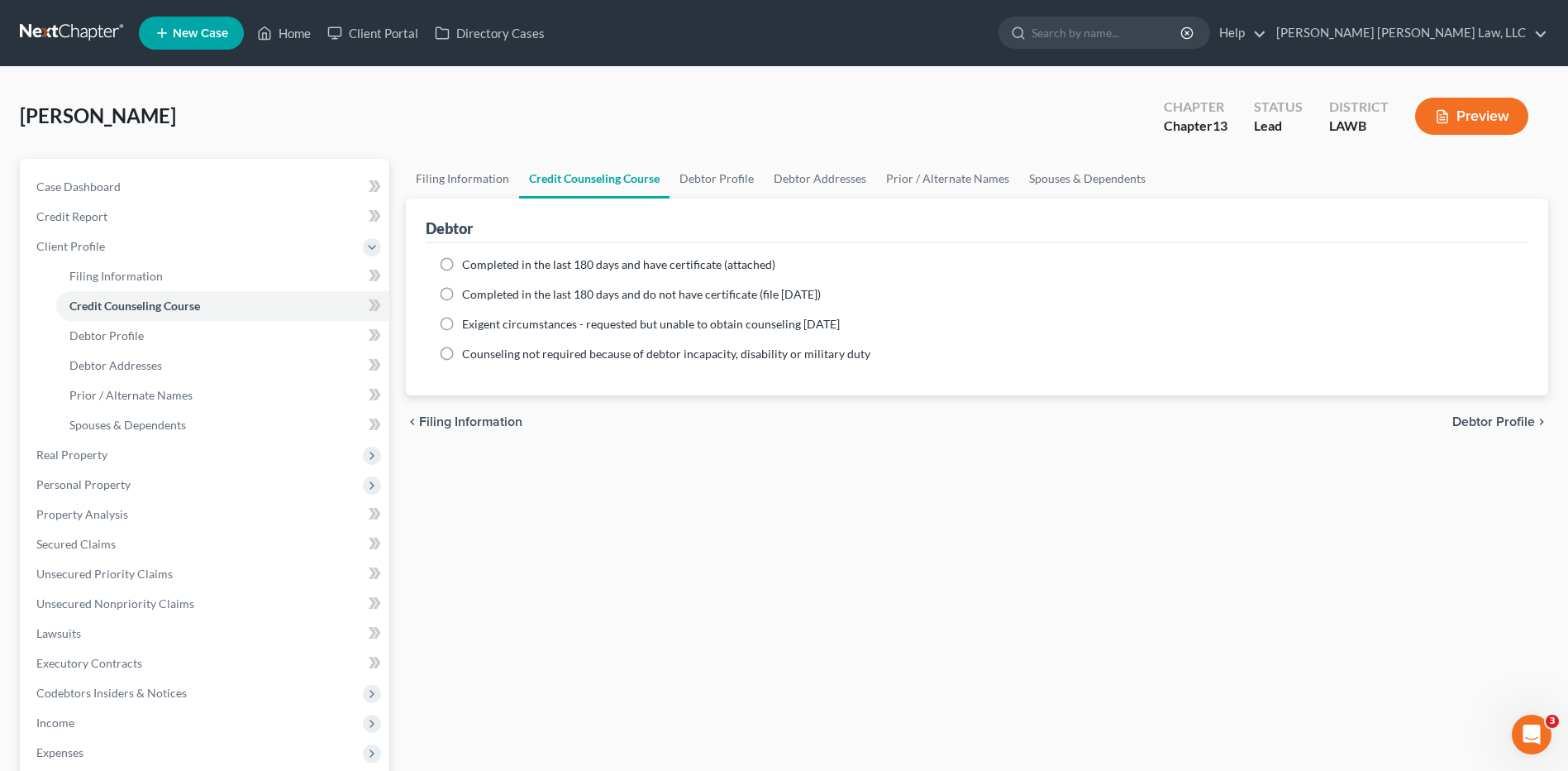
click at [462, 293] on label "Completed in the last 180 days and do not have certificate (file [DATE])" at bounding box center [640, 294] width 358 height 17
click at [469, 293] on input "Completed in the last 180 days and do not have certificate (file [DATE])" at bounding box center [475, 291] width 11 height 11
radio input "true"
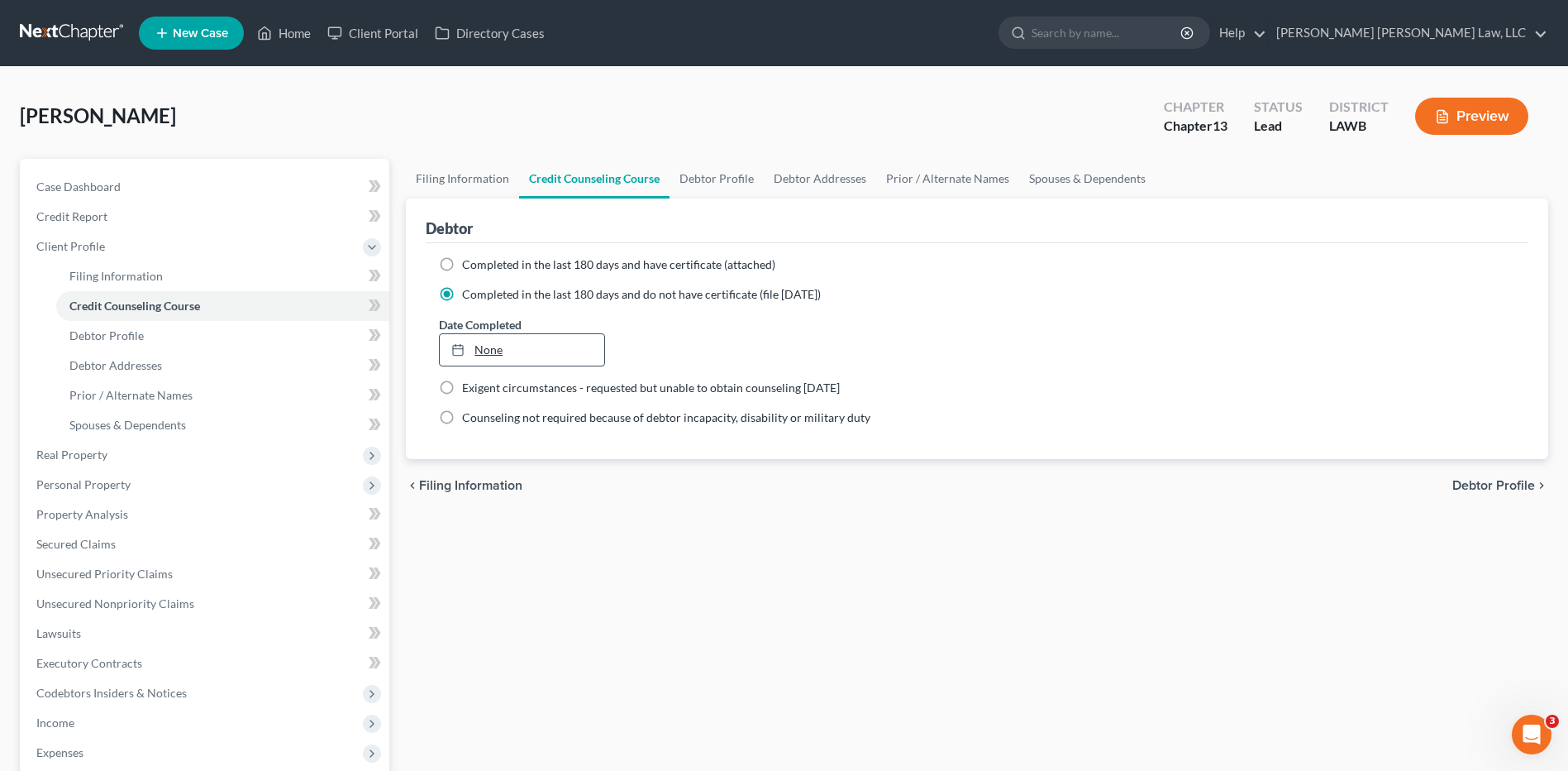
click at [502, 353] on link "None" at bounding box center [521, 350] width 164 height 32
type input "[DATE]"
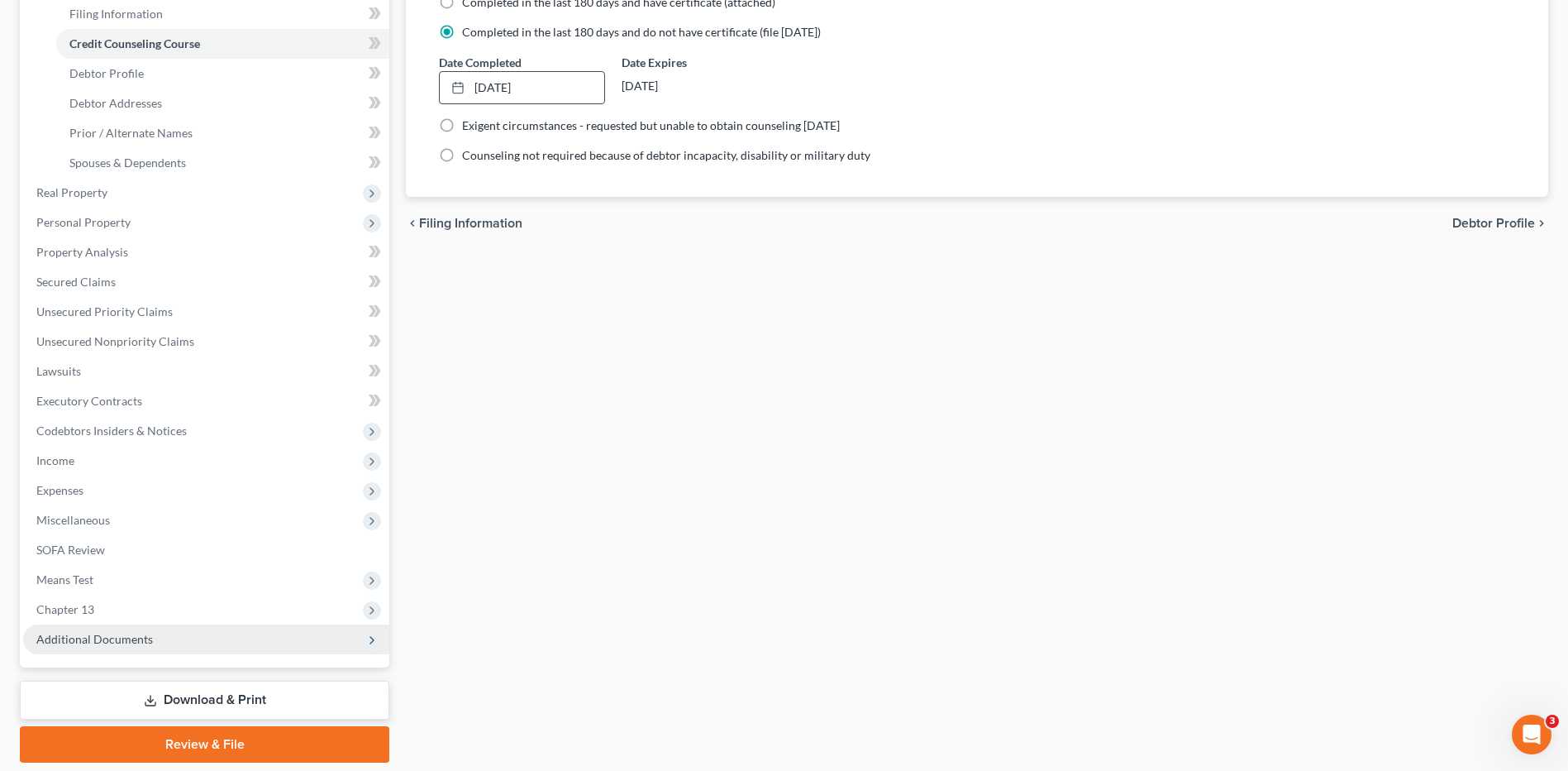
scroll to position [317, 0]
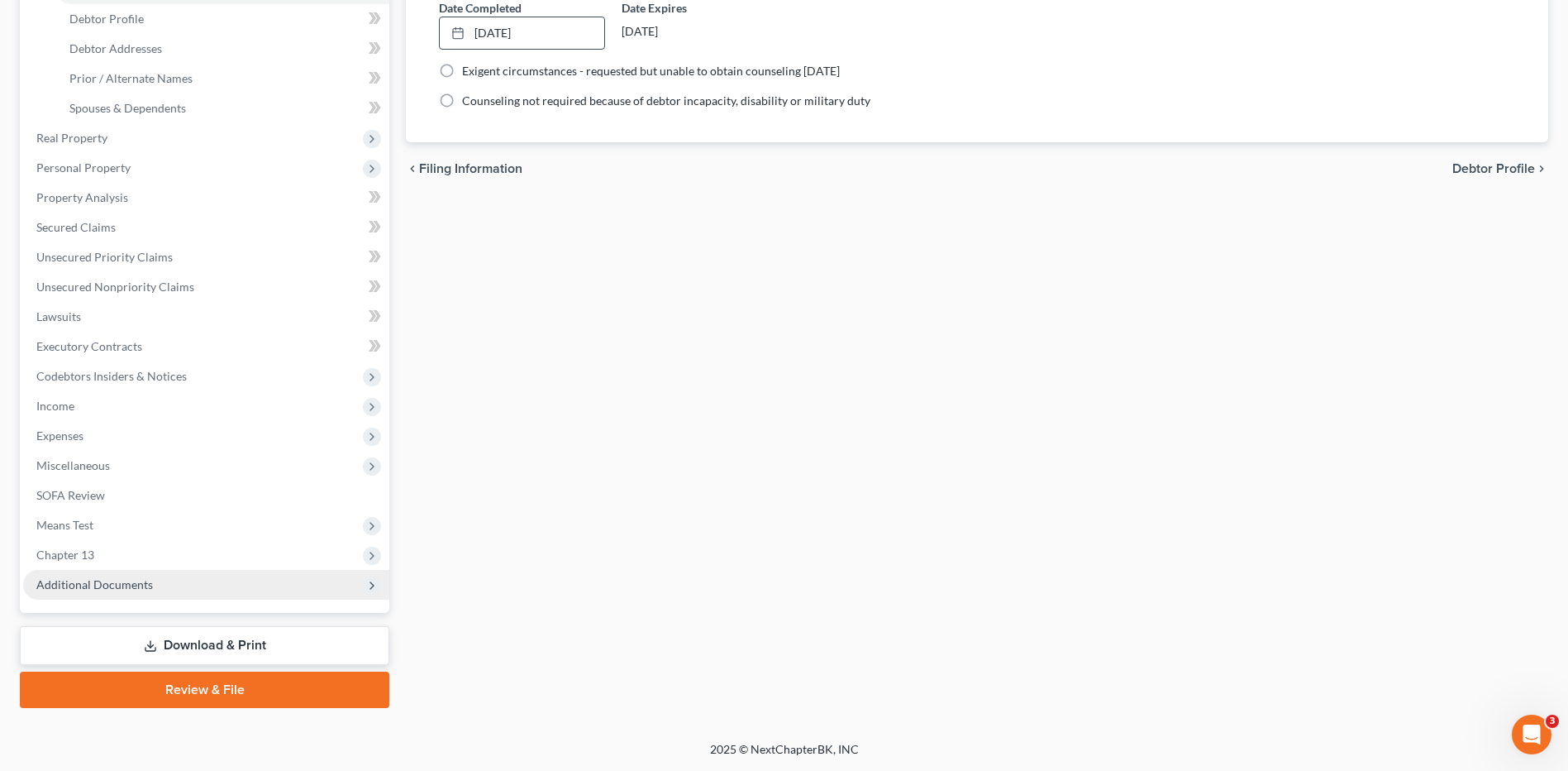
click at [80, 584] on span "Additional Documents" at bounding box center [94, 584] width 116 height 14
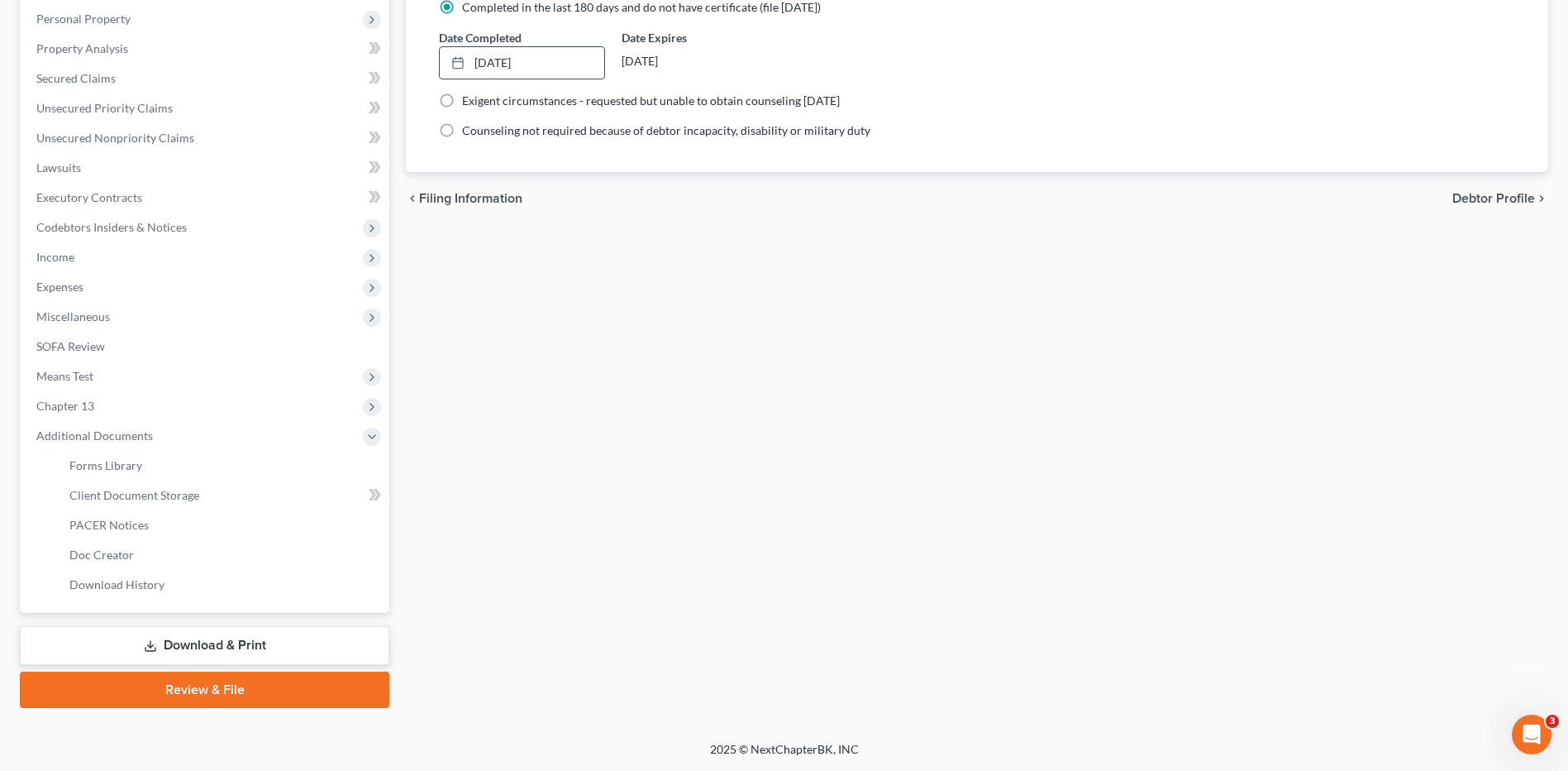
scroll to position [287, 0]
click at [114, 499] on span "Client Document Storage" at bounding box center [134, 494] width 129 height 14
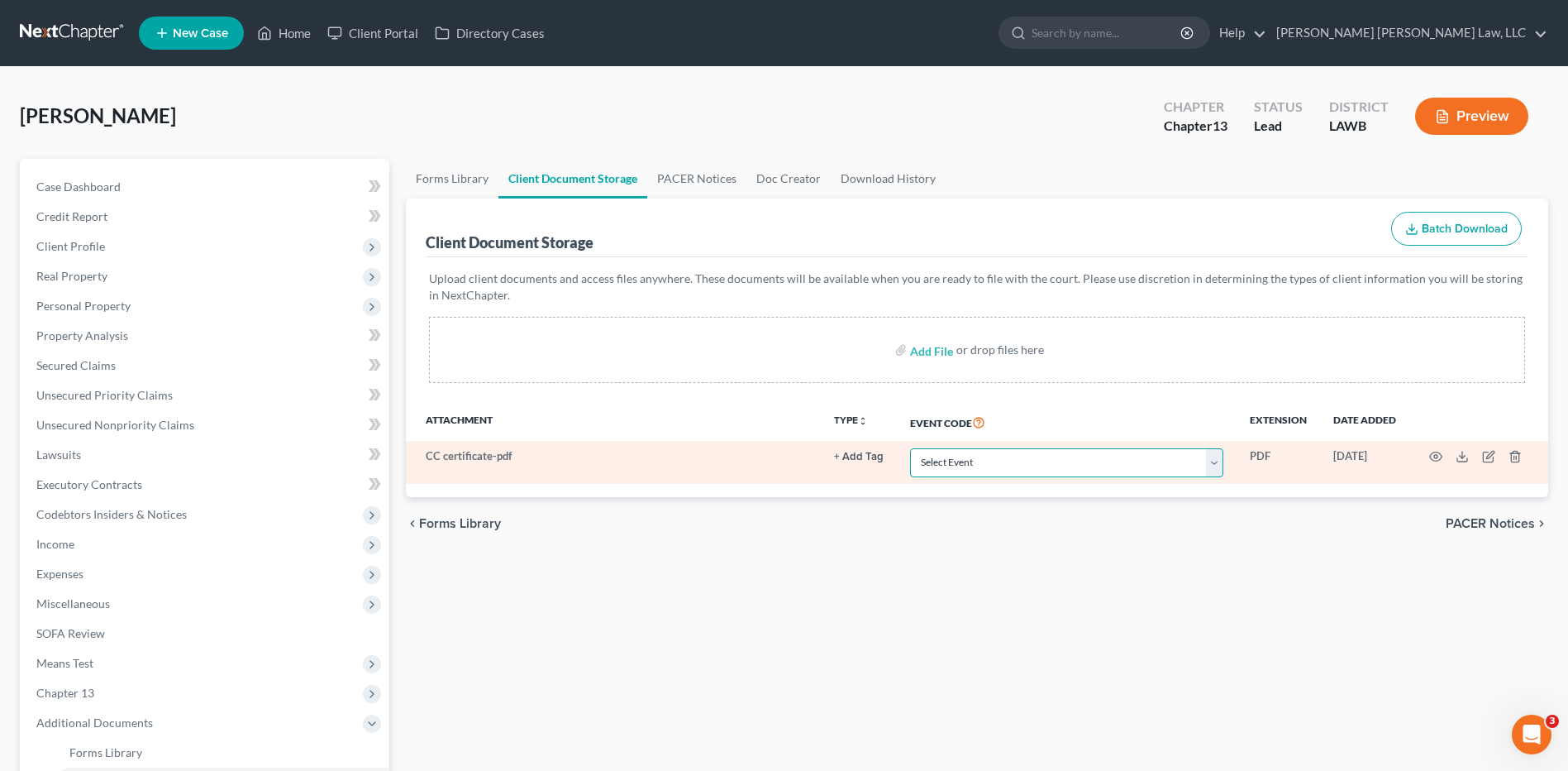
click at [958, 463] on select "Select Event 20 Largest Unsecured Creditors Amended Creditor Matrix (Fee) Amend…" at bounding box center [1066, 462] width 314 height 29
select select "9"
click at [910, 448] on select "Select Event 20 Largest Unsecured Creditors Amended Creditor Matrix (Fee) Amend…" at bounding box center [1066, 462] width 314 height 29
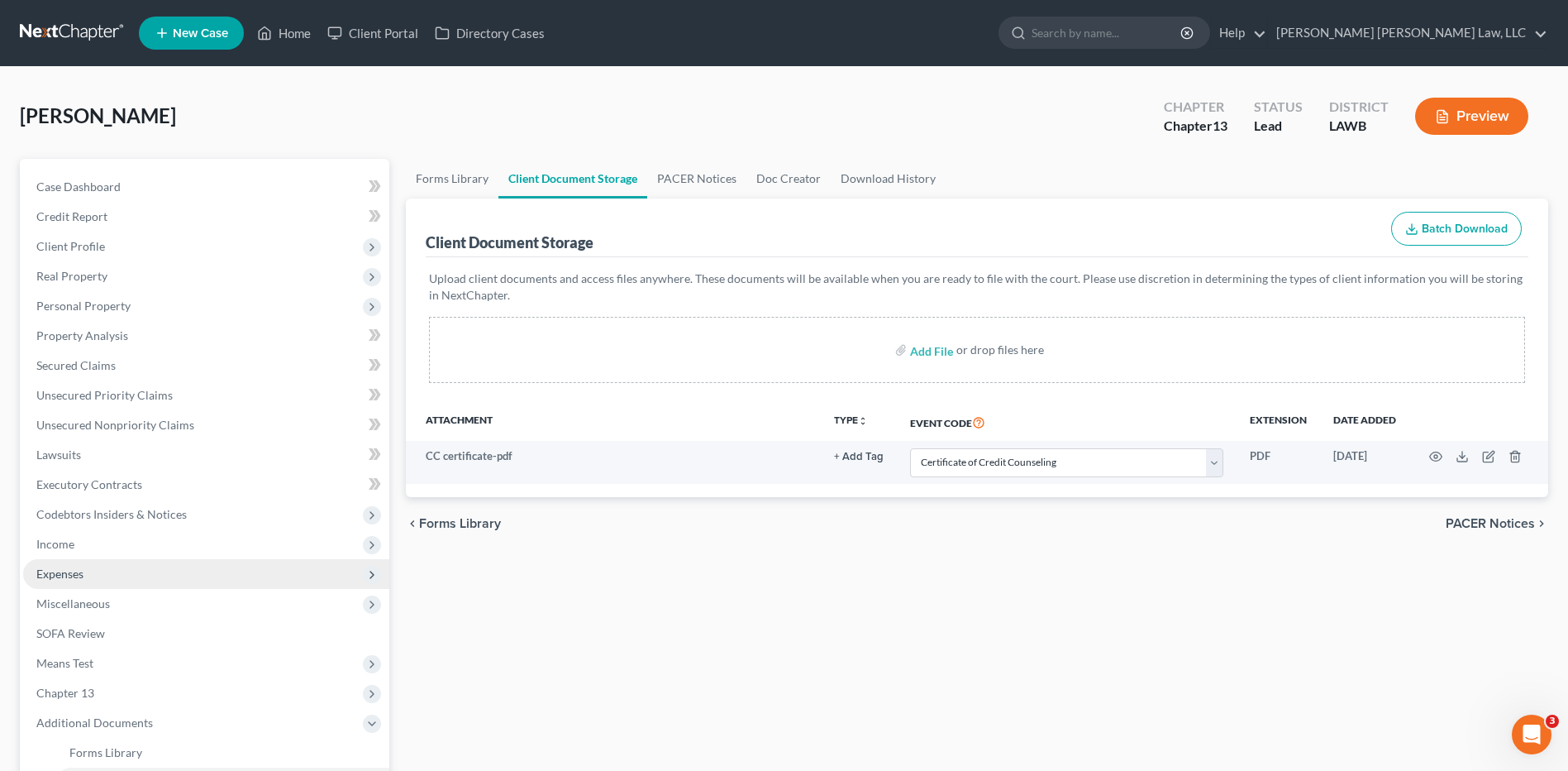
click at [40, 579] on span "Expenses" at bounding box center [60, 573] width 47 height 14
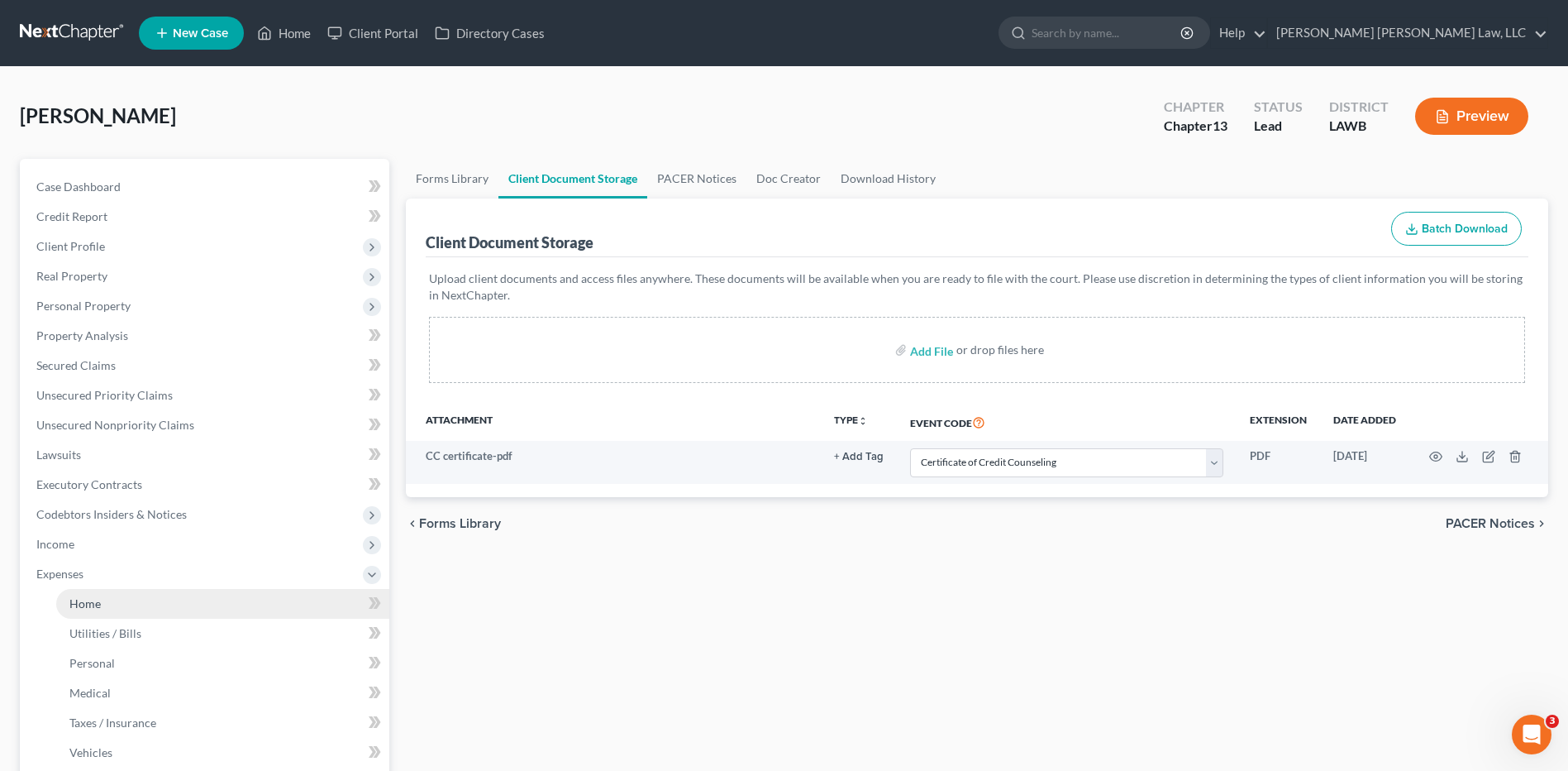
click at [88, 596] on span "Home" at bounding box center [86, 602] width 32 height 14
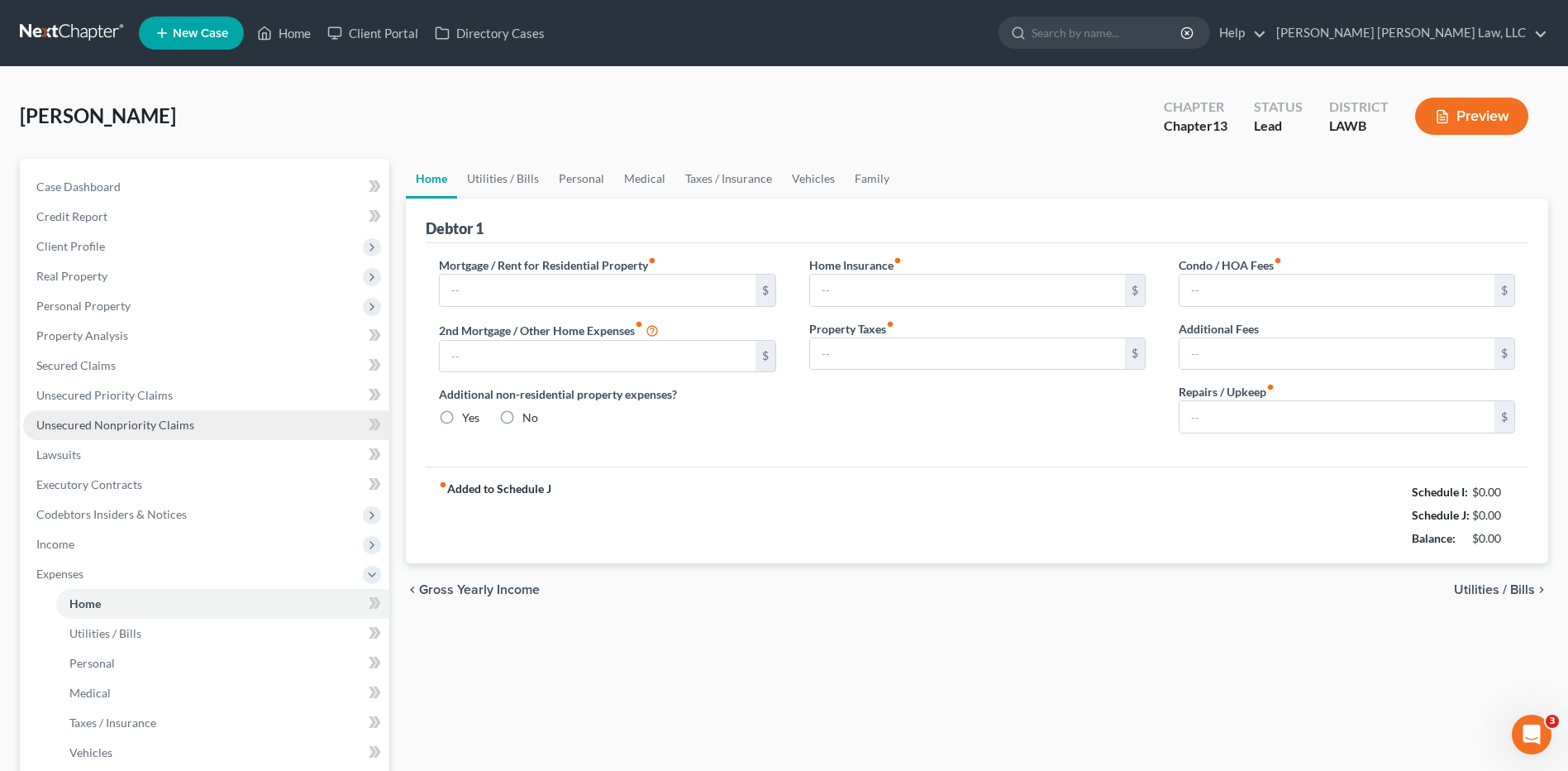
type input "0.00"
radio input "true"
type input "0.00"
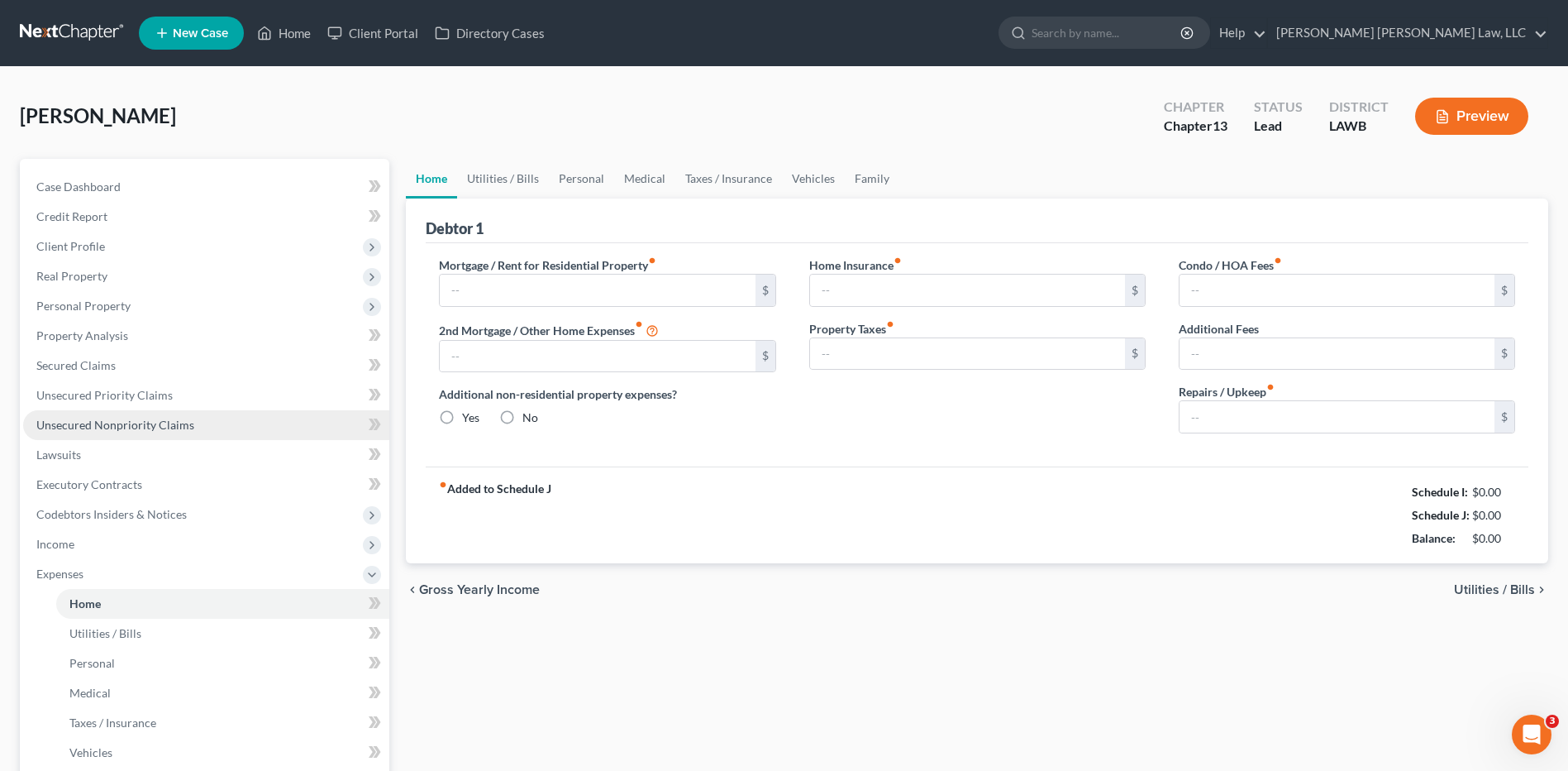
type input "0.00"
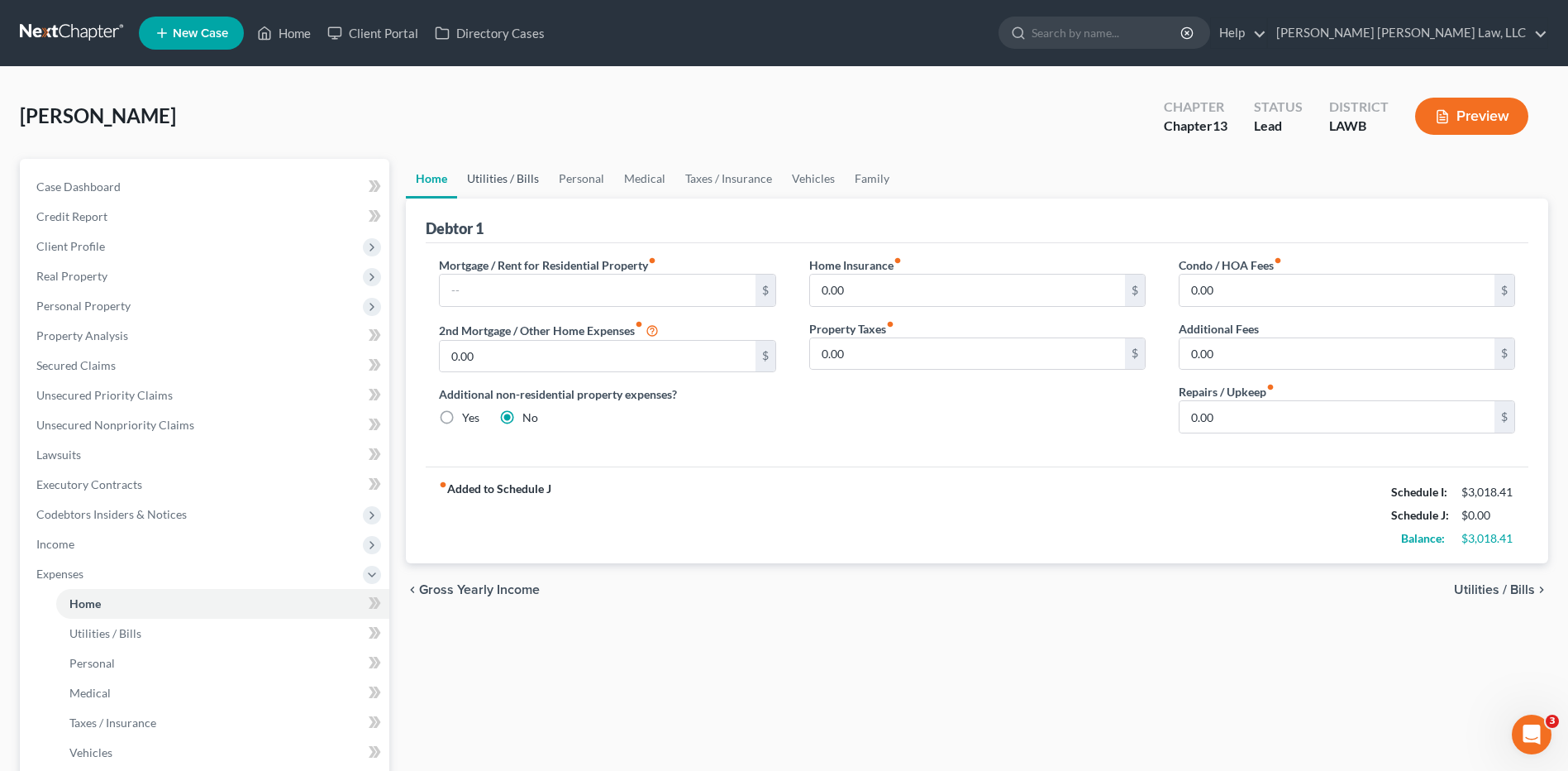
click at [505, 180] on link "Utilities / Bills" at bounding box center [503, 179] width 92 height 40
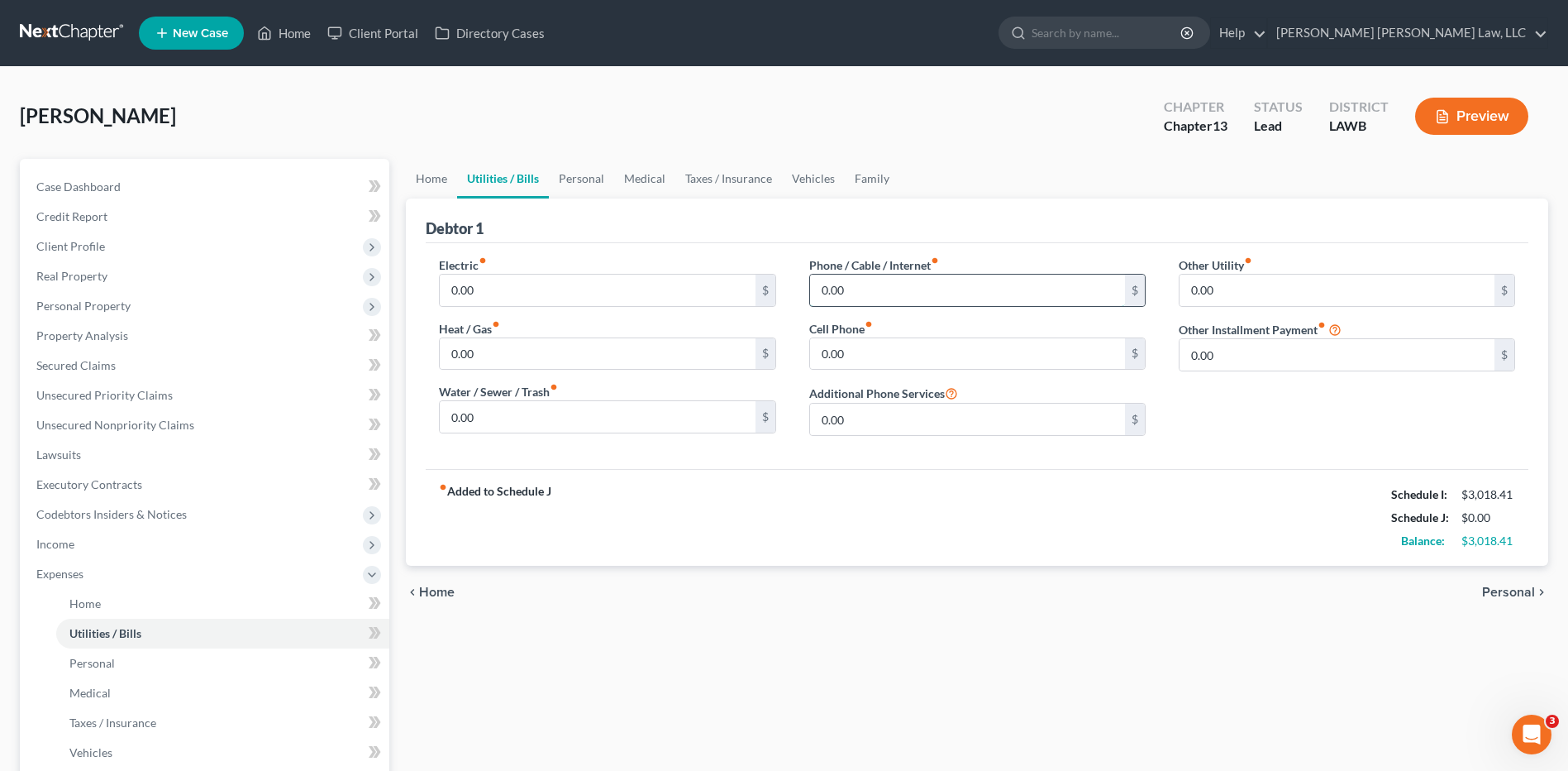
click at [877, 291] on input "0.00" at bounding box center [967, 291] width 315 height 32
type input "80.00"
type input "260.00"
click at [588, 183] on link "Personal" at bounding box center [582, 179] width 65 height 40
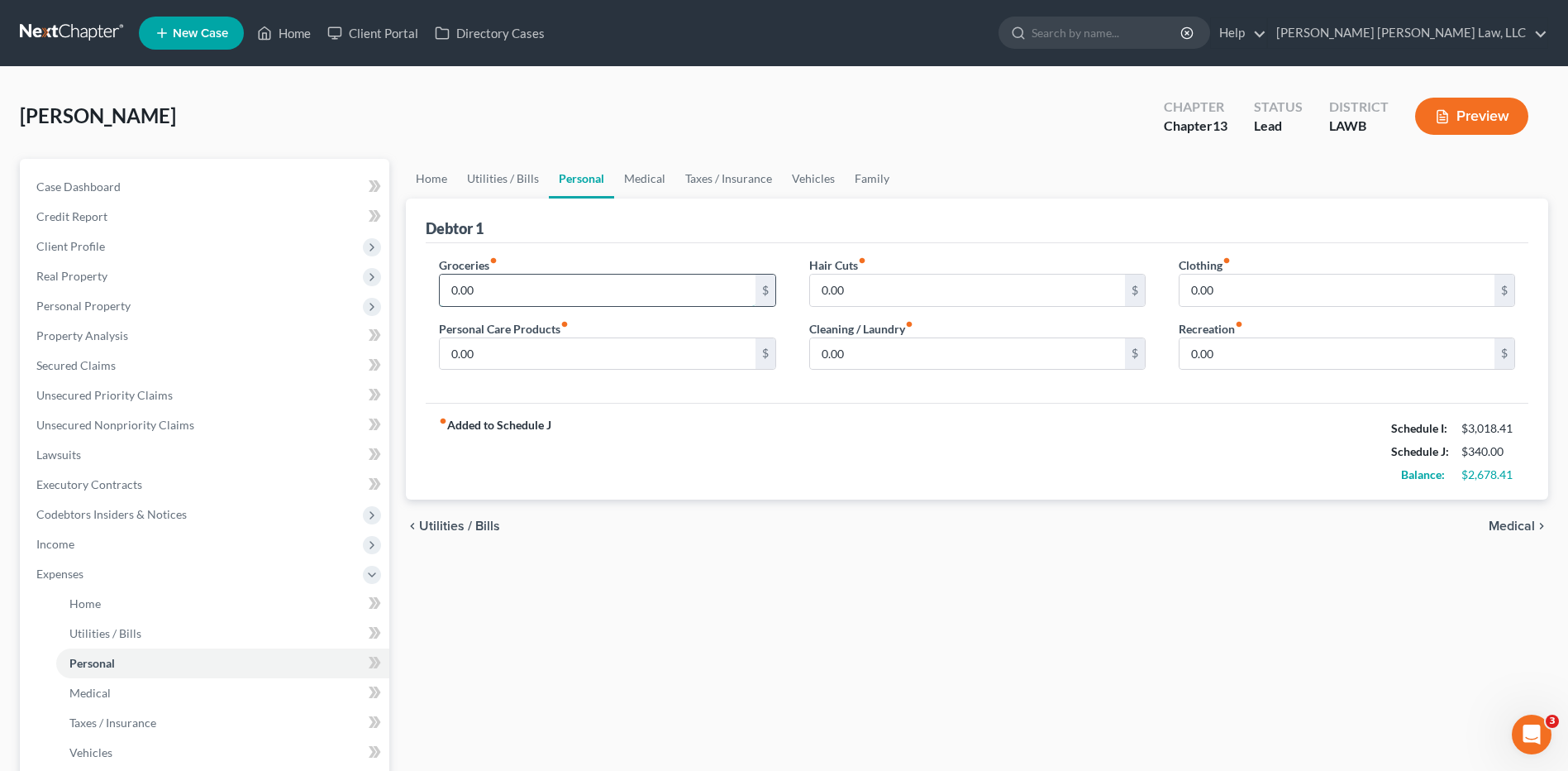
click at [490, 291] on input "0.00" at bounding box center [596, 291] width 315 height 32
type input "800.00"
type input "60.00"
type input "100.00"
click at [798, 182] on link "Vehicles" at bounding box center [812, 179] width 62 height 40
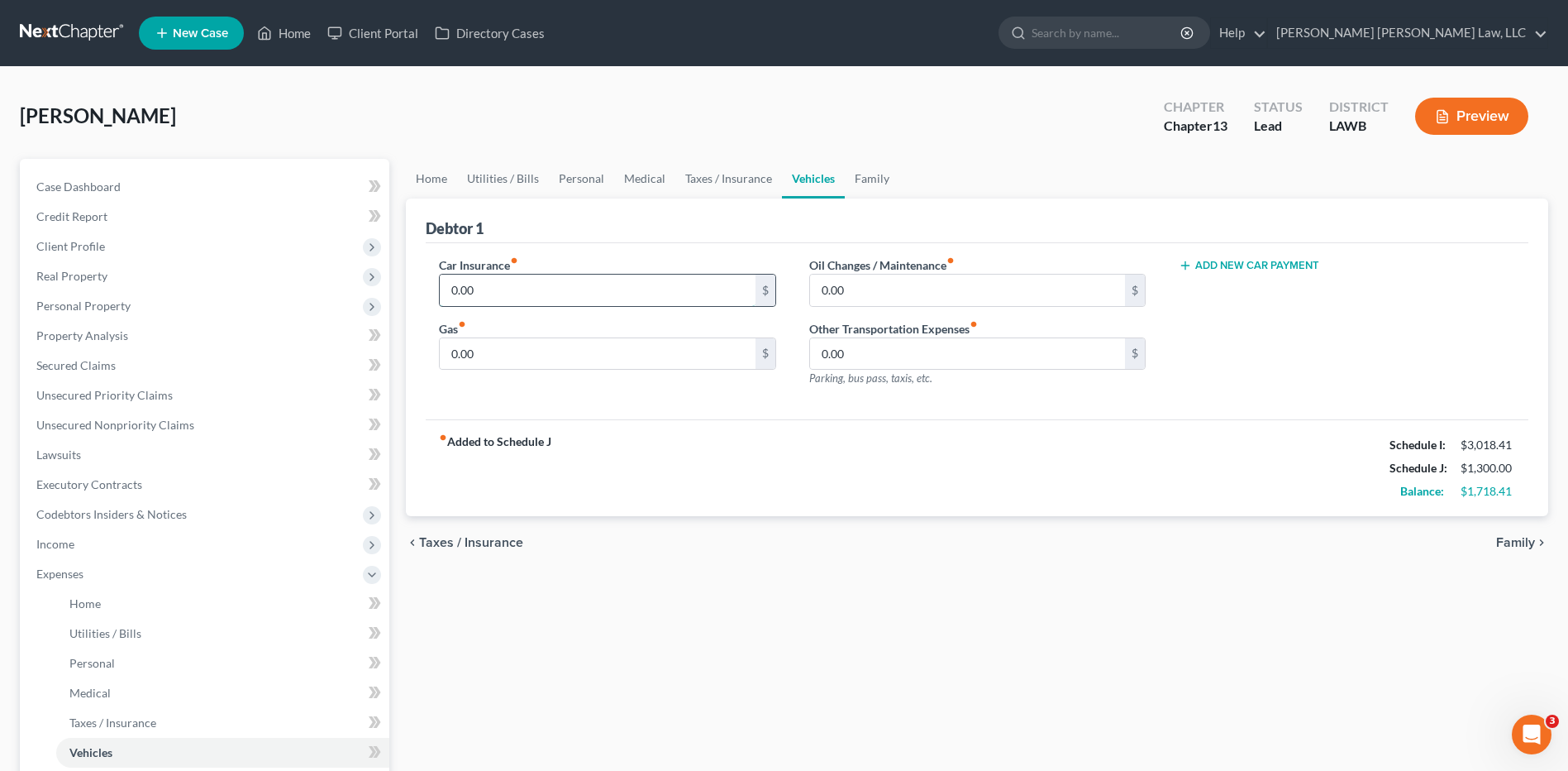
click at [562, 292] on input "0.00" at bounding box center [596, 291] width 315 height 32
type input "250.00"
type input "200.00"
type input "30.00"
click at [494, 166] on link "Utilities / Bills" at bounding box center [503, 179] width 92 height 40
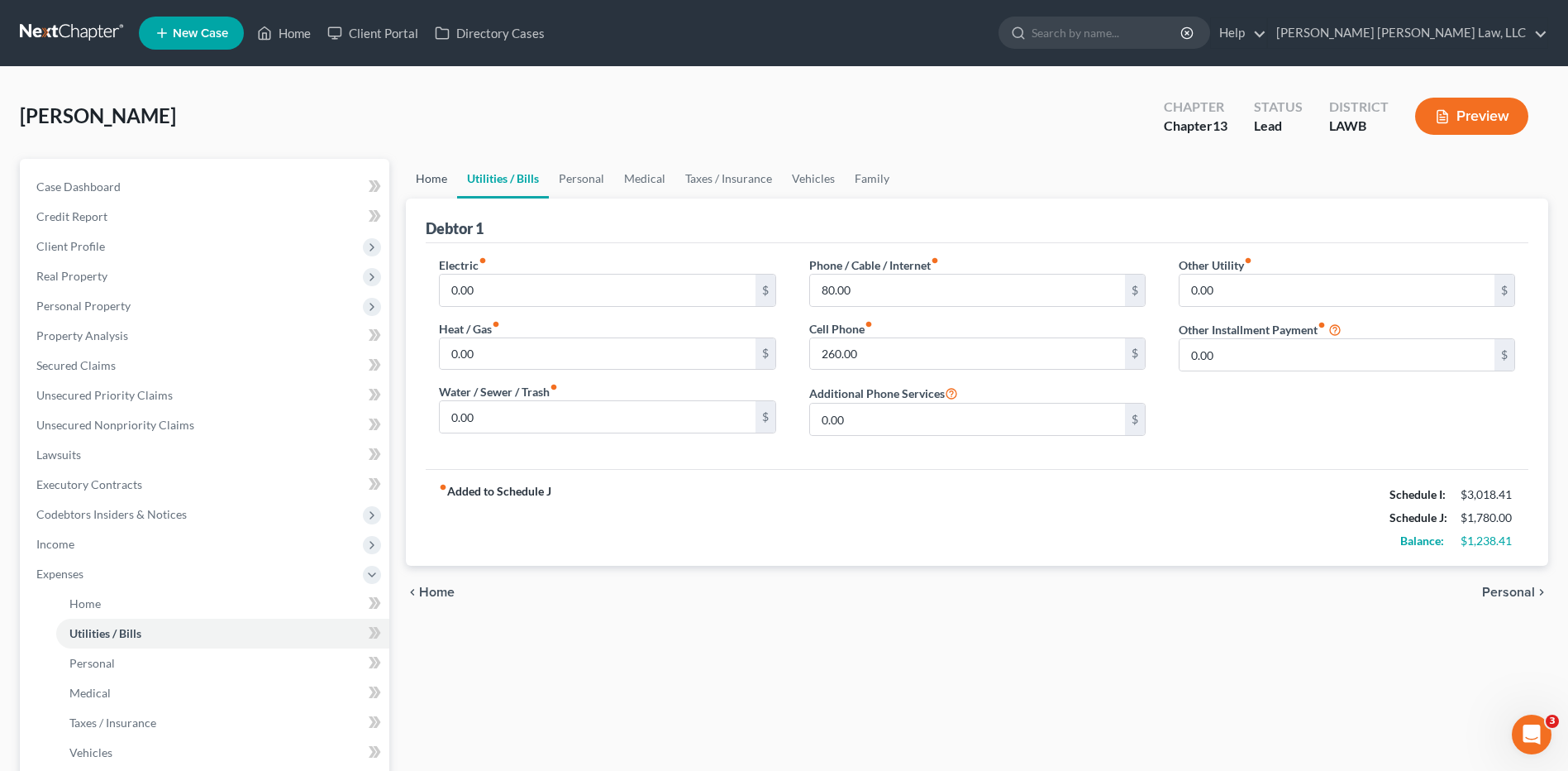
click at [436, 173] on link "Home" at bounding box center [431, 179] width 51 height 40
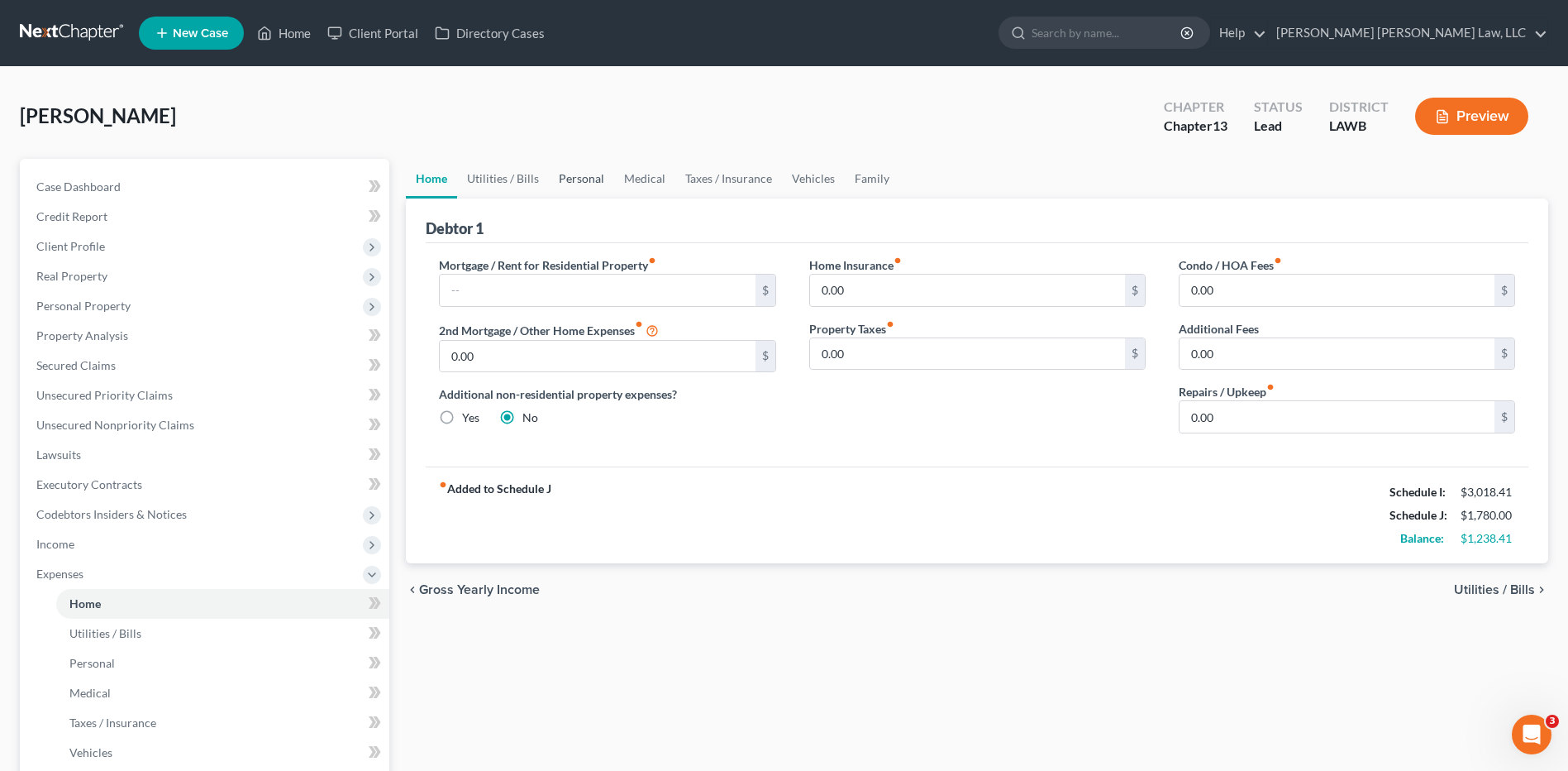
click at [576, 181] on link "Personal" at bounding box center [582, 179] width 65 height 40
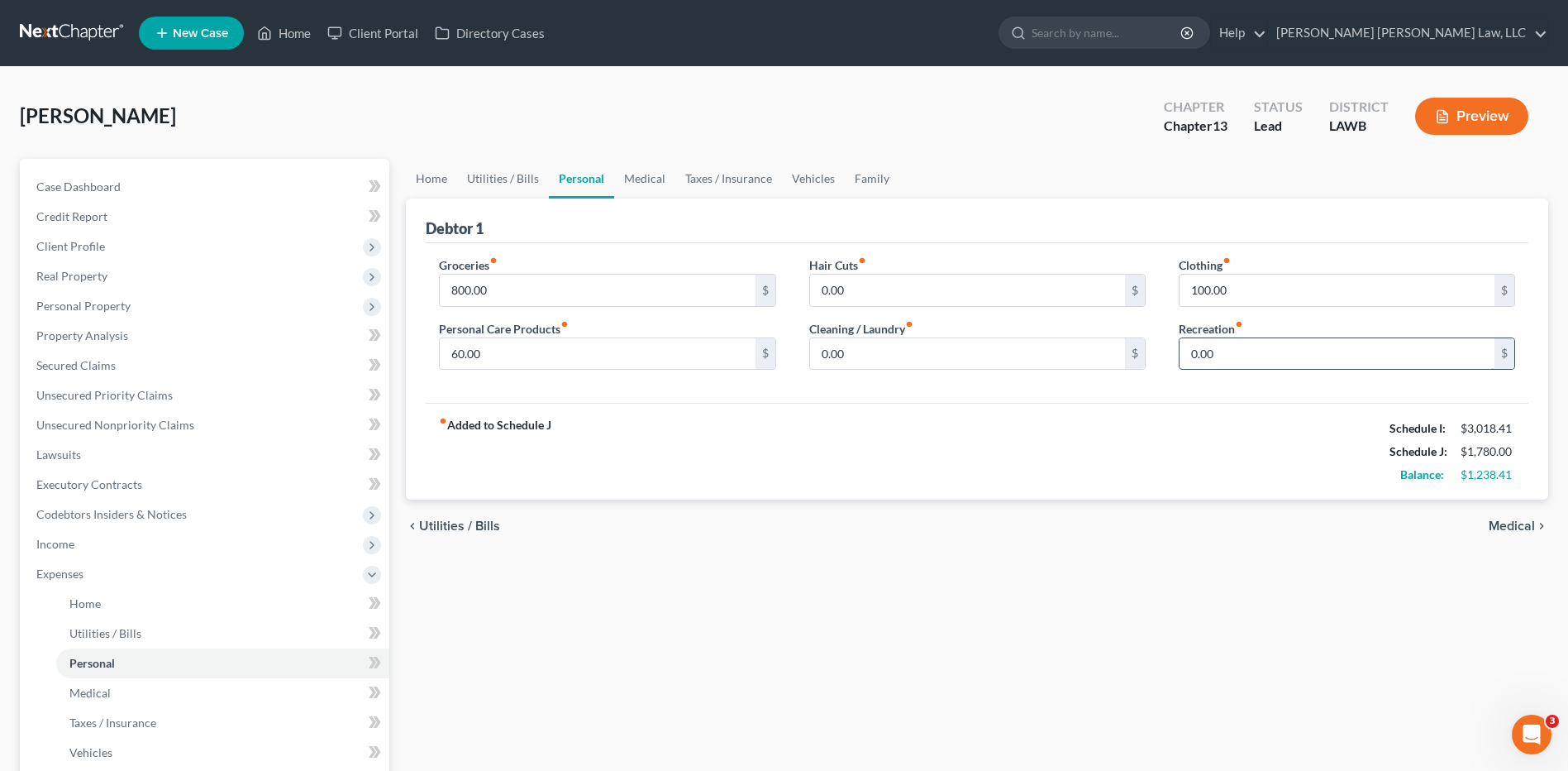
click at [1302, 357] on input "0.00" at bounding box center [1336, 354] width 315 height 32
drag, startPoint x: 1233, startPoint y: 356, endPoint x: 1100, endPoint y: 355, distance: 133.0
click at [1102, 356] on div "Groceries fiber_manual_record 800.00 $ Personal Care Products fiber_manual_reco…" at bounding box center [977, 319] width 1109 height 128
type input "50.00"
click at [871, 179] on link "Family" at bounding box center [872, 179] width 55 height 40
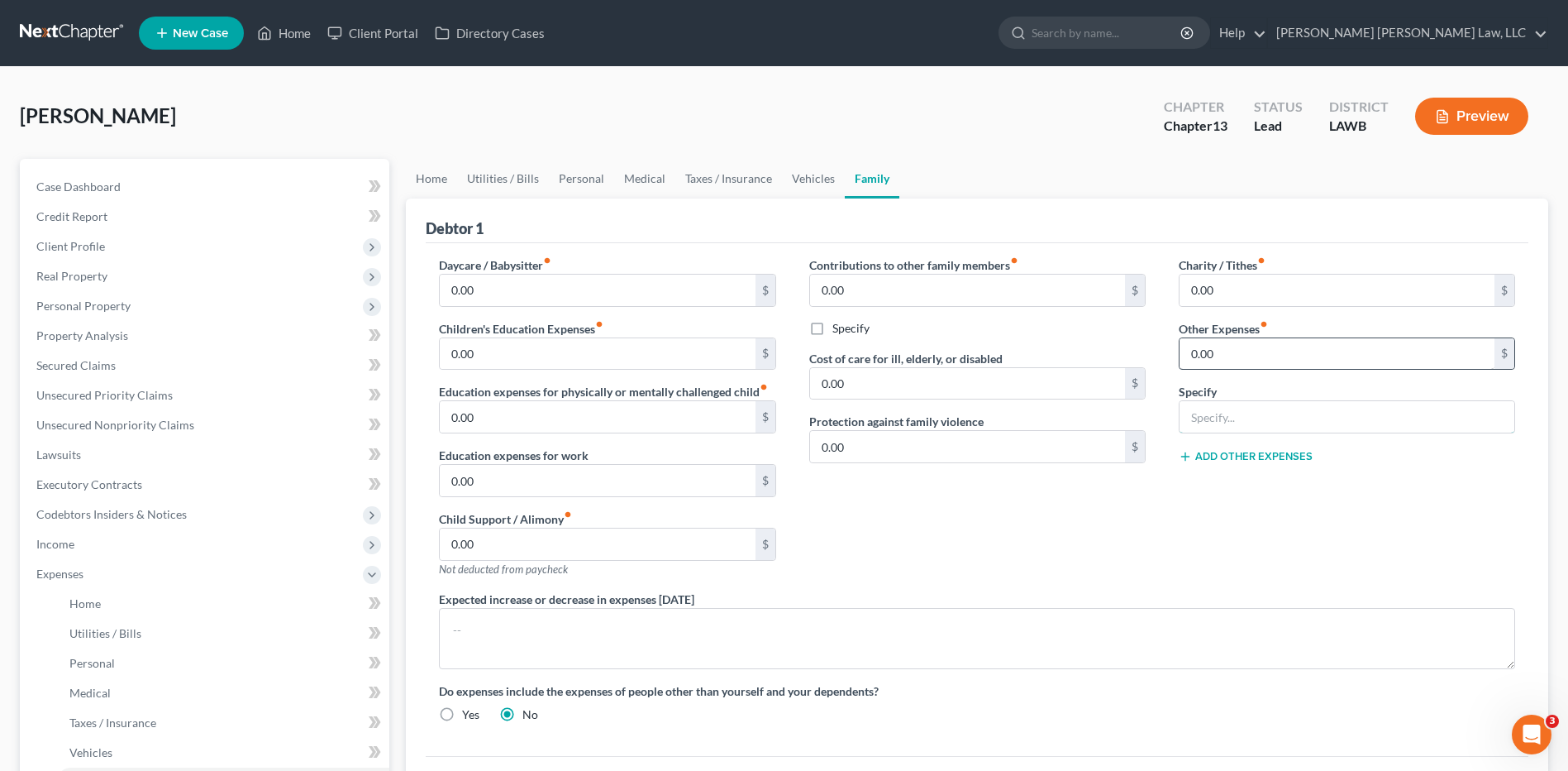
drag, startPoint x: 1231, startPoint y: 415, endPoint x: 1225, endPoint y: 350, distance: 65.3
click at [1231, 415] on input "text" at bounding box center [1347, 417] width 335 height 32
click at [1225, 350] on input "0.00" at bounding box center [1336, 354] width 315 height 32
type input "50.00"
click at [1235, 402] on input "text" at bounding box center [1347, 417] width 335 height 32
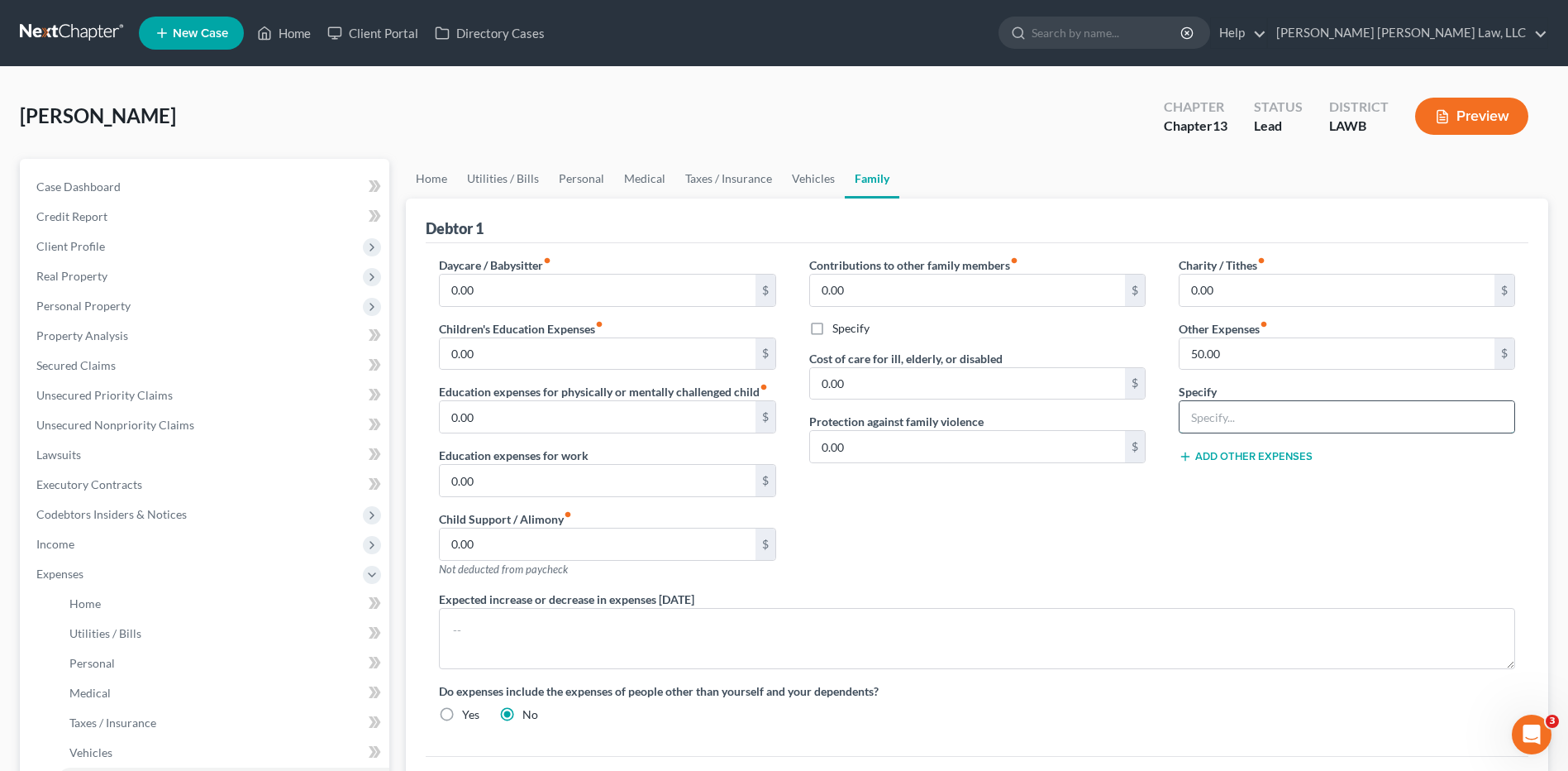
type input "misc/emergency fund/ plan funding"
click at [713, 174] on link "Taxes / Insurance" at bounding box center [729, 179] width 107 height 40
